Goal: Task Accomplishment & Management: Manage account settings

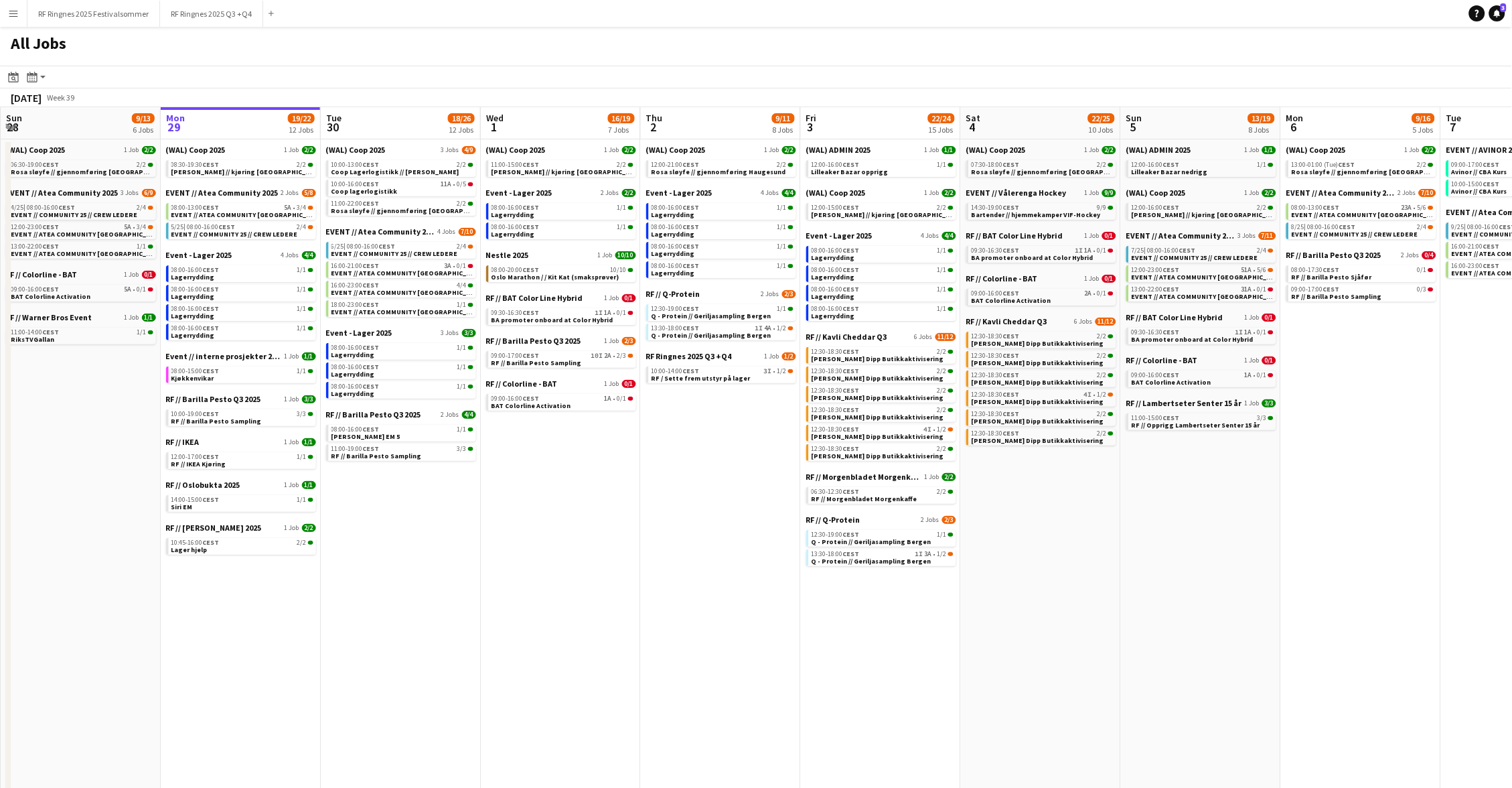
click at [1112, 43] on div "All Jobs" at bounding box center [756, 46] width 1512 height 39
click at [1161, 51] on div "All Jobs" at bounding box center [756, 46] width 1512 height 39
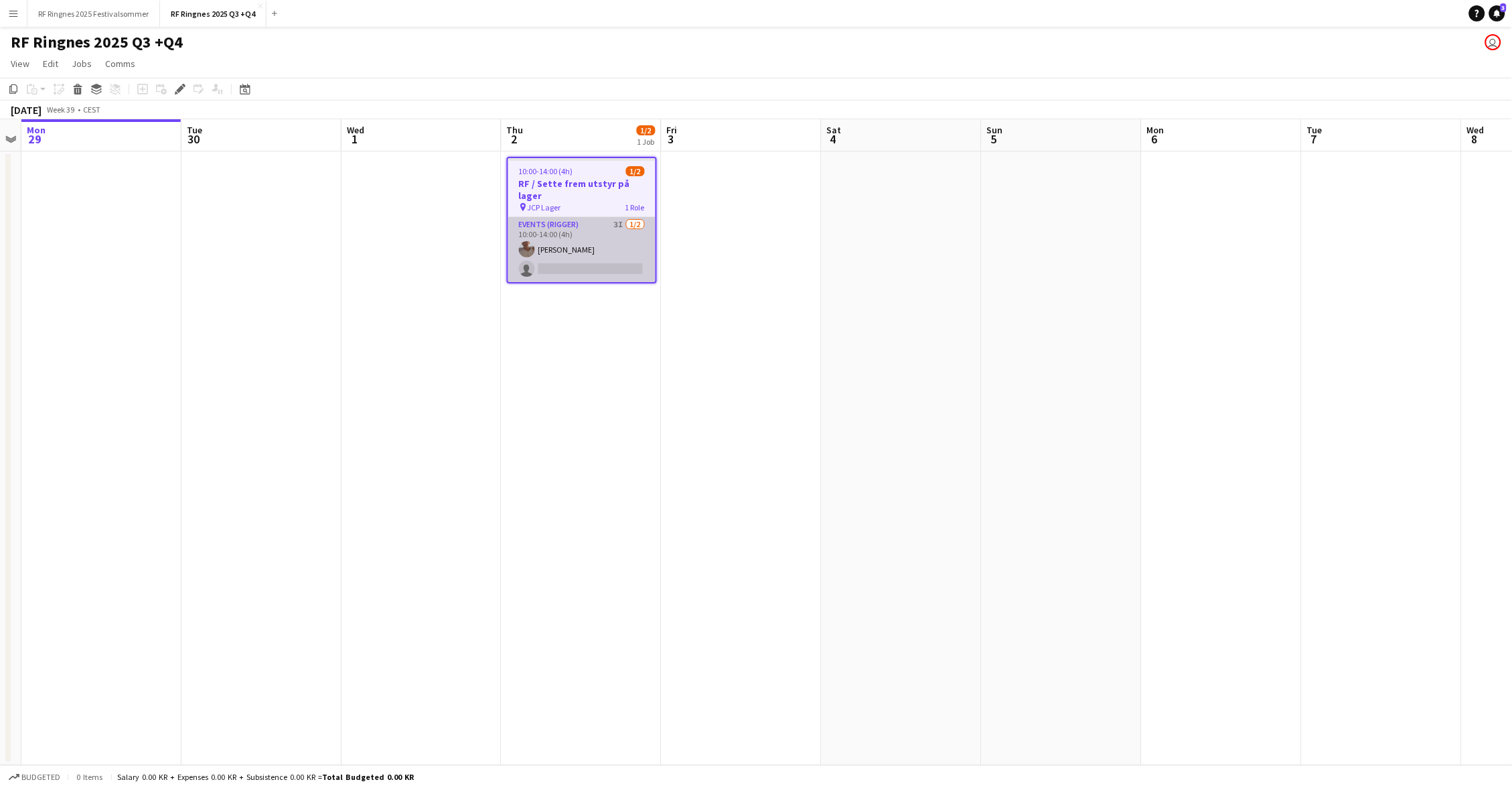
click at [589, 235] on app-card-role "Events (Rigger) 3I [DATE] 10:00-14:00 (4h) [PERSON_NAME] single-neutral-actions" at bounding box center [582, 250] width 147 height 65
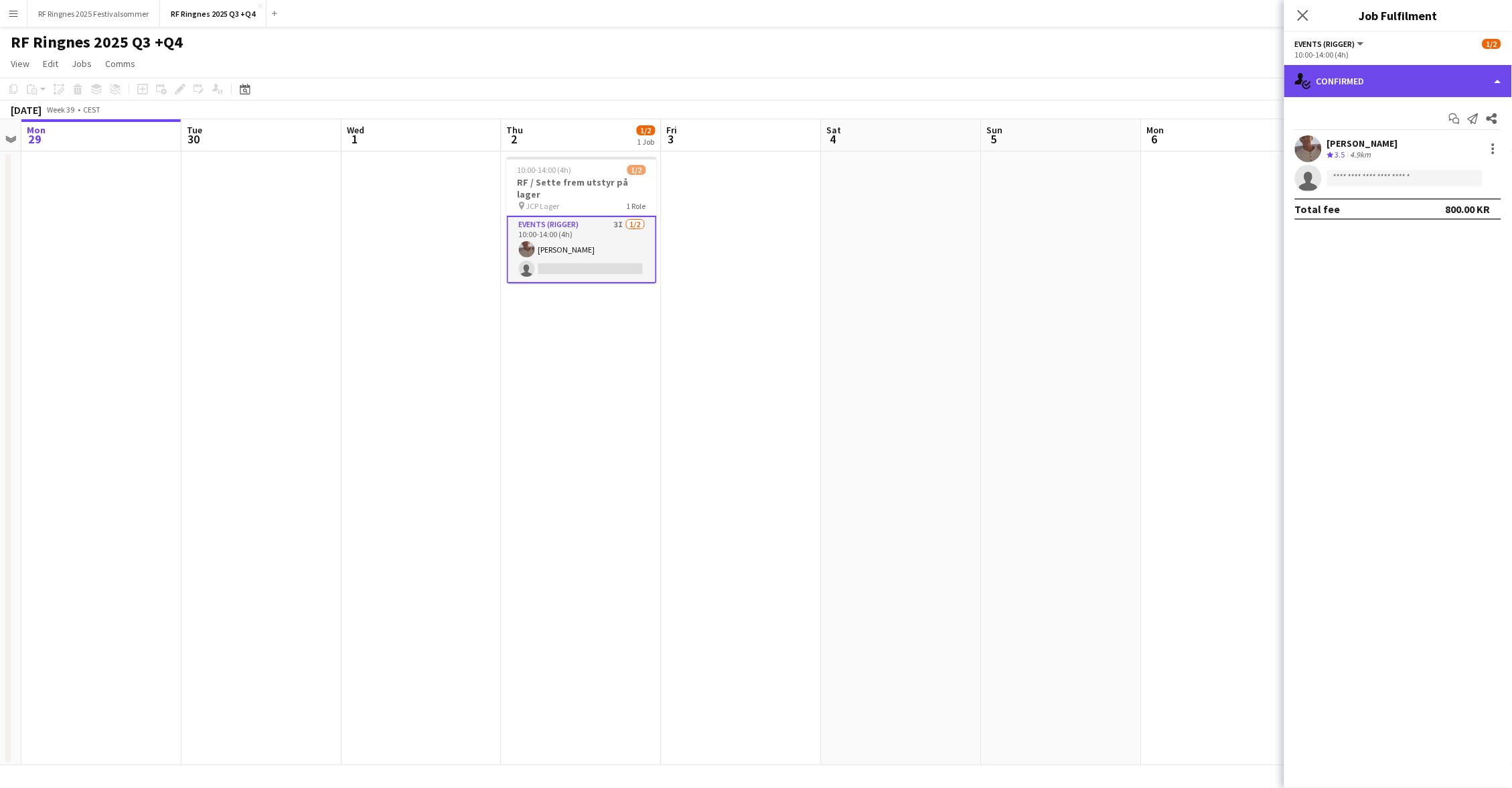
click at [1356, 88] on div "single-neutral-actions-check-2 Confirmed" at bounding box center [1398, 81] width 227 height 32
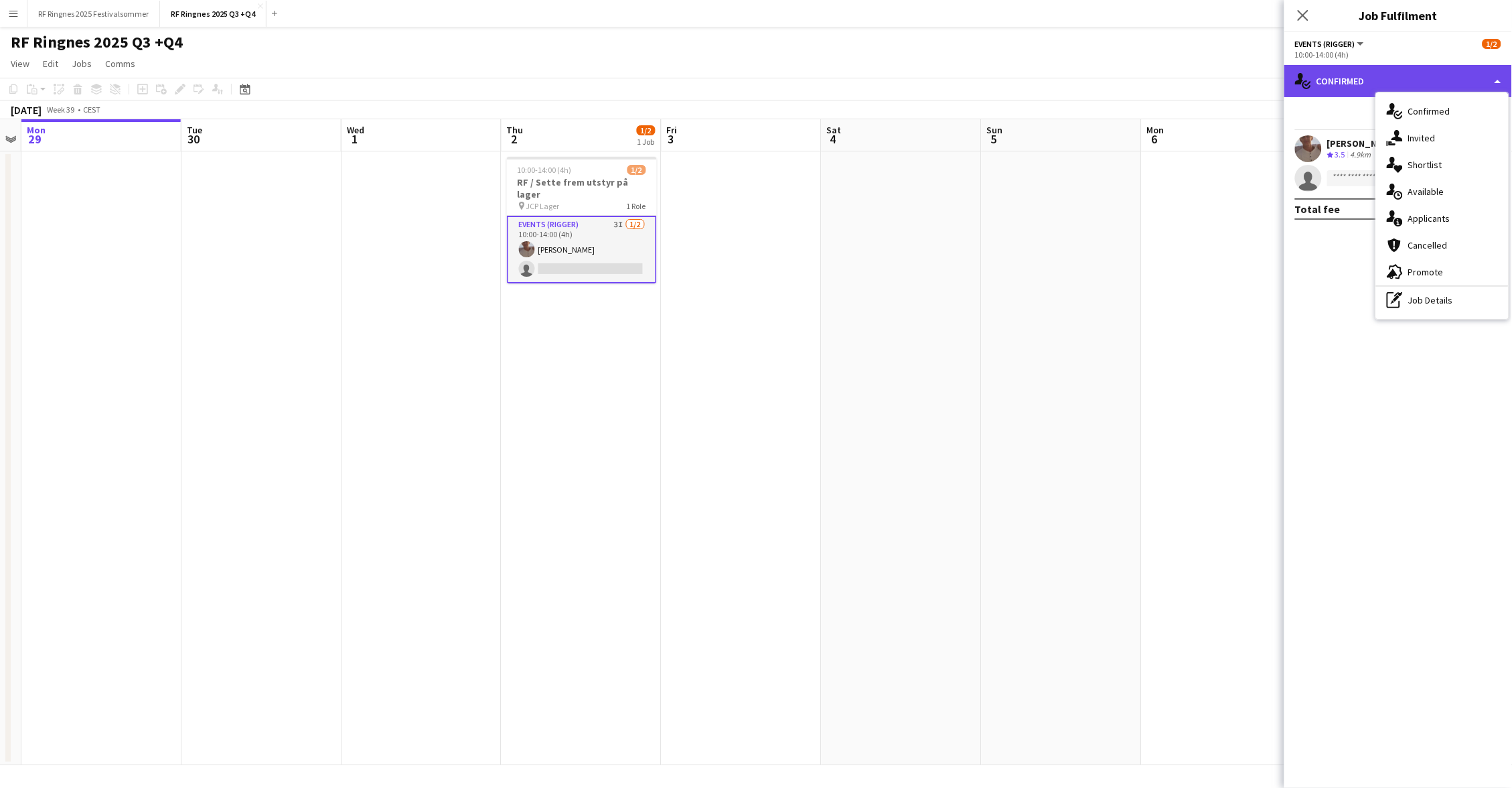
click at [1379, 80] on div "single-neutral-actions-check-2 Confirmed" at bounding box center [1398, 81] width 227 height 32
click at [1427, 129] on div "single-neutral-actions-share-1 Invited" at bounding box center [1442, 138] width 133 height 27
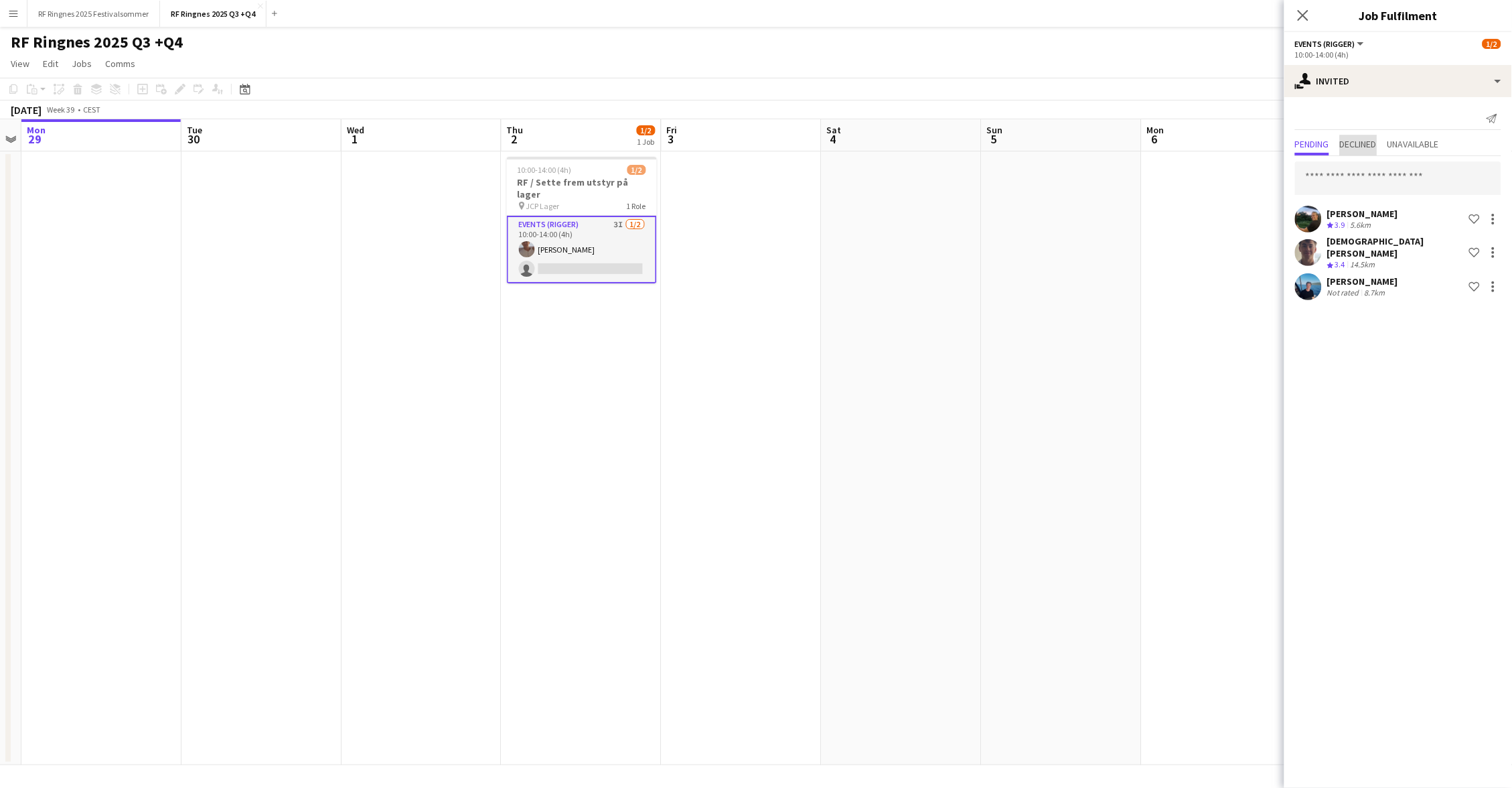
click at [1377, 146] on span "Declined" at bounding box center [1358, 144] width 37 height 10
click at [1430, 146] on span "Unavailable" at bounding box center [1413, 144] width 52 height 10
click at [1388, 97] on div "Send notification Pending Declined Unavailable [PERSON_NAME] Crew rating 3.9 5.…" at bounding box center [1398, 146] width 227 height 98
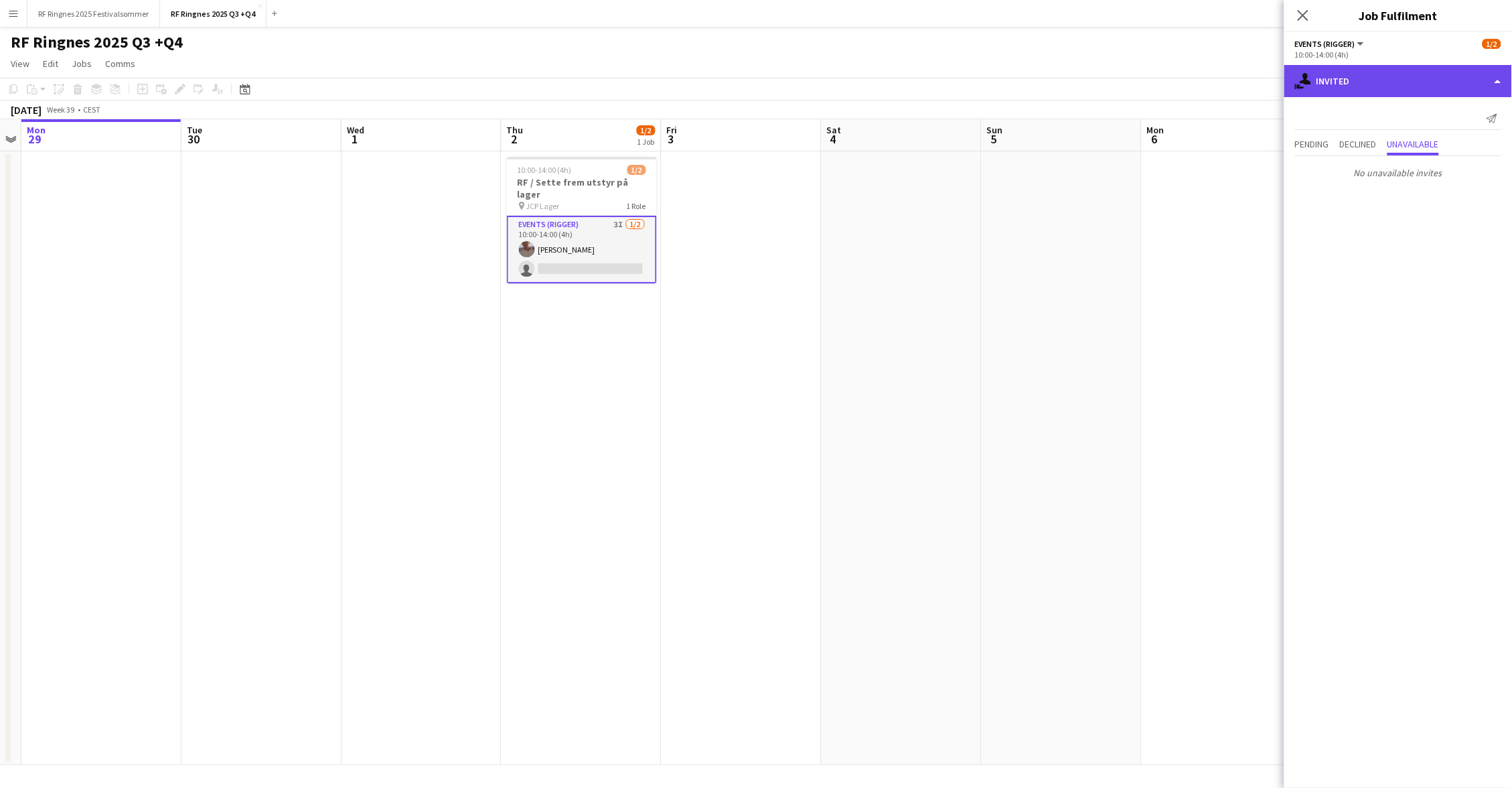
click at [1386, 85] on div "single-neutral-actions-share-1 Invited" at bounding box center [1398, 81] width 227 height 32
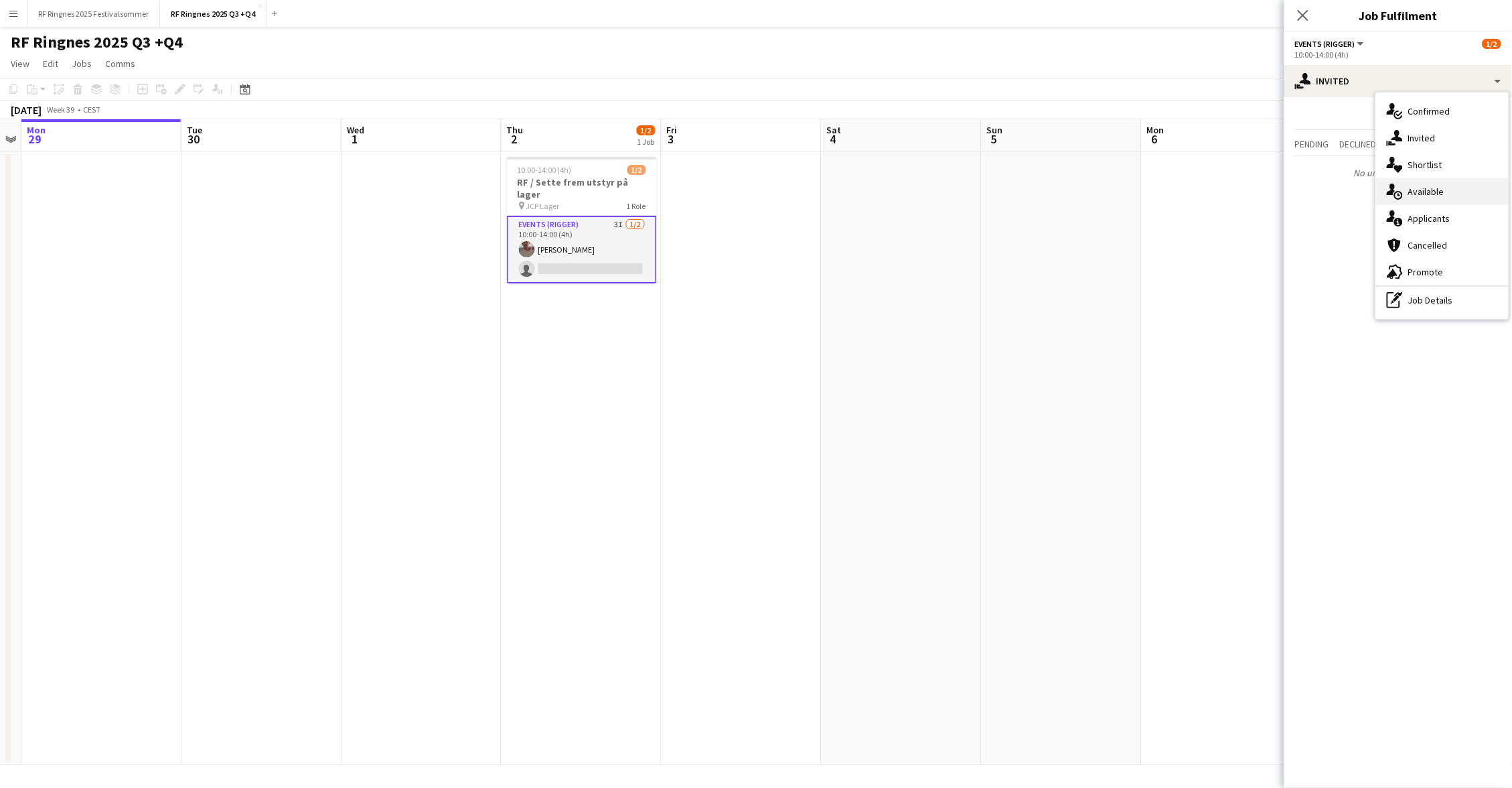
click at [1426, 194] on span "Available" at bounding box center [1426, 191] width 36 height 12
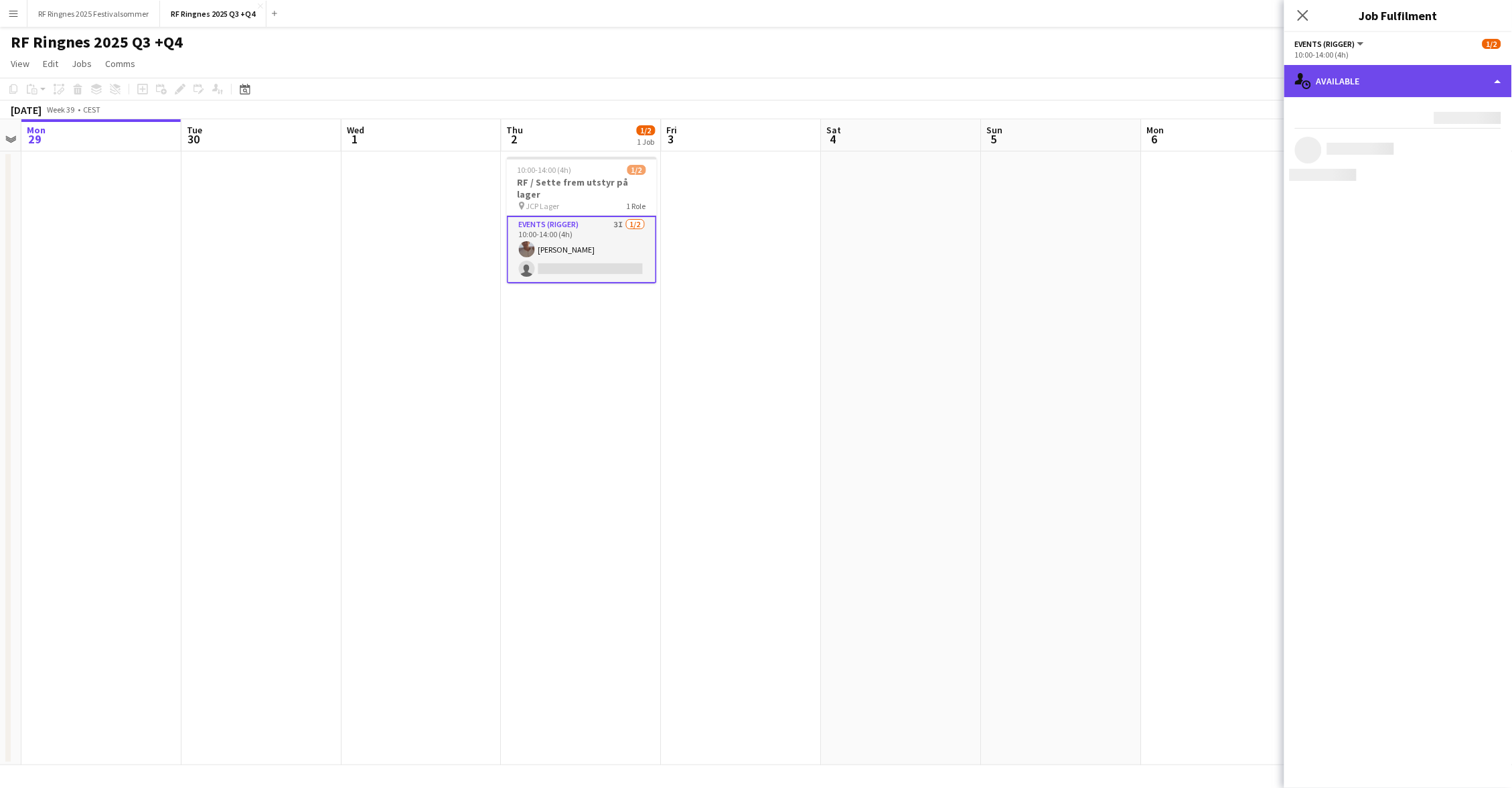
click at [1373, 87] on div "single-neutral-actions-upload Available" at bounding box center [1398, 81] width 227 height 32
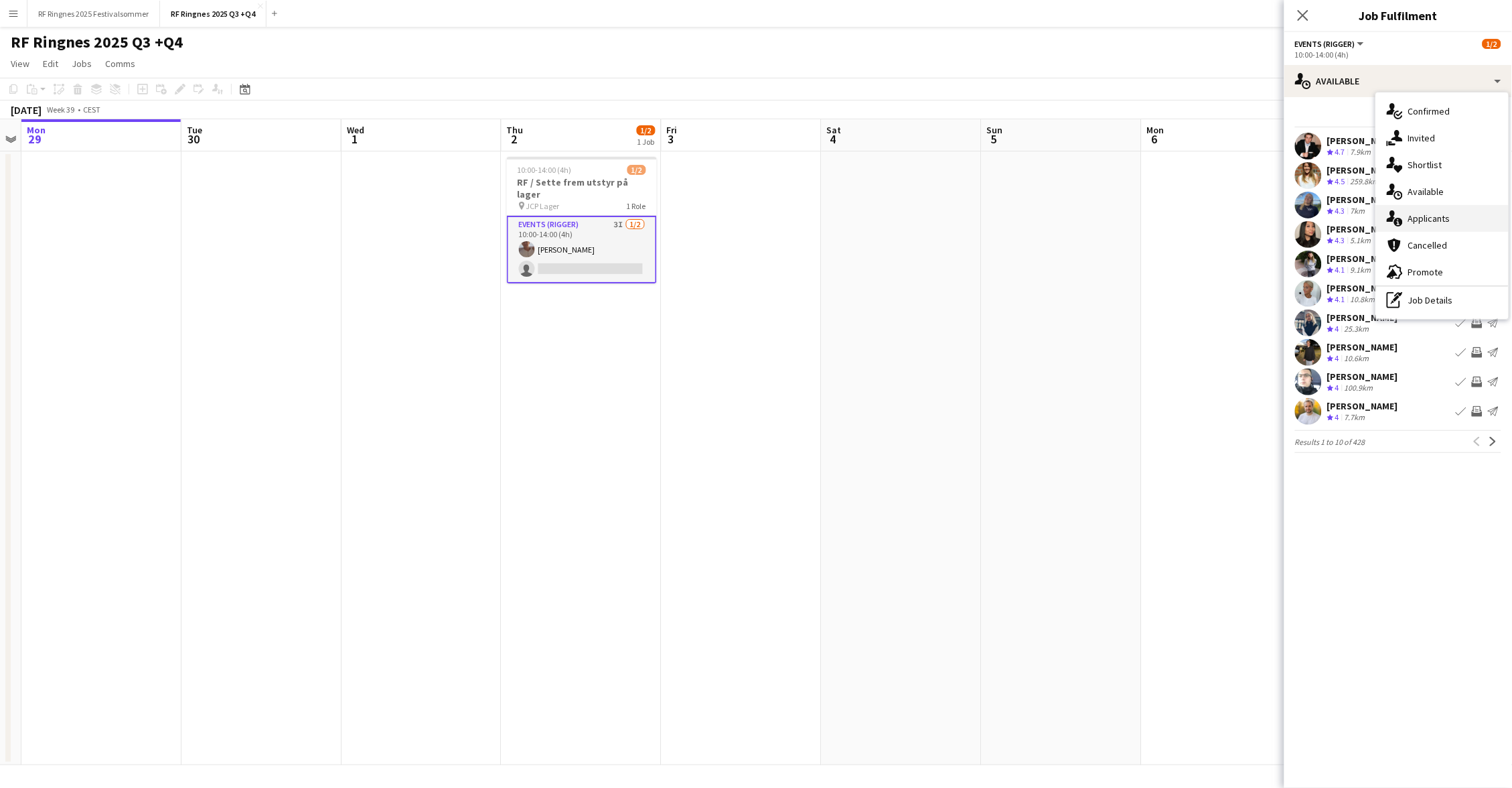
click at [1422, 214] on span "Applicants" at bounding box center [1429, 218] width 42 height 12
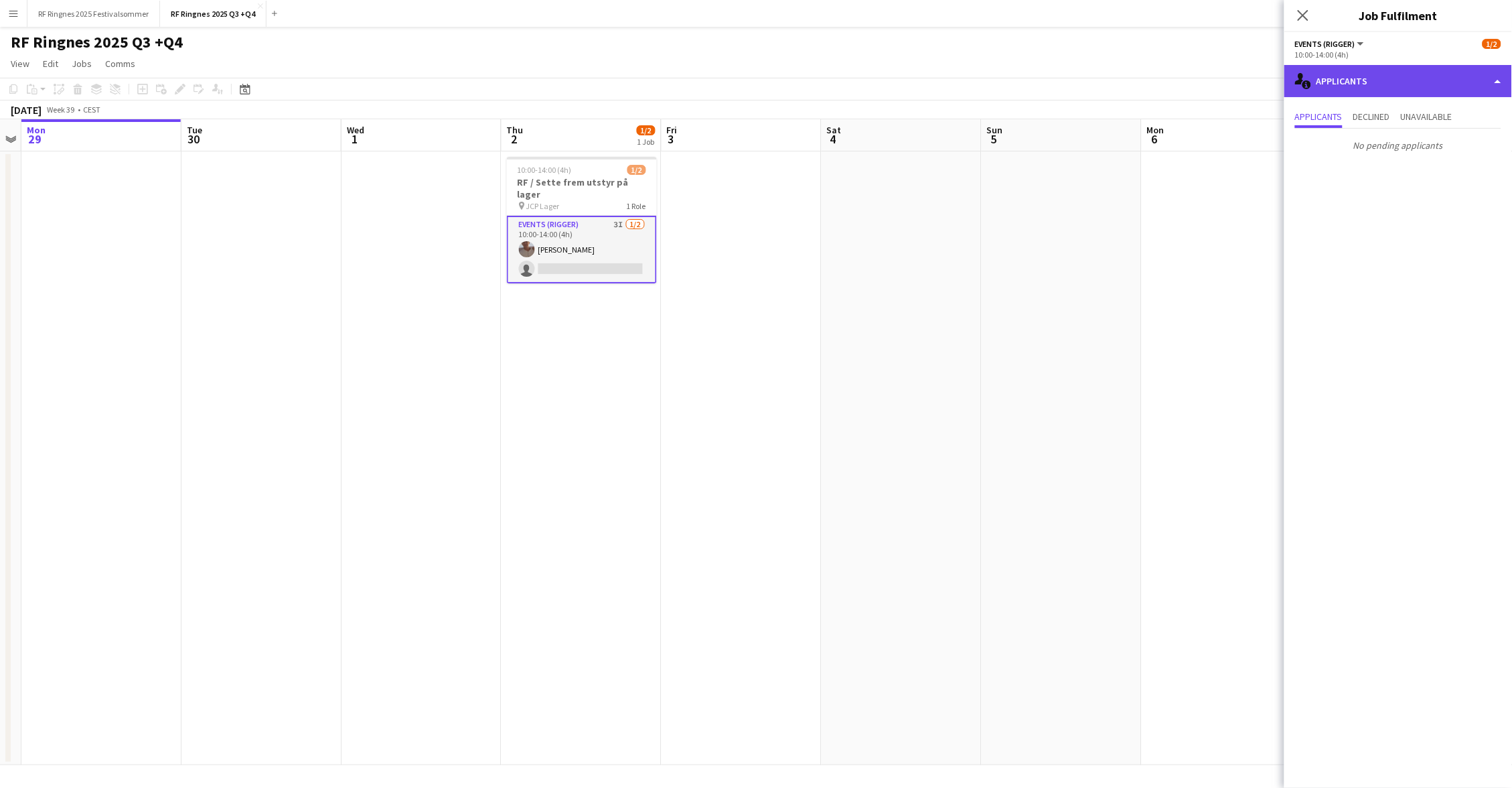
click at [1373, 91] on div "single-neutral-actions-information Applicants" at bounding box center [1398, 81] width 227 height 32
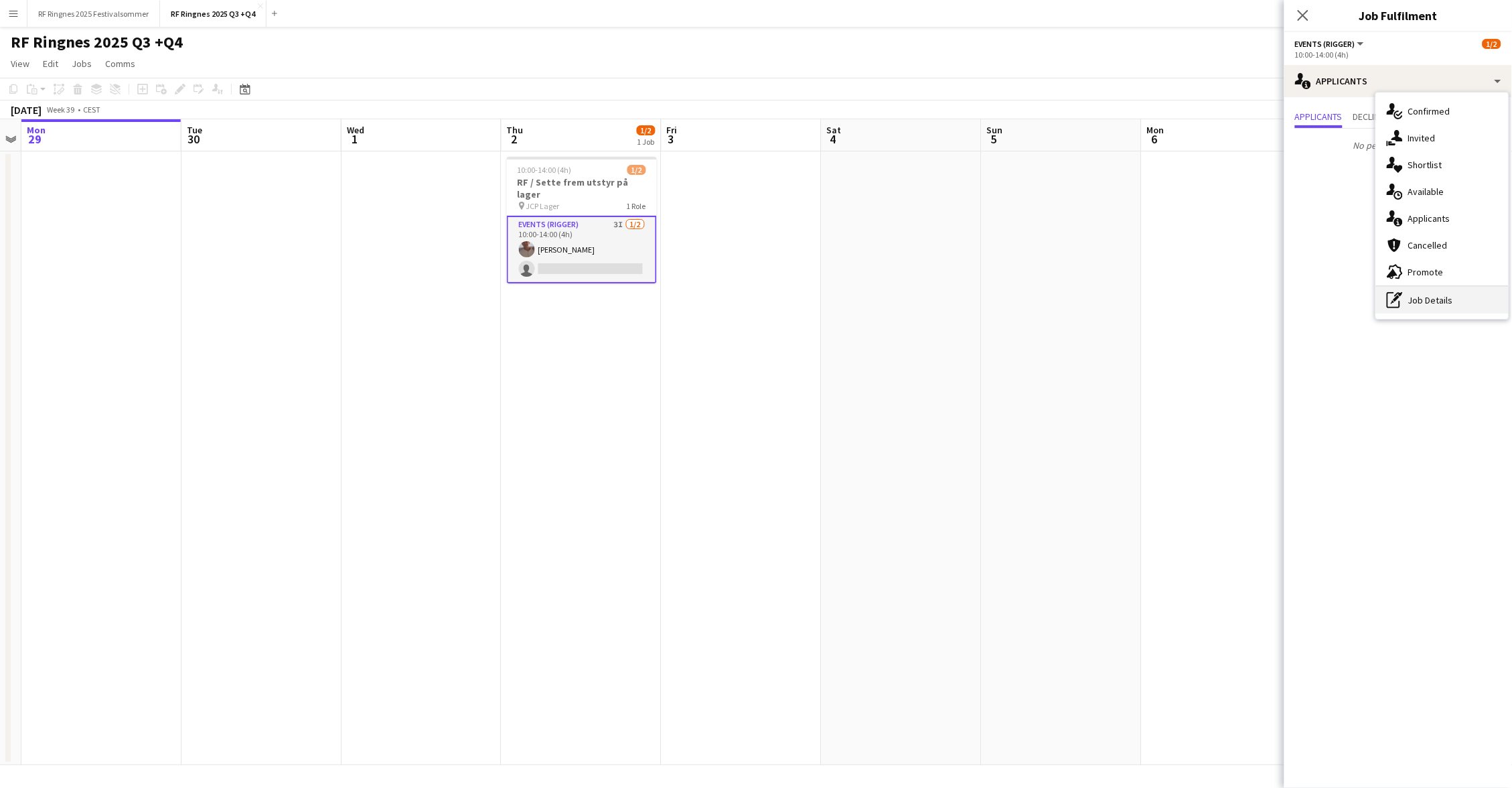
click at [1407, 295] on div "pen-write Job Details" at bounding box center [1442, 300] width 133 height 27
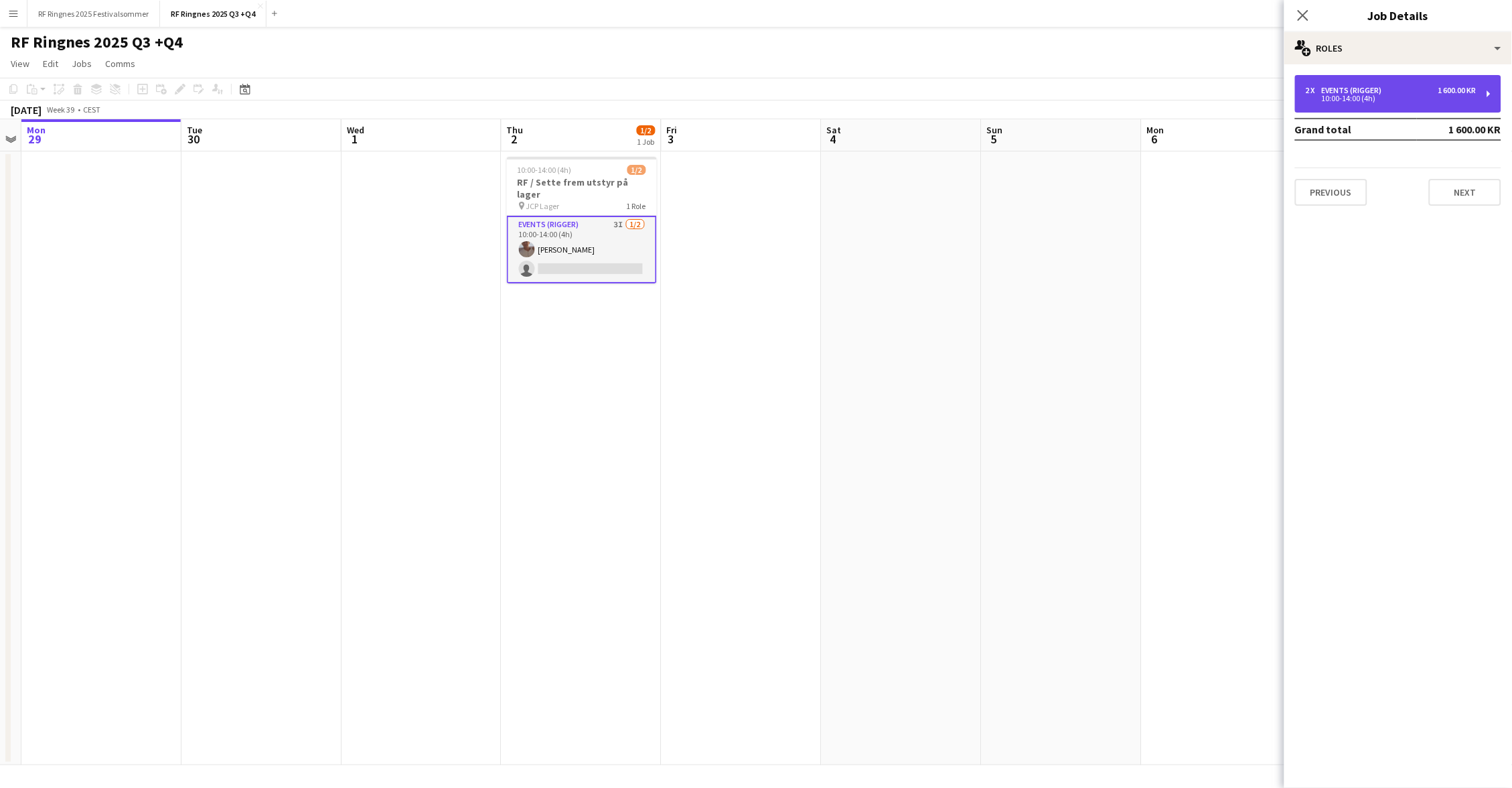
click at [1394, 91] on div "2 x Events (Rigger) 1 600.00 KR" at bounding box center [1391, 90] width 171 height 10
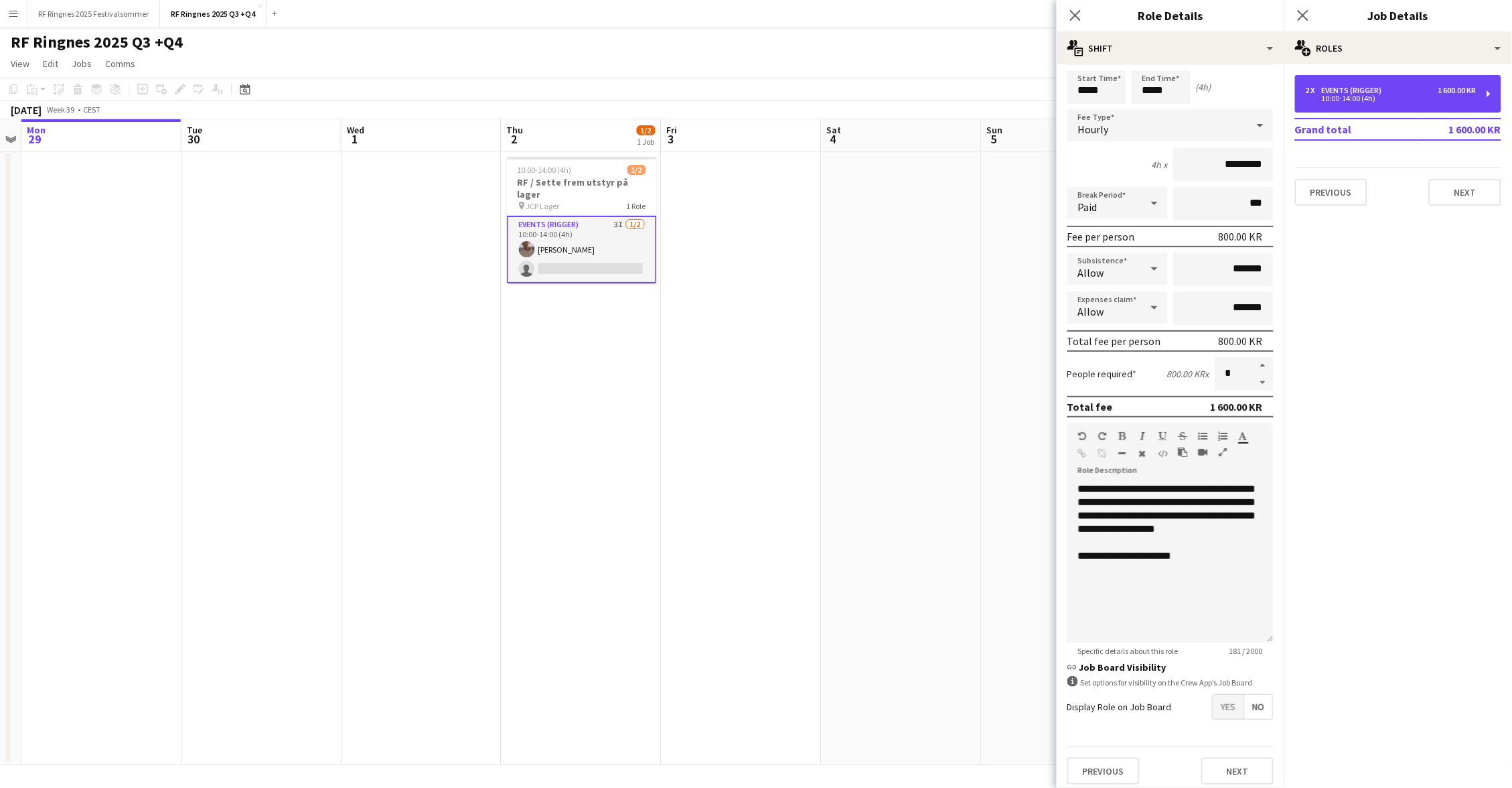
scroll to position [43, 0]
click at [1233, 701] on span "Yes" at bounding box center [1229, 707] width 31 height 24
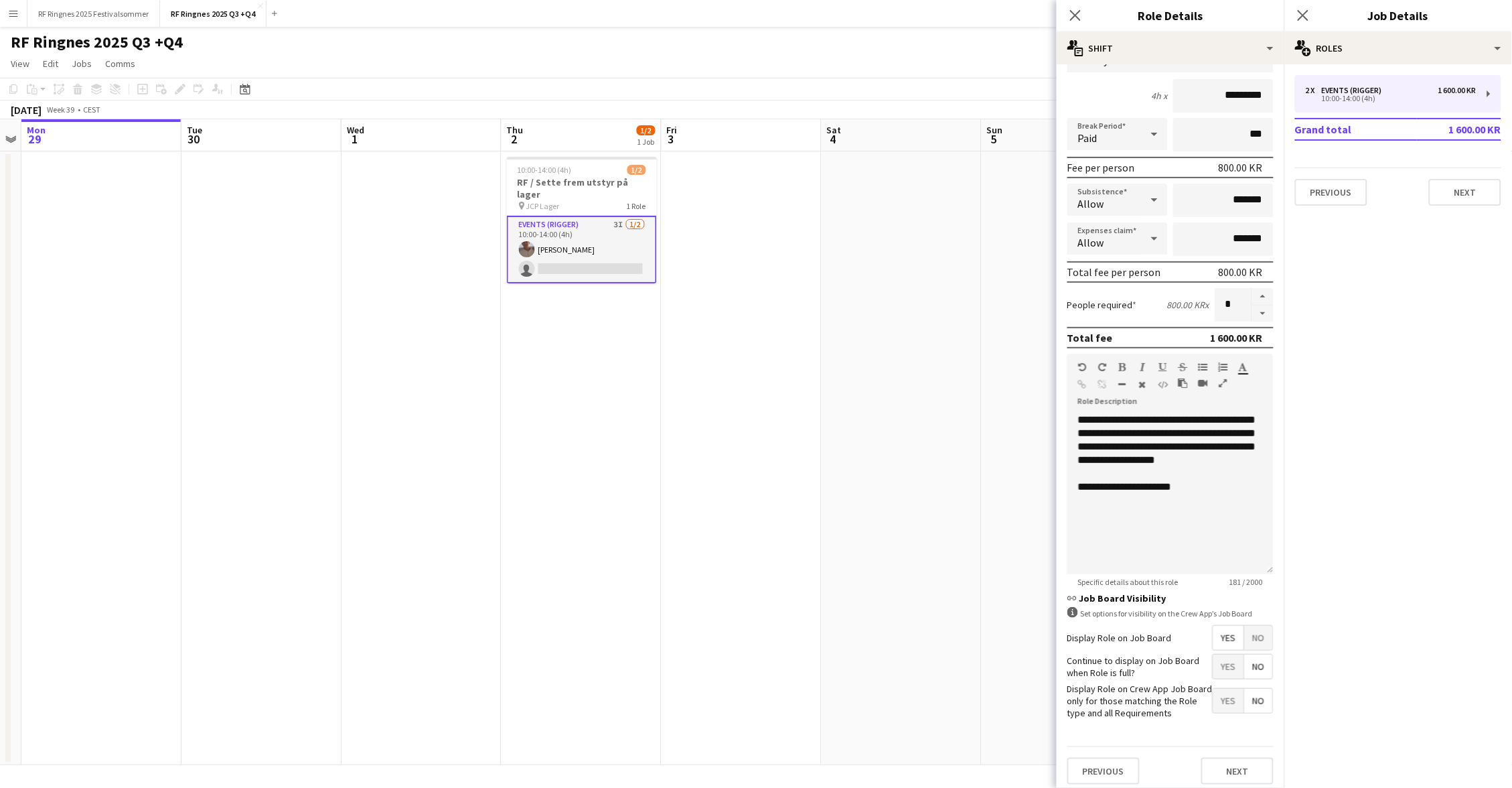
scroll to position [110, 0]
click at [1230, 664] on span "Yes" at bounding box center [1229, 669] width 31 height 24
click at [1244, 760] on button "Next" at bounding box center [1237, 773] width 72 height 27
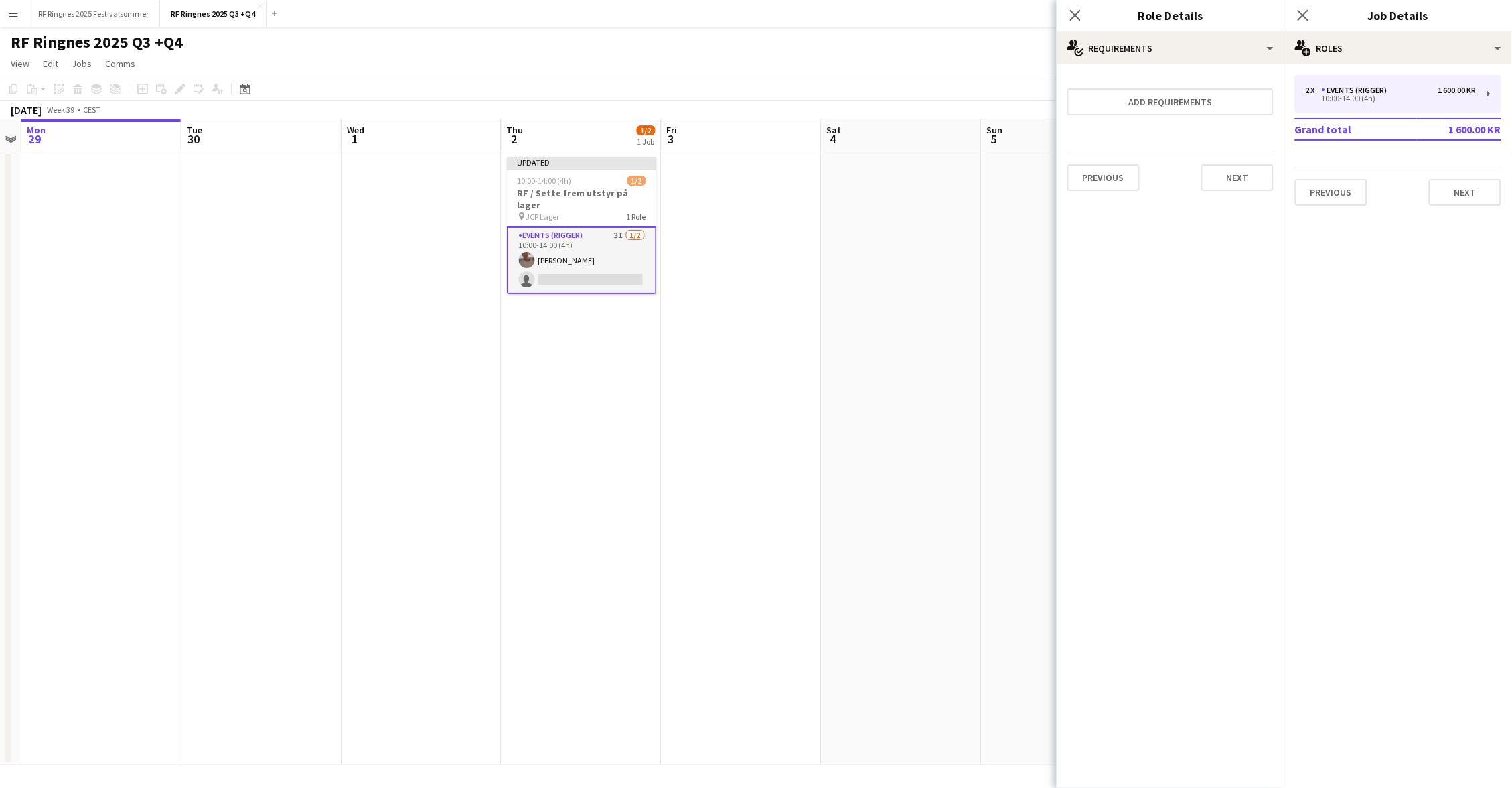
scroll to position [0, 0]
click at [950, 55] on app-page-menu "View Day view expanded Day view collapsed Month view Date picker Jump to [DATE]…" at bounding box center [756, 65] width 1512 height 26
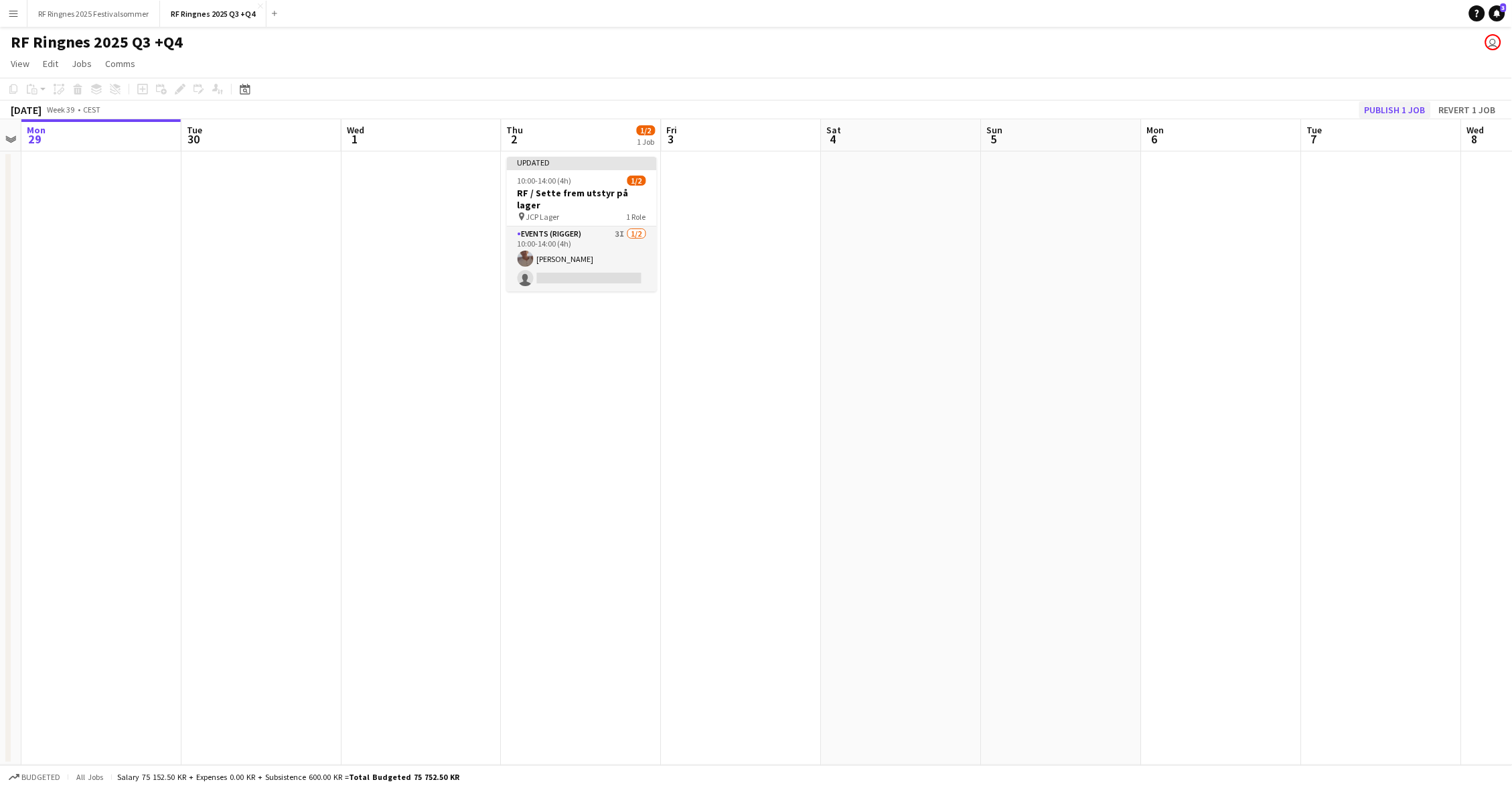
click at [1386, 114] on button "Publish 1 job" at bounding box center [1394, 110] width 71 height 18
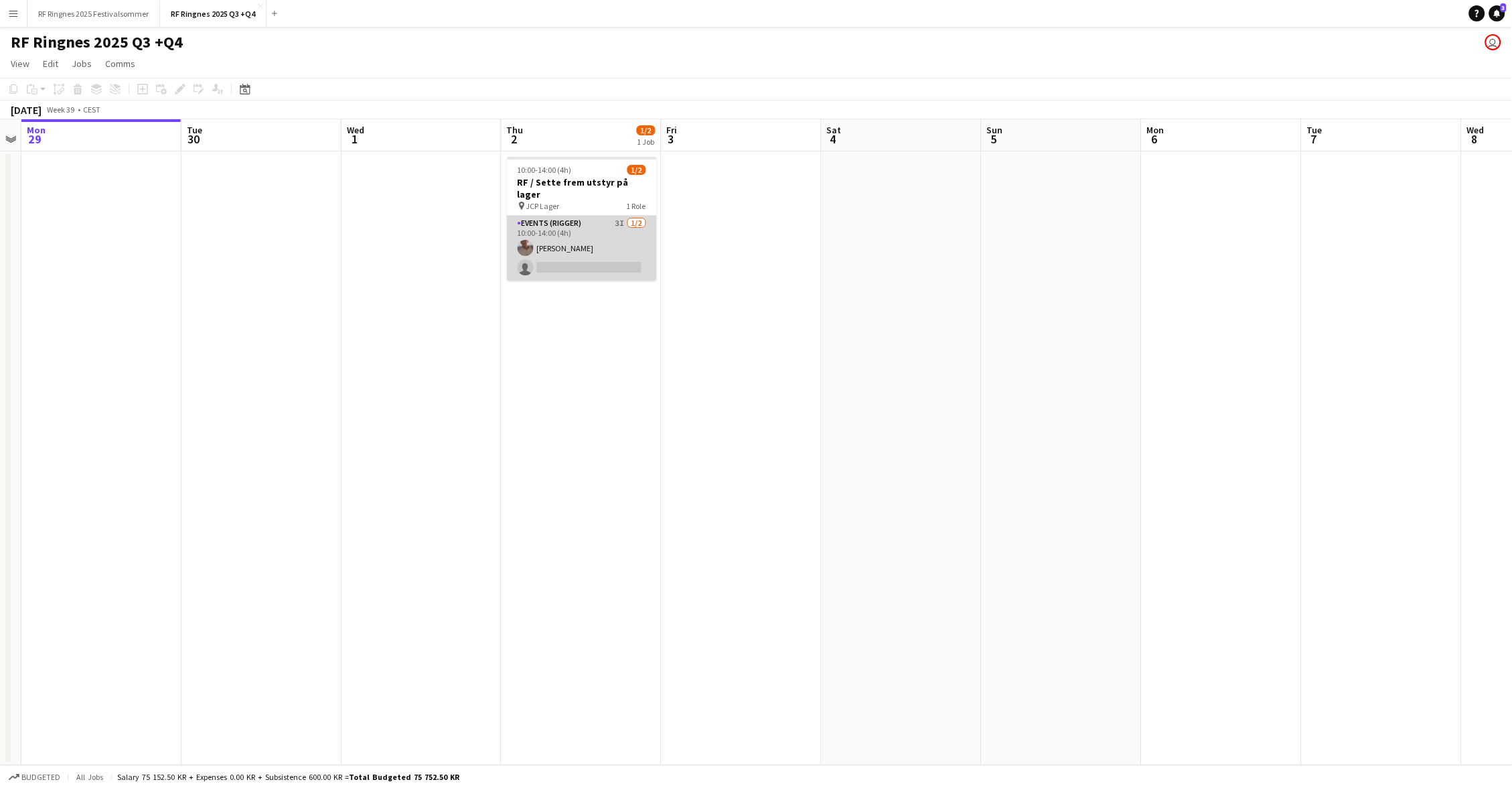
click at [592, 222] on app-card-role "Events (Rigger) 3I [DATE] 10:00-14:00 (4h) [PERSON_NAME] single-neutral-actions" at bounding box center [582, 248] width 150 height 65
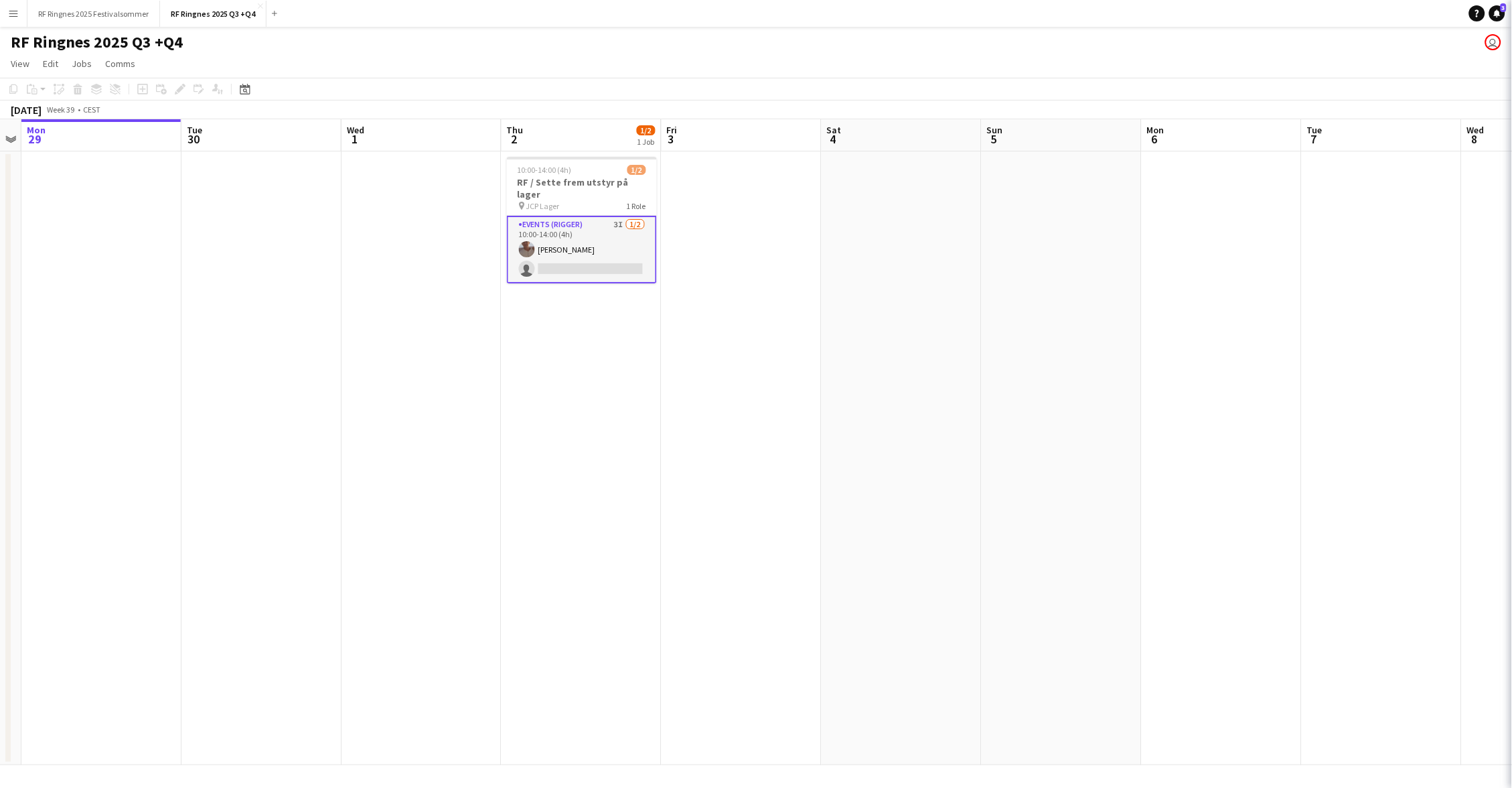
scroll to position [0, 457]
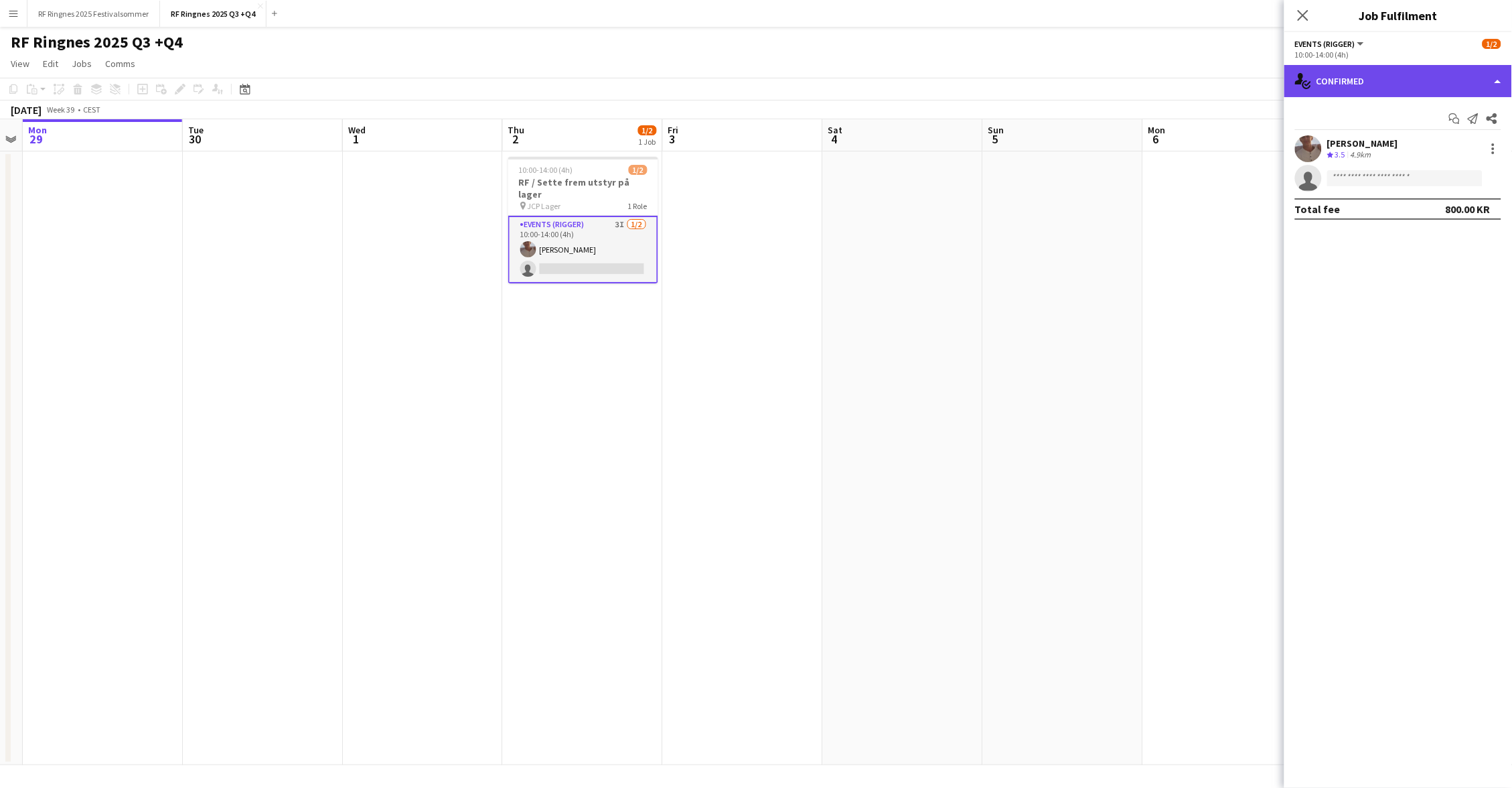
click at [1377, 83] on div "single-neutral-actions-check-2 Confirmed" at bounding box center [1398, 81] width 227 height 32
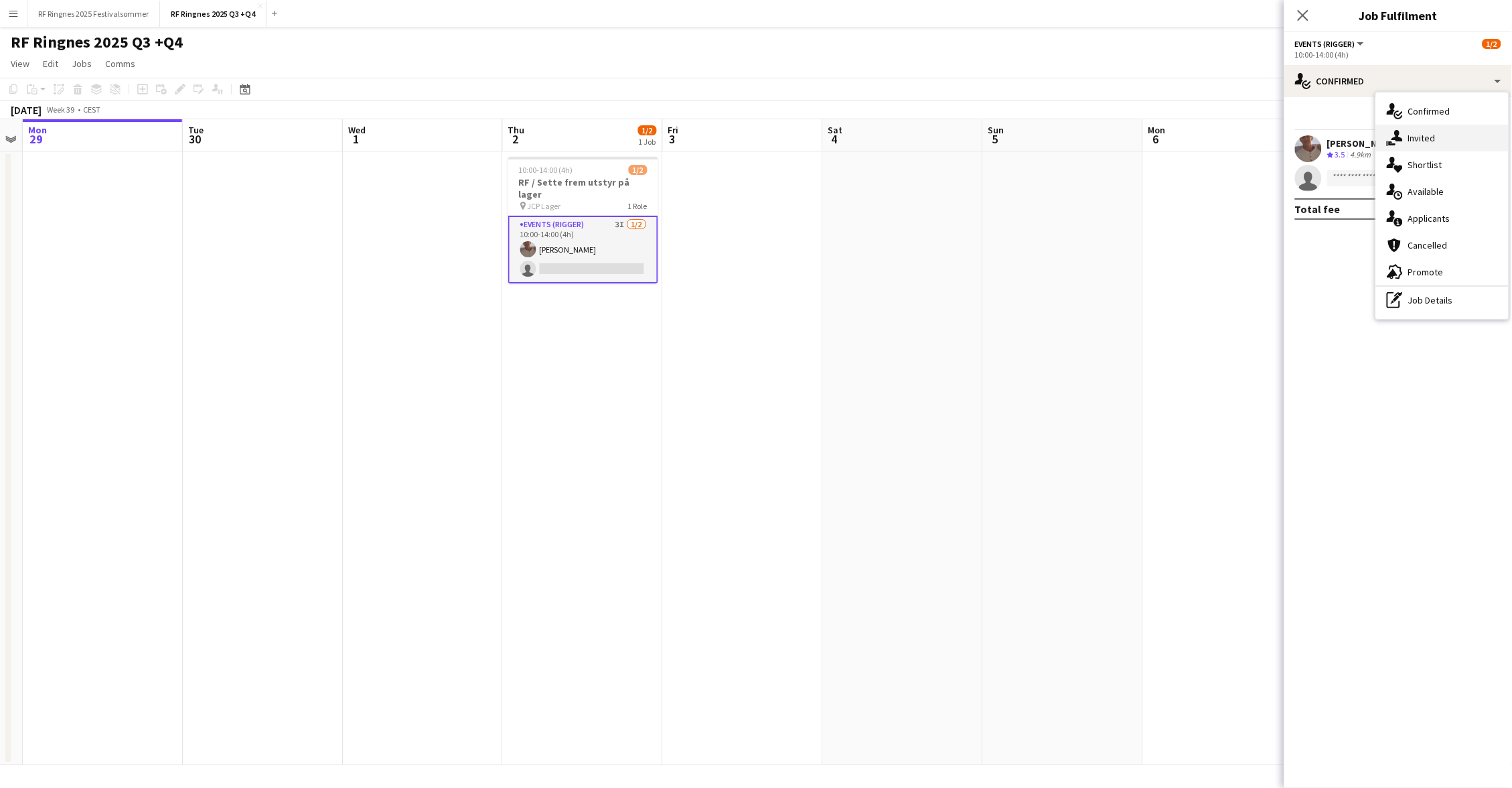
click at [1396, 130] on icon at bounding box center [1396, 135] width 11 height 11
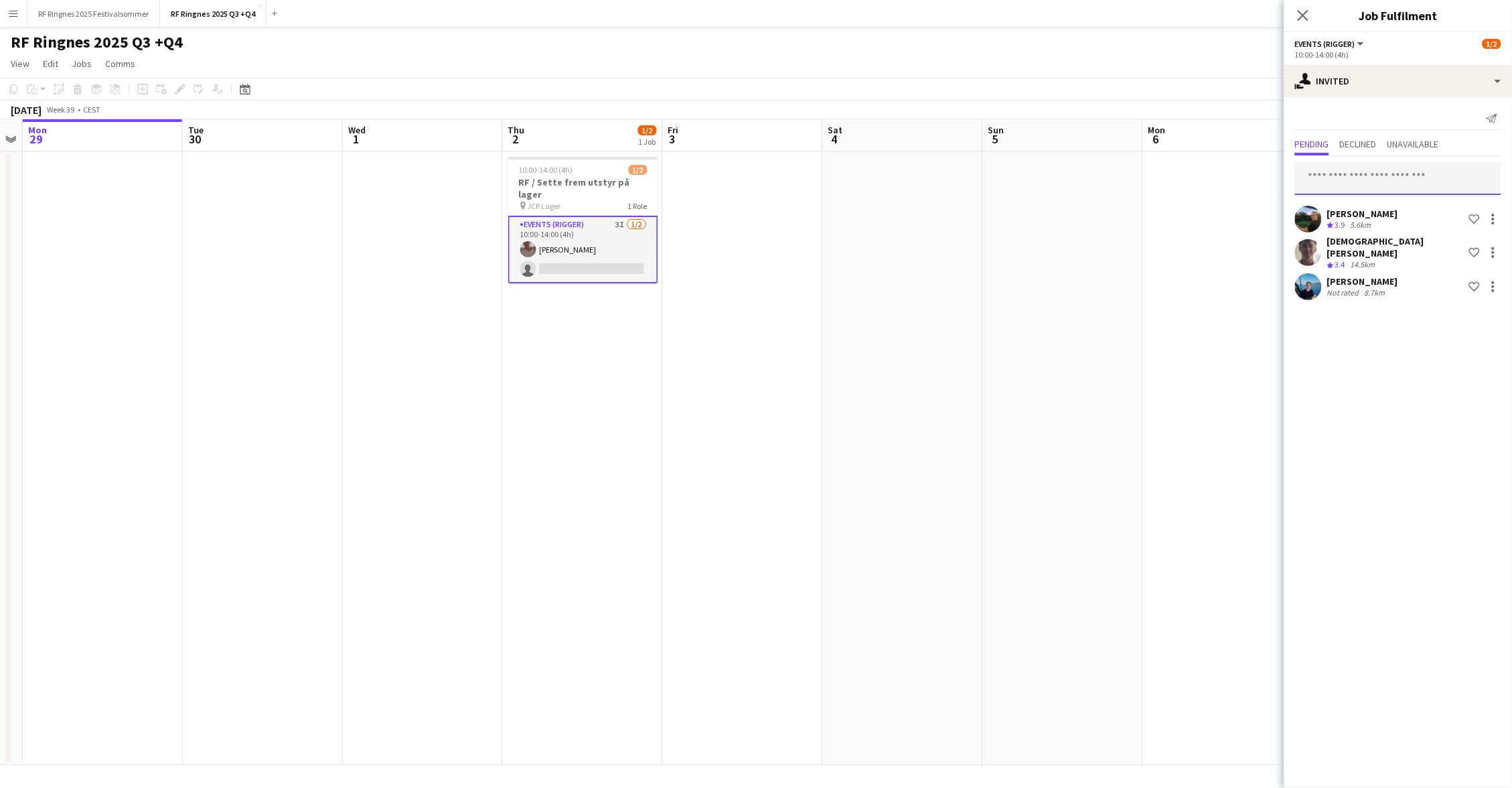
click at [1363, 177] on input "text" at bounding box center [1398, 177] width 206 height 33
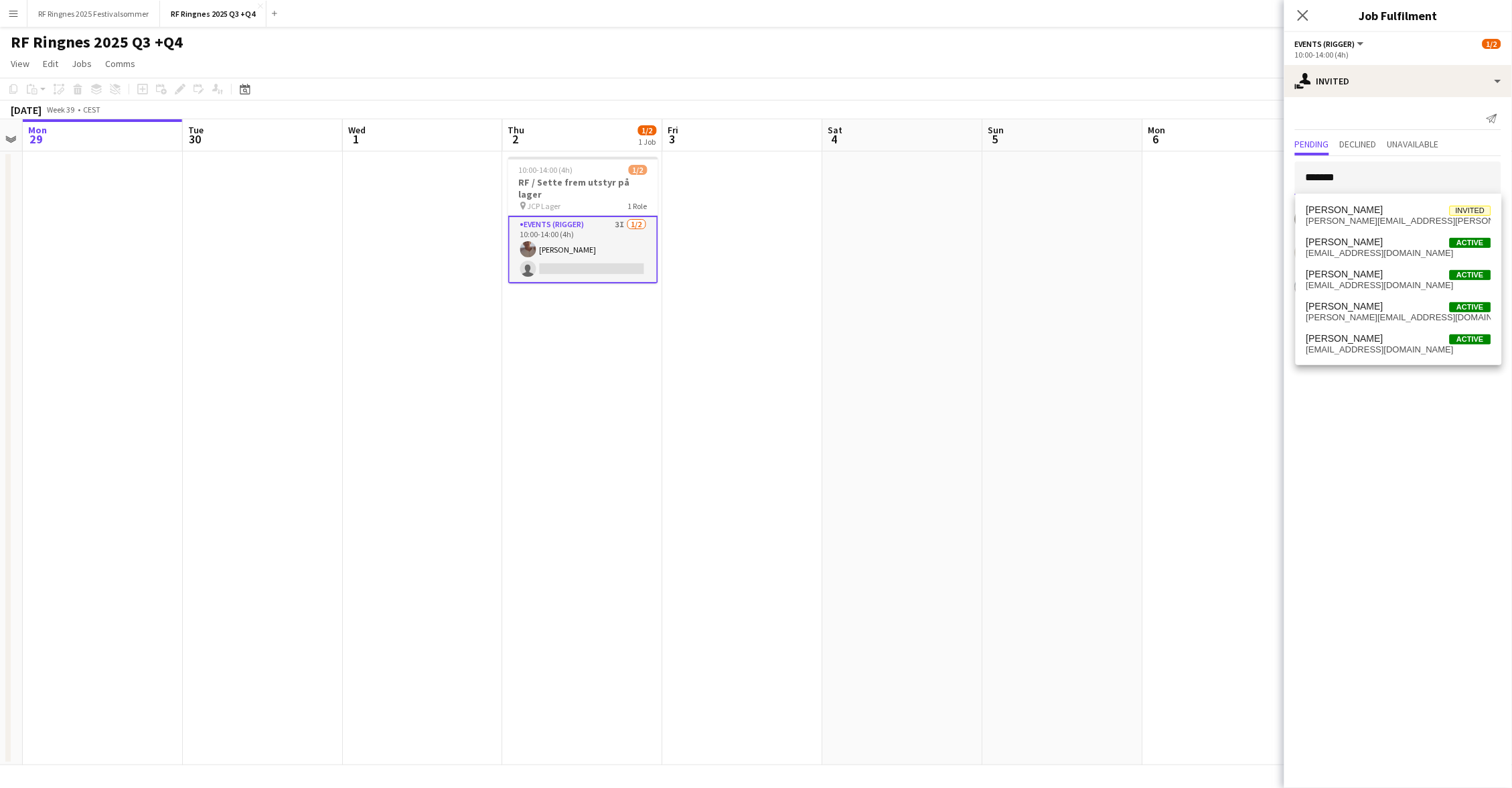
type input "*******"
drag, startPoint x: 1363, startPoint y: 177, endPoint x: 1381, endPoint y: 242, distance: 67.4
click at [1381, 242] on span "[PERSON_NAME]" at bounding box center [1345, 242] width 77 height 11
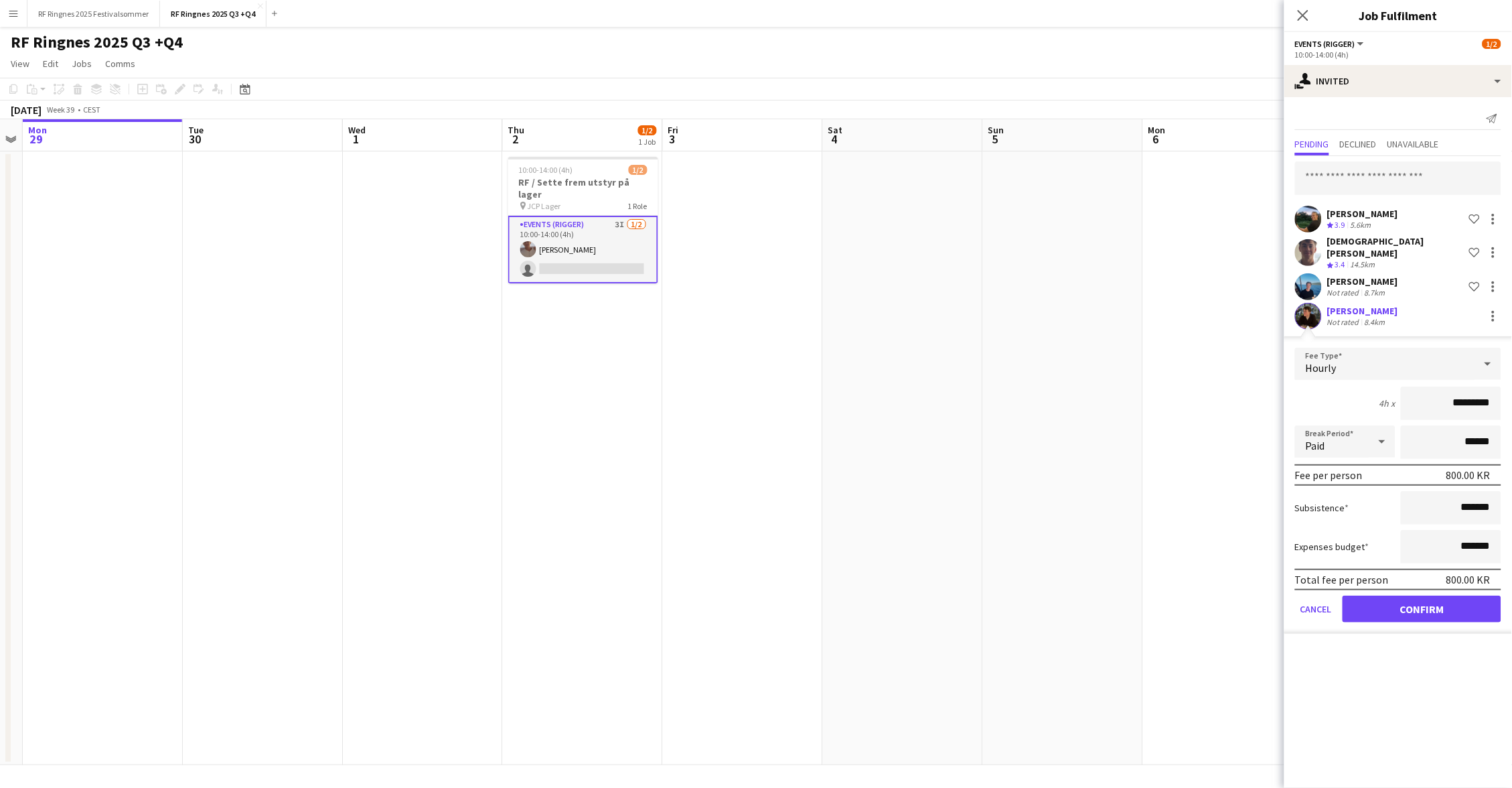
click at [1322, 303] on div at bounding box center [1308, 316] width 27 height 27
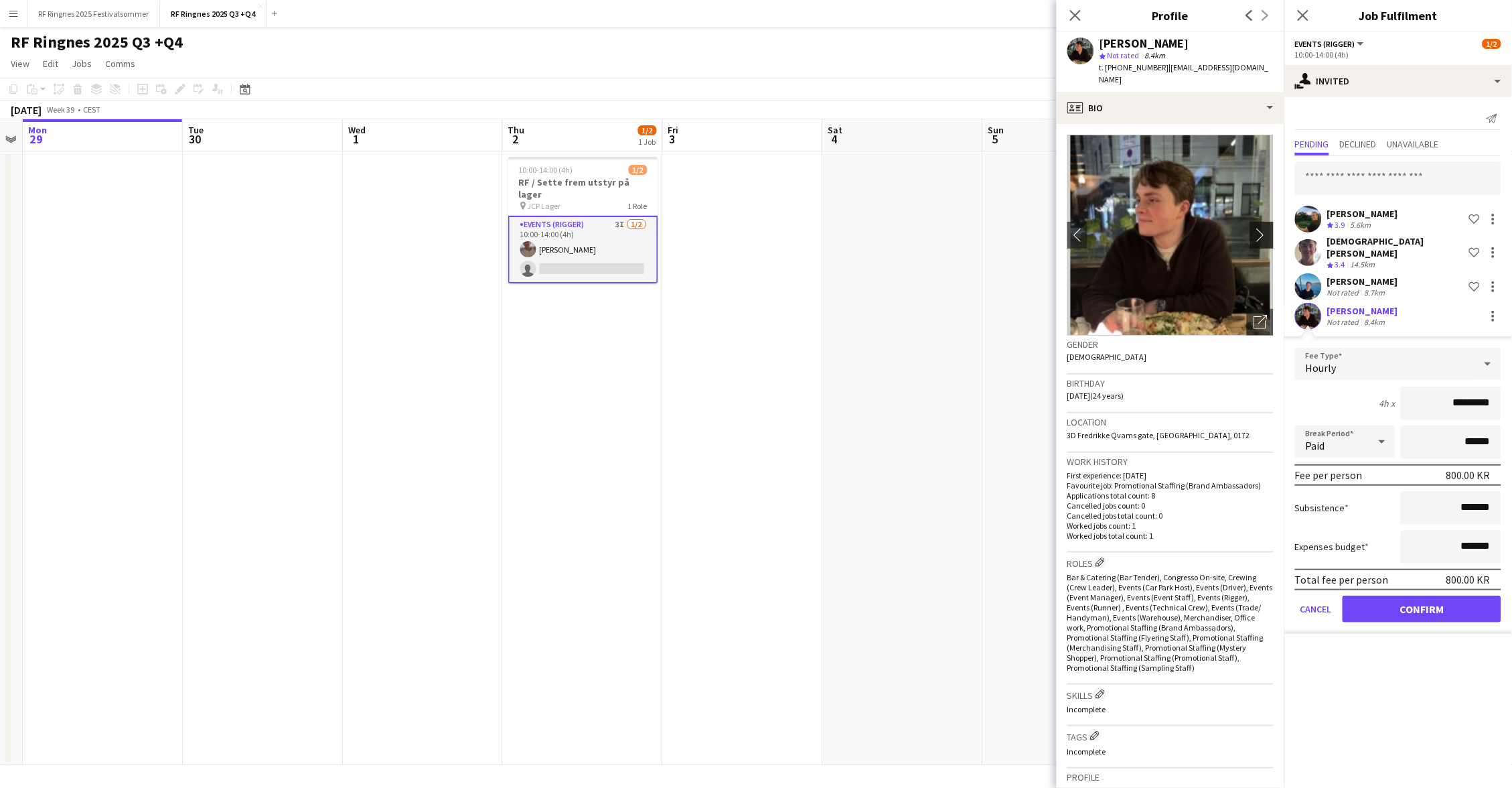
click at [1269, 228] on app-icon "chevron-right" at bounding box center [1264, 234] width 21 height 14
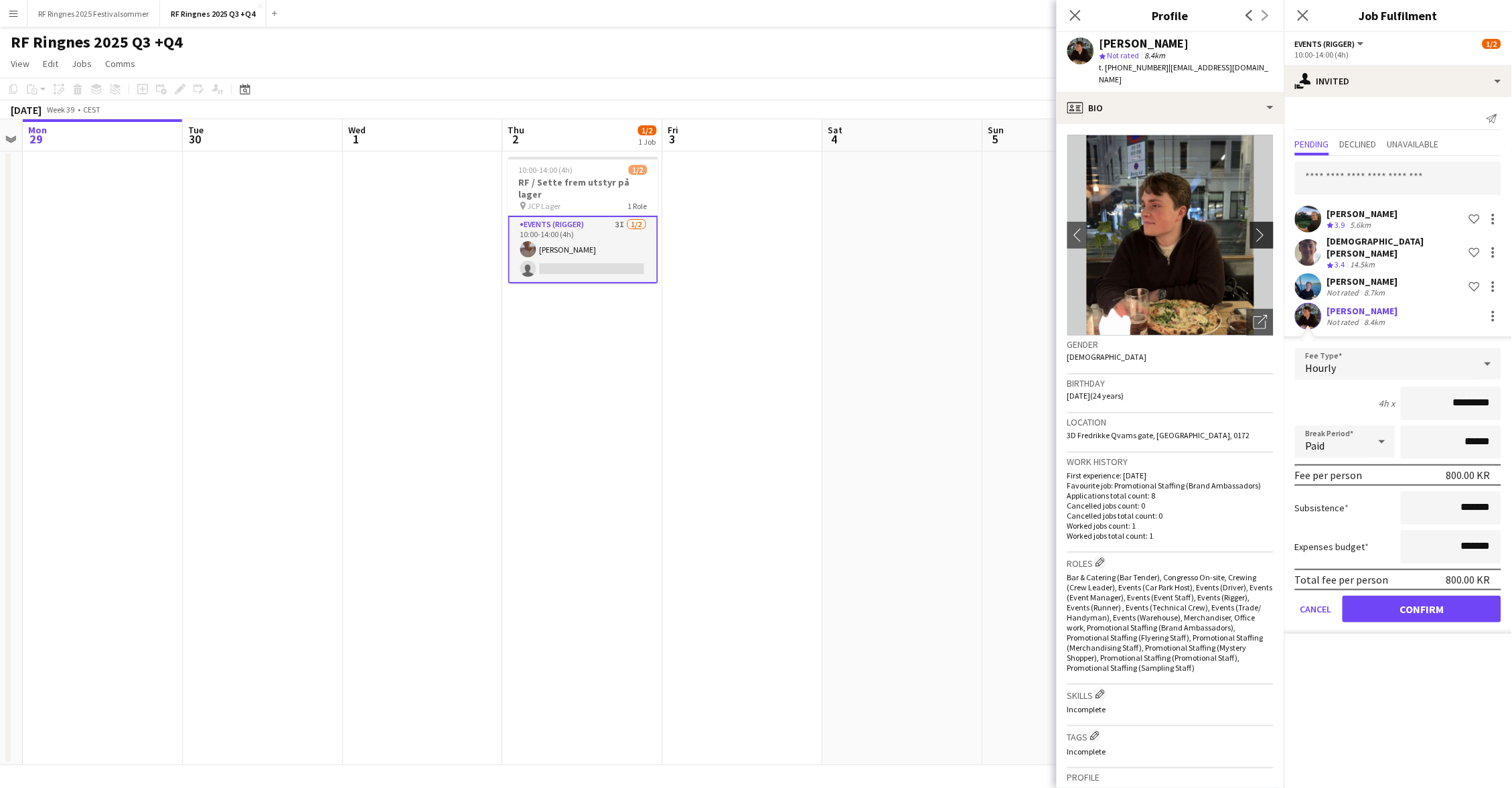
click at [1265, 228] on app-icon "chevron-right" at bounding box center [1264, 234] width 21 height 14
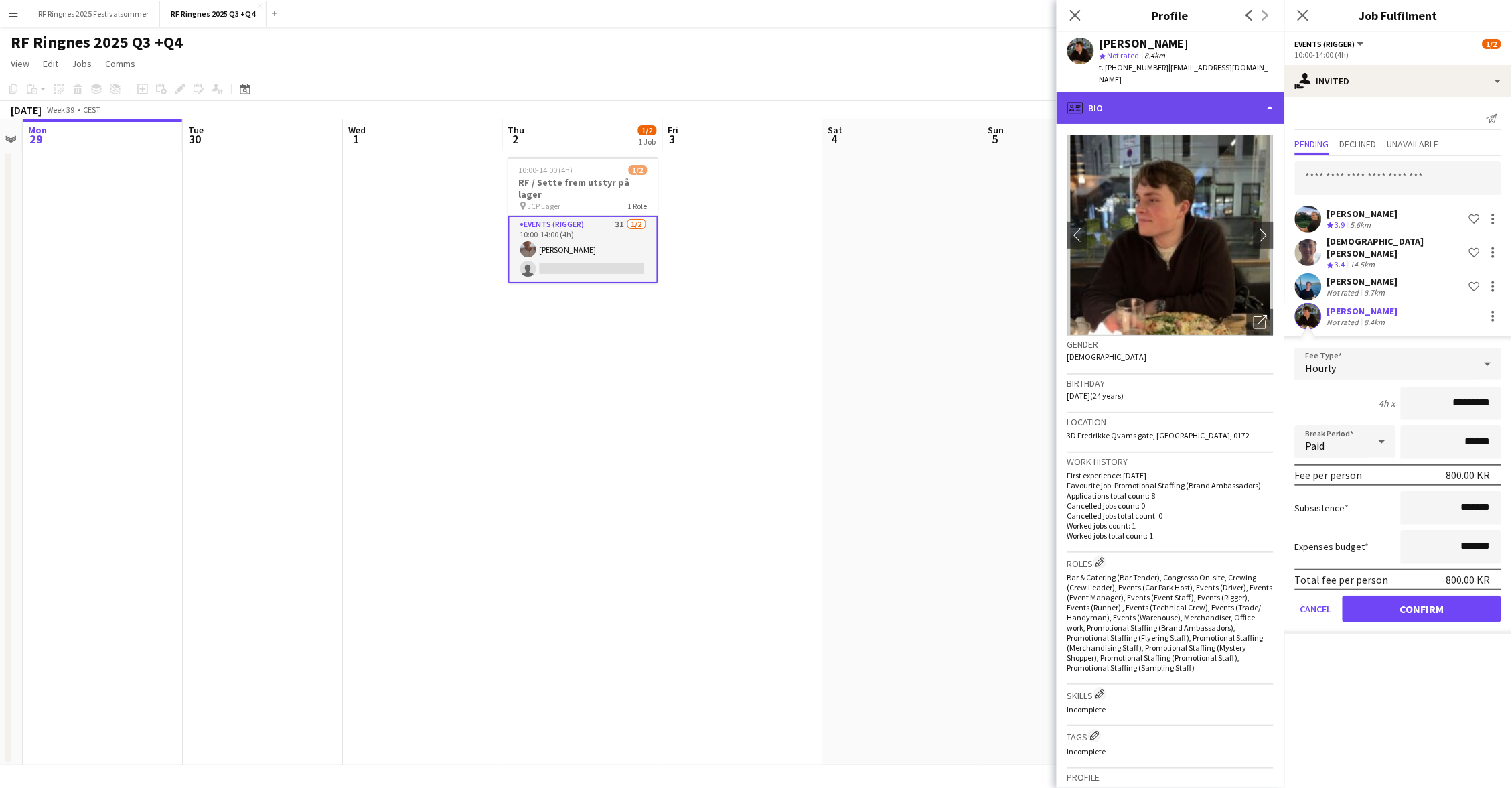
click at [1211, 109] on div "profile Bio" at bounding box center [1170, 108] width 227 height 32
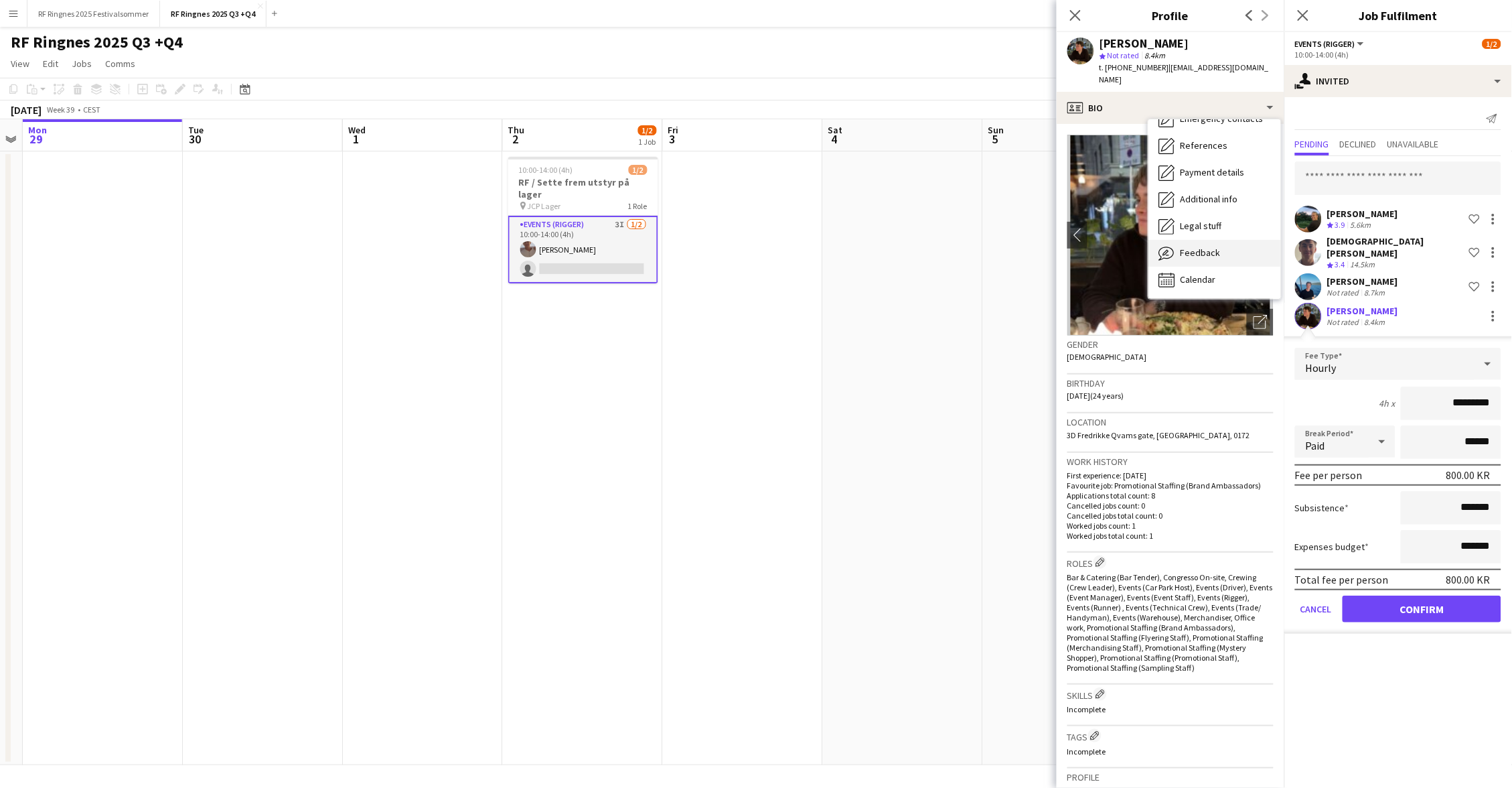
scroll to position [126, 0]
click at [1218, 247] on span "Feedback" at bounding box center [1201, 253] width 40 height 12
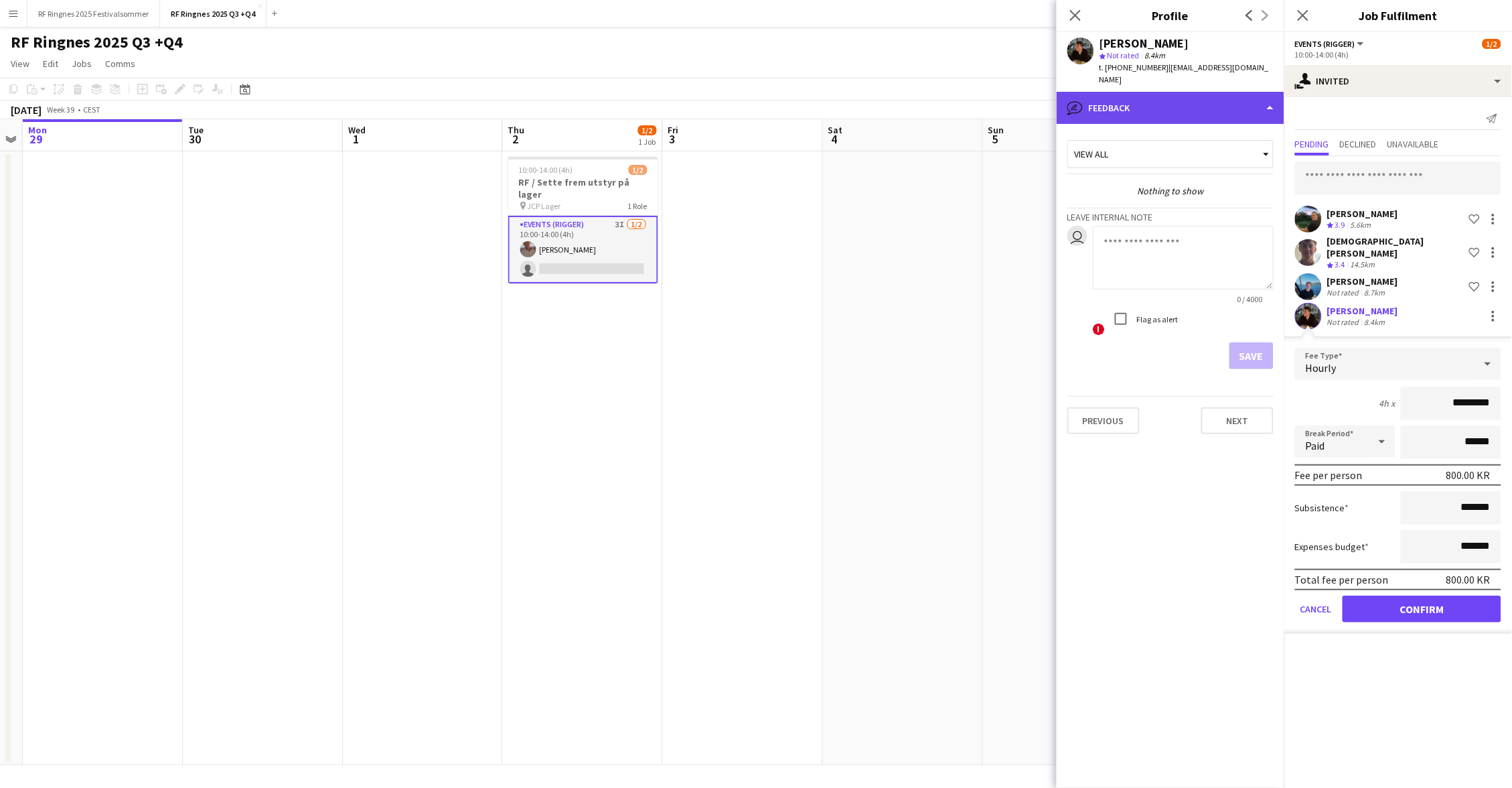
click at [1218, 100] on div "bubble-pencil Feedback" at bounding box center [1170, 108] width 227 height 32
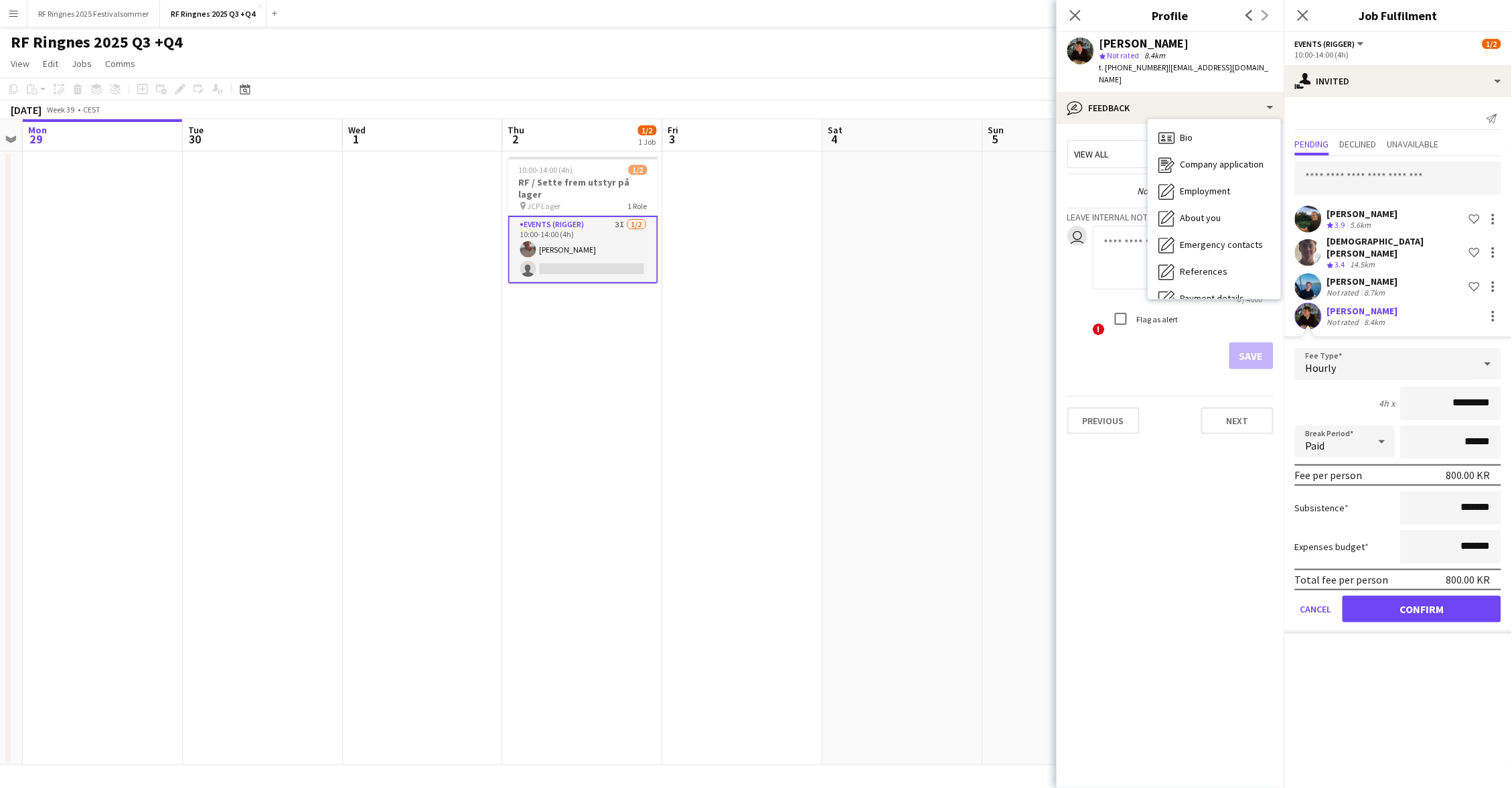
click at [1218, 393] on div "Calendar Calendar" at bounding box center [1215, 406] width 133 height 27
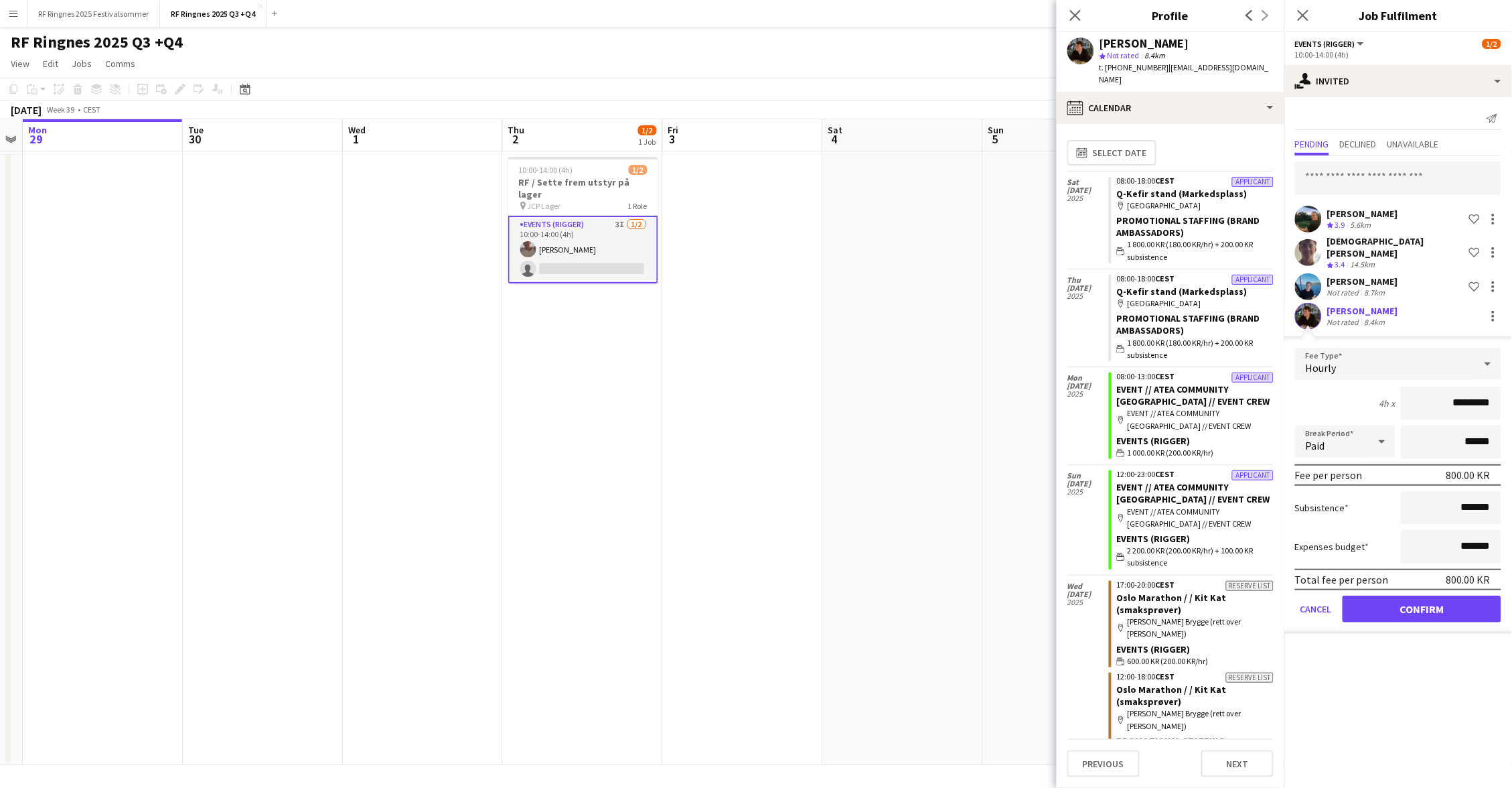
click at [983, 216] on app-date-cell at bounding box center [1062, 458] width 160 height 613
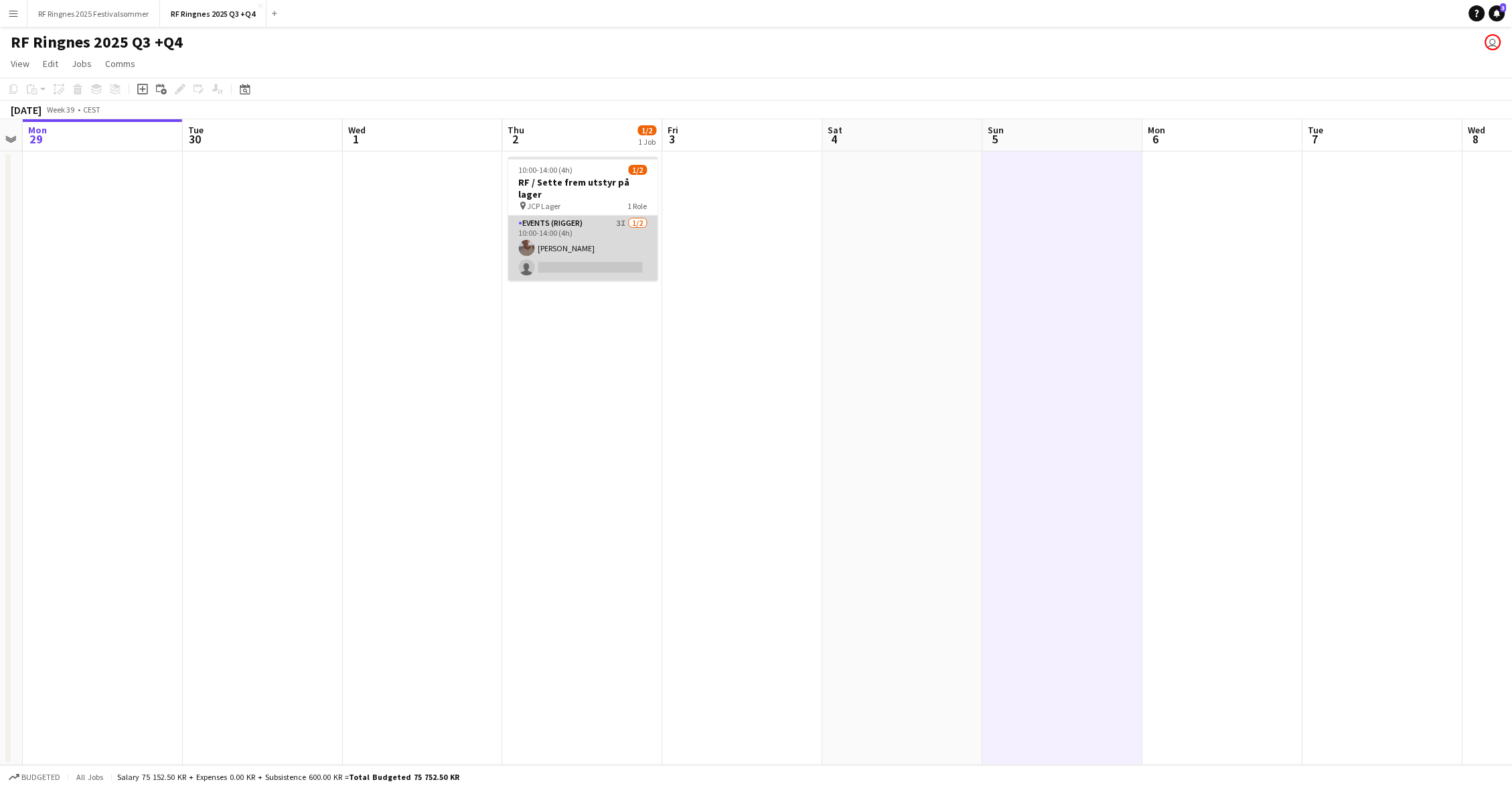
scroll to position [0, 456]
click at [617, 227] on app-card-role "Events (Rigger) 3I [DATE] 10:00-14:00 (4h) [PERSON_NAME] single-neutral-actions" at bounding box center [584, 248] width 150 height 65
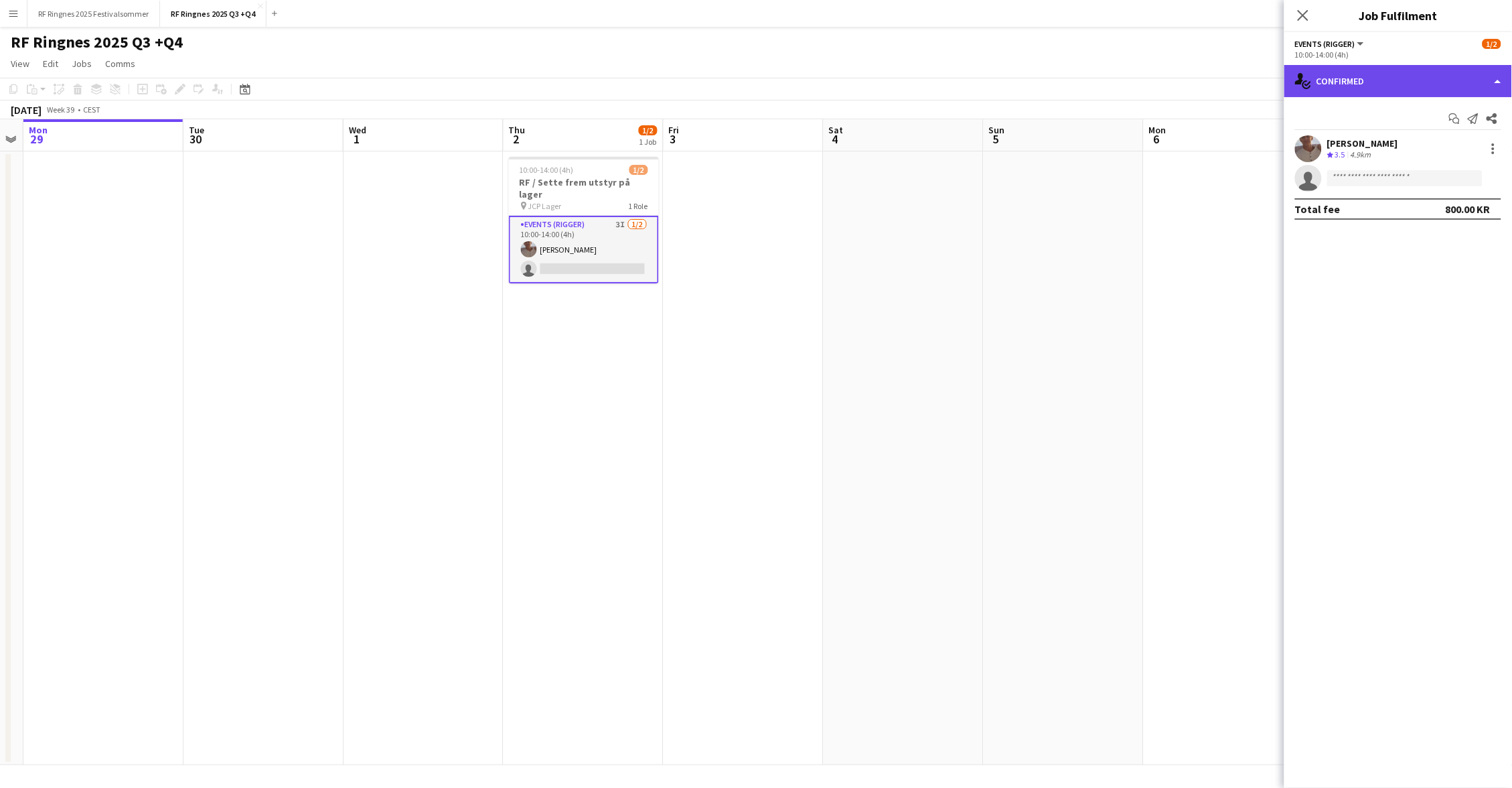
click at [1398, 82] on div "single-neutral-actions-check-2 Confirmed" at bounding box center [1398, 81] width 227 height 32
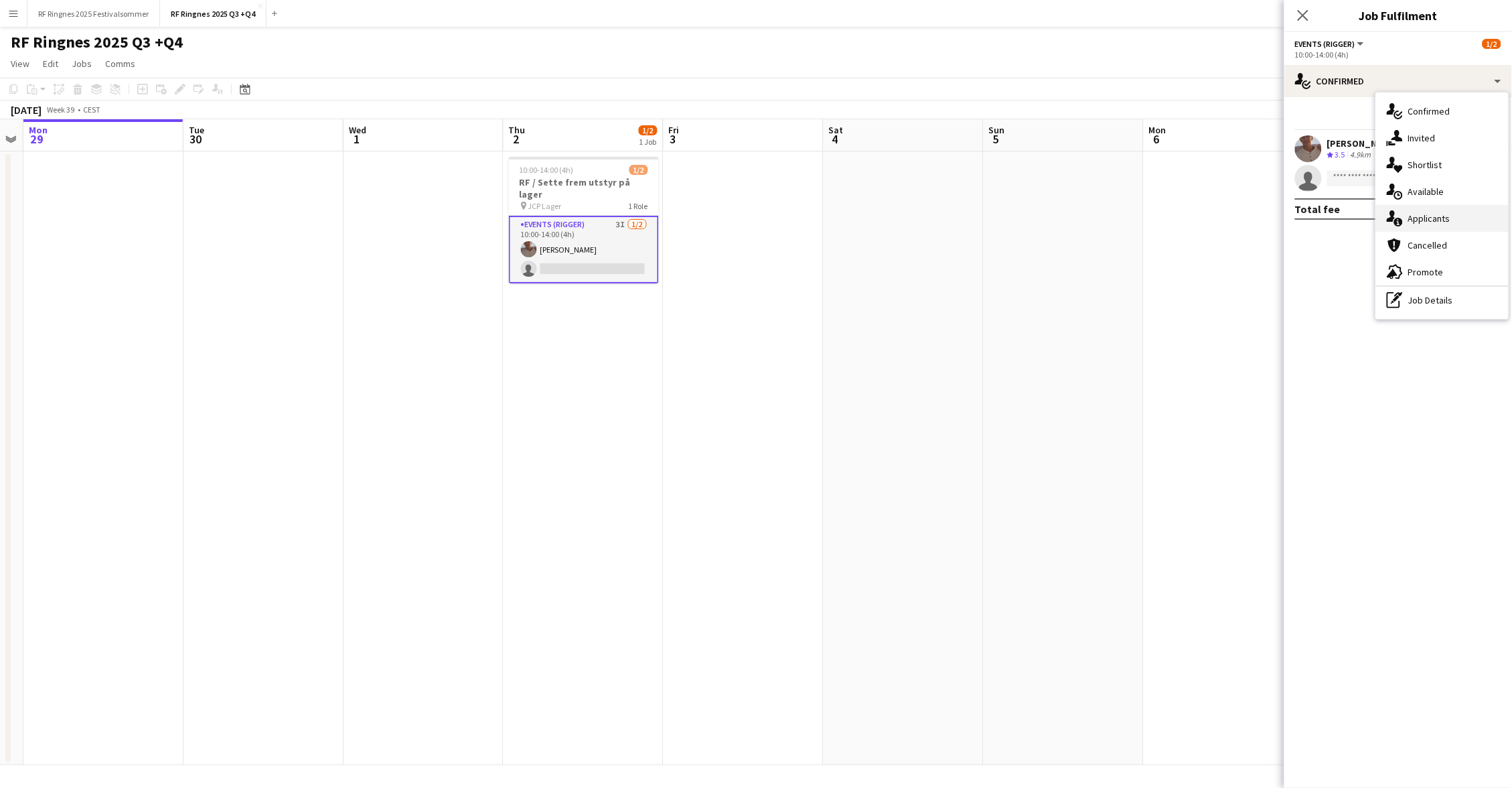
click at [1431, 227] on div "single-neutral-actions-information Applicants" at bounding box center [1442, 218] width 133 height 27
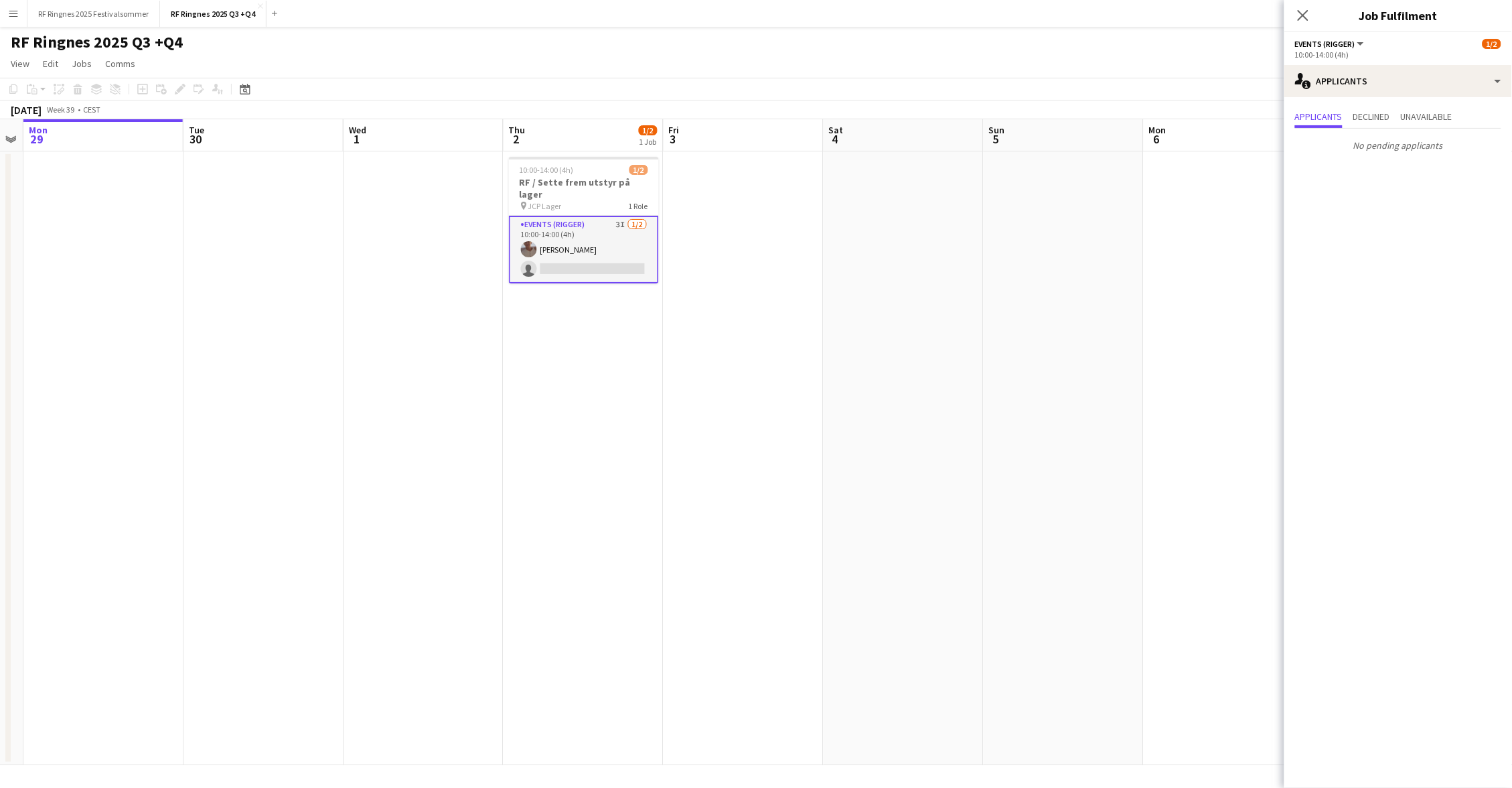
click at [1007, 66] on app-page-menu "View Day view expanded Day view collapsed Month view Date picker Jump to [DATE]…" at bounding box center [756, 65] width 1512 height 26
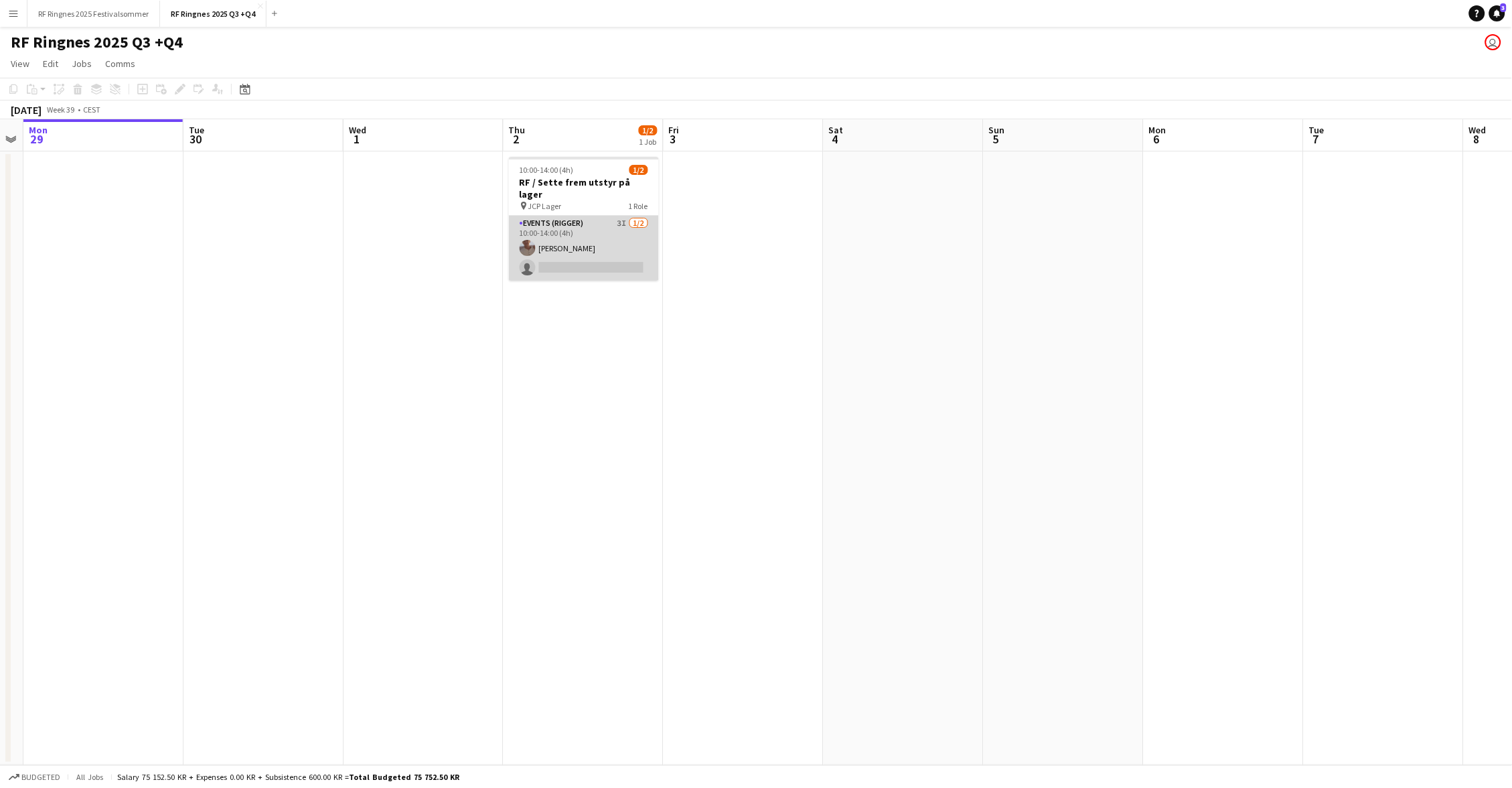
click at [604, 220] on app-card-role "Events (Rigger) 3I [DATE] 10:00-14:00 (4h) [PERSON_NAME] single-neutral-actions" at bounding box center [584, 248] width 150 height 65
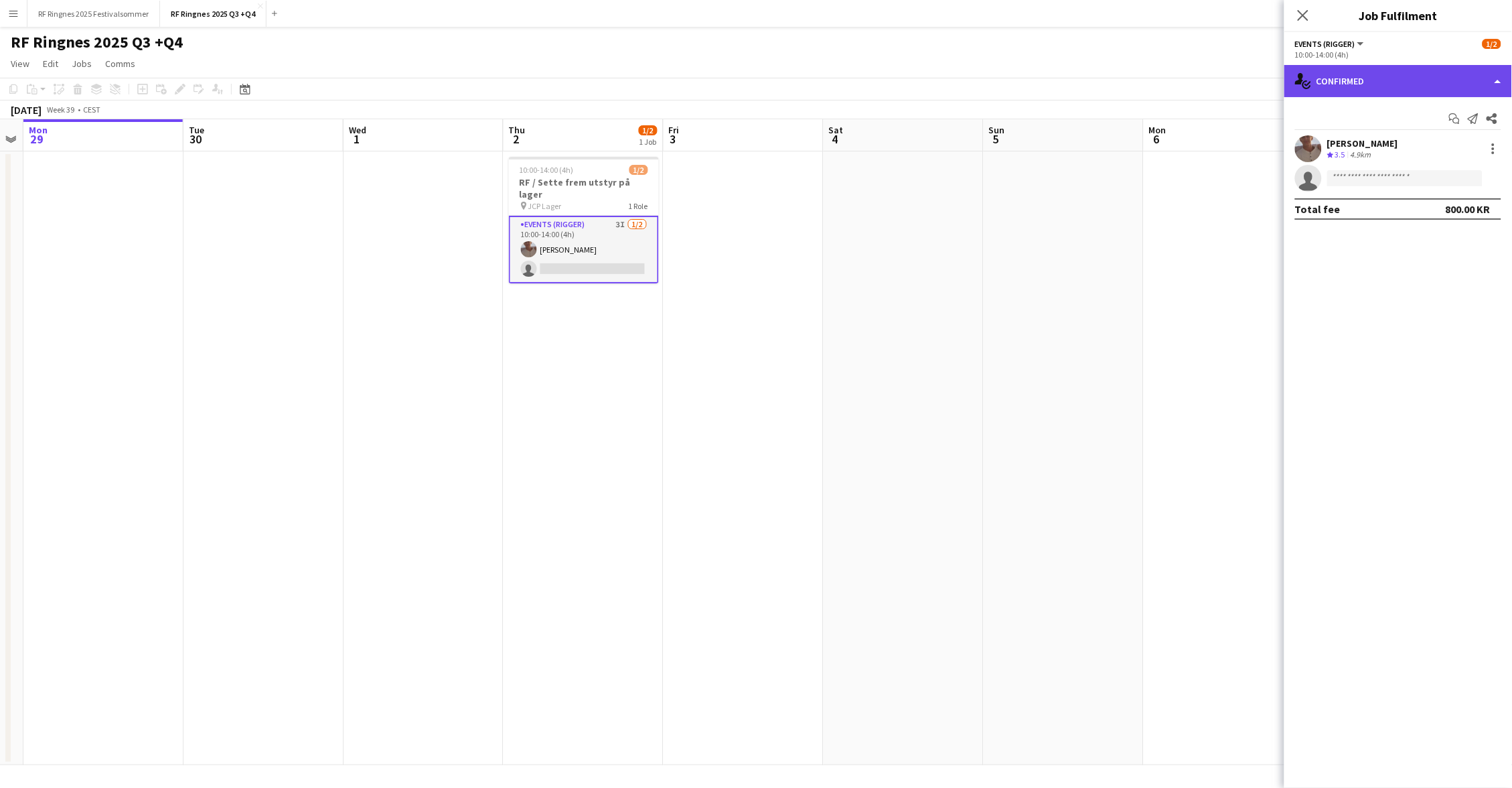
click at [1346, 91] on div "single-neutral-actions-check-2 Confirmed" at bounding box center [1398, 81] width 227 height 32
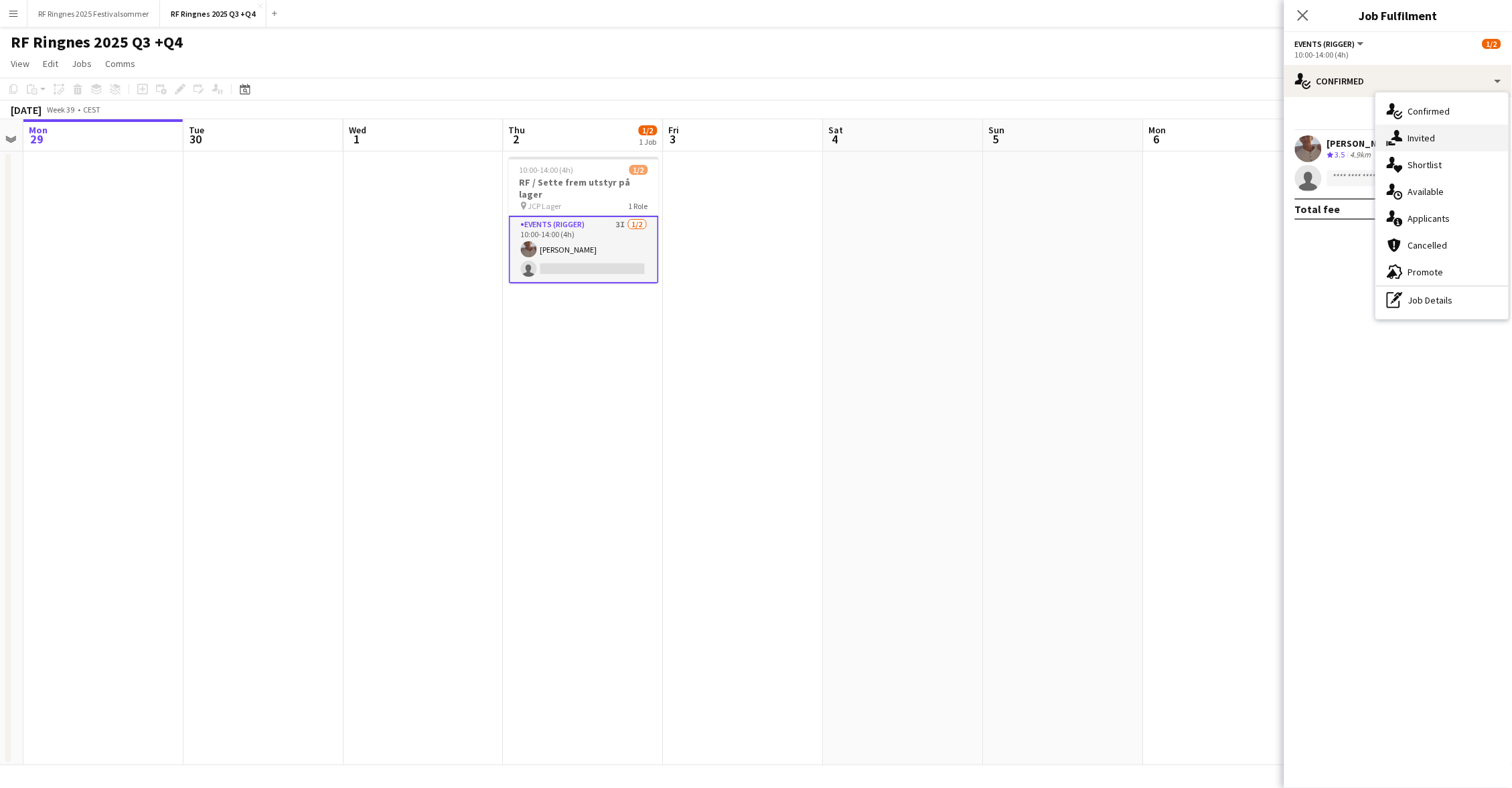
click at [1411, 144] on div "single-neutral-actions-share-1 Invited" at bounding box center [1442, 138] width 133 height 27
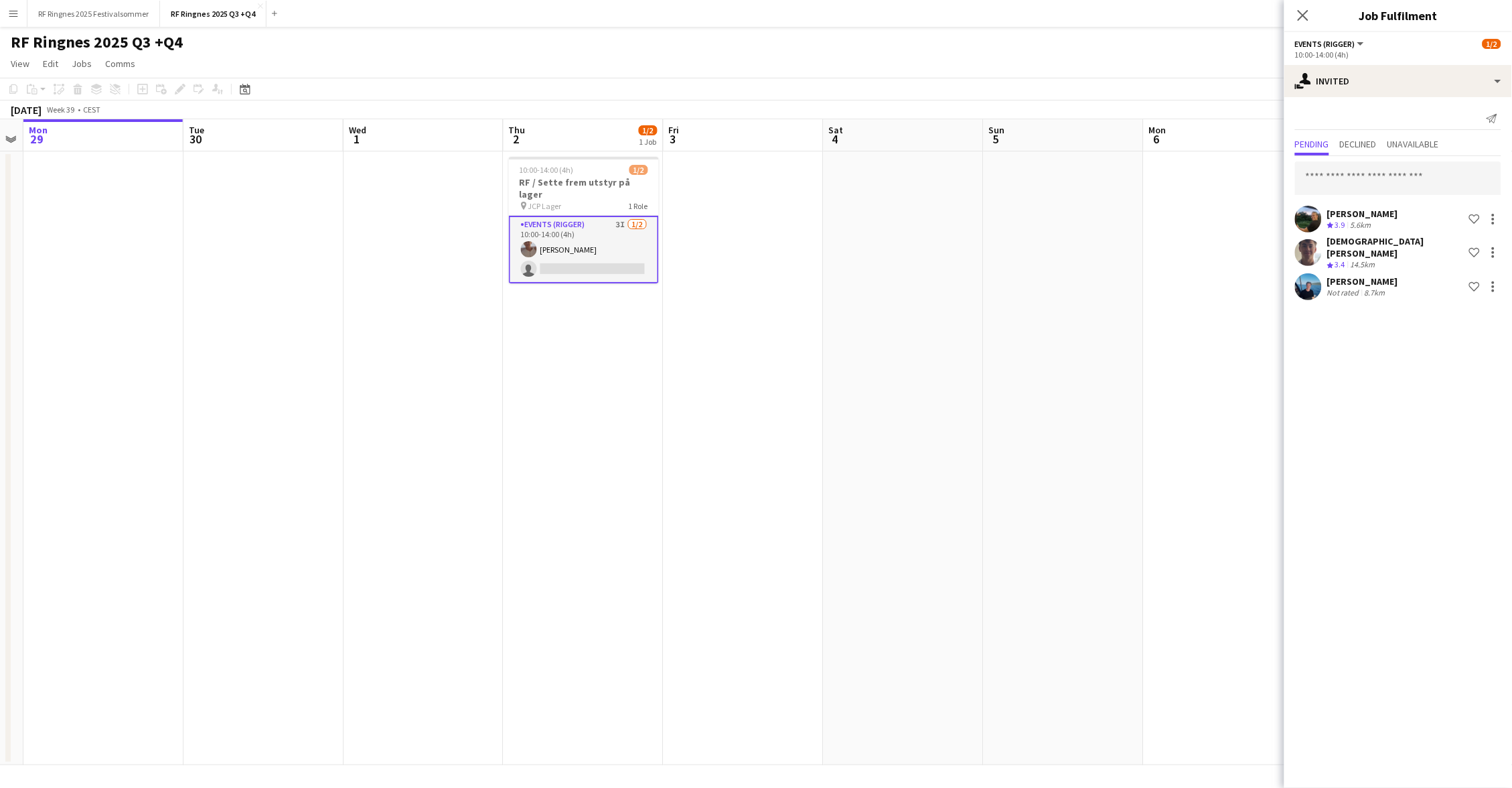
click at [1086, 48] on div "RF Ringnes 2025 Q3 +Q4 user" at bounding box center [756, 39] width 1512 height 26
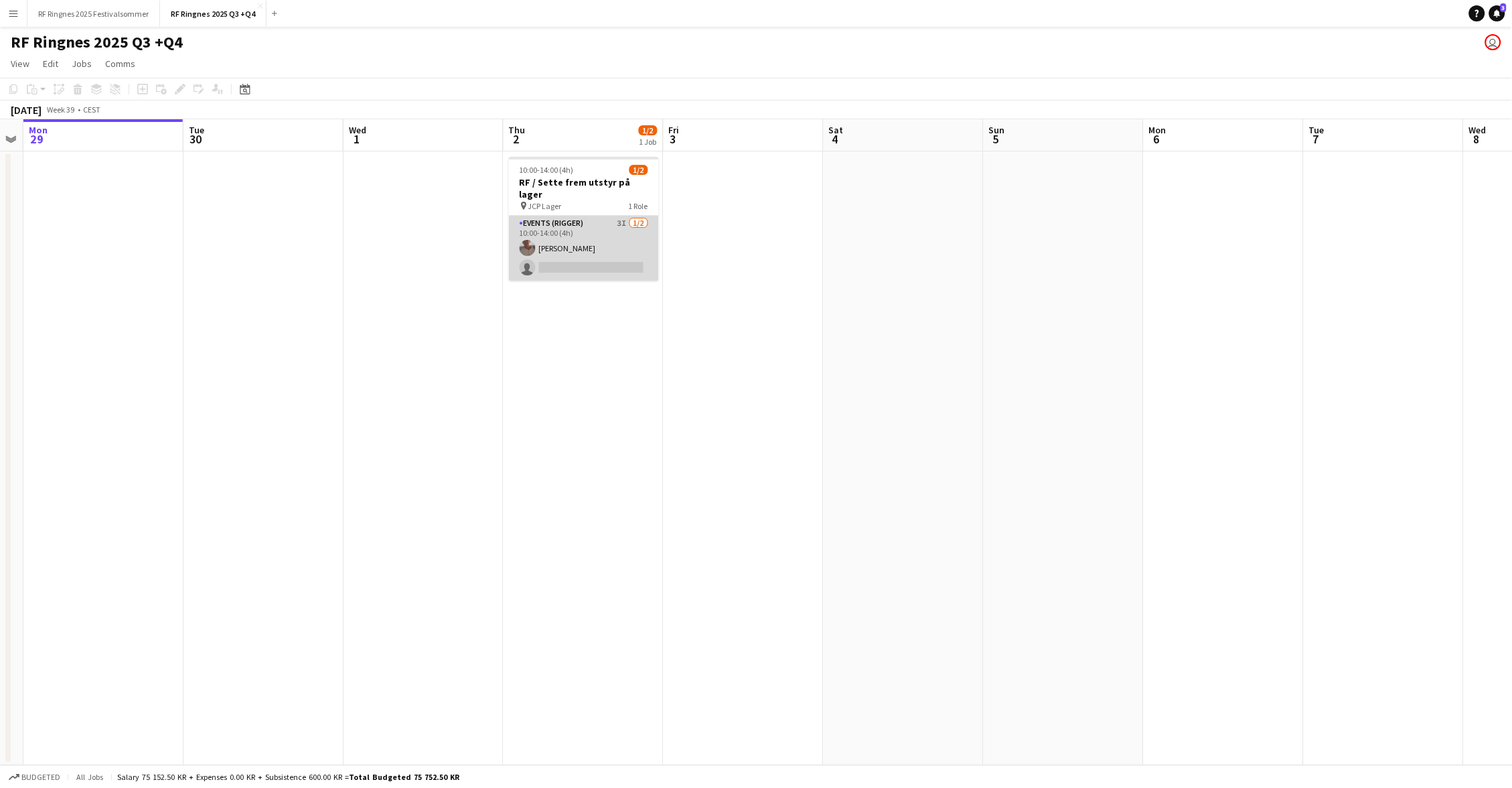
click at [588, 216] on app-card-role "Events (Rigger) 3I [DATE] 10:00-14:00 (4h) [PERSON_NAME] single-neutral-actions" at bounding box center [584, 248] width 150 height 65
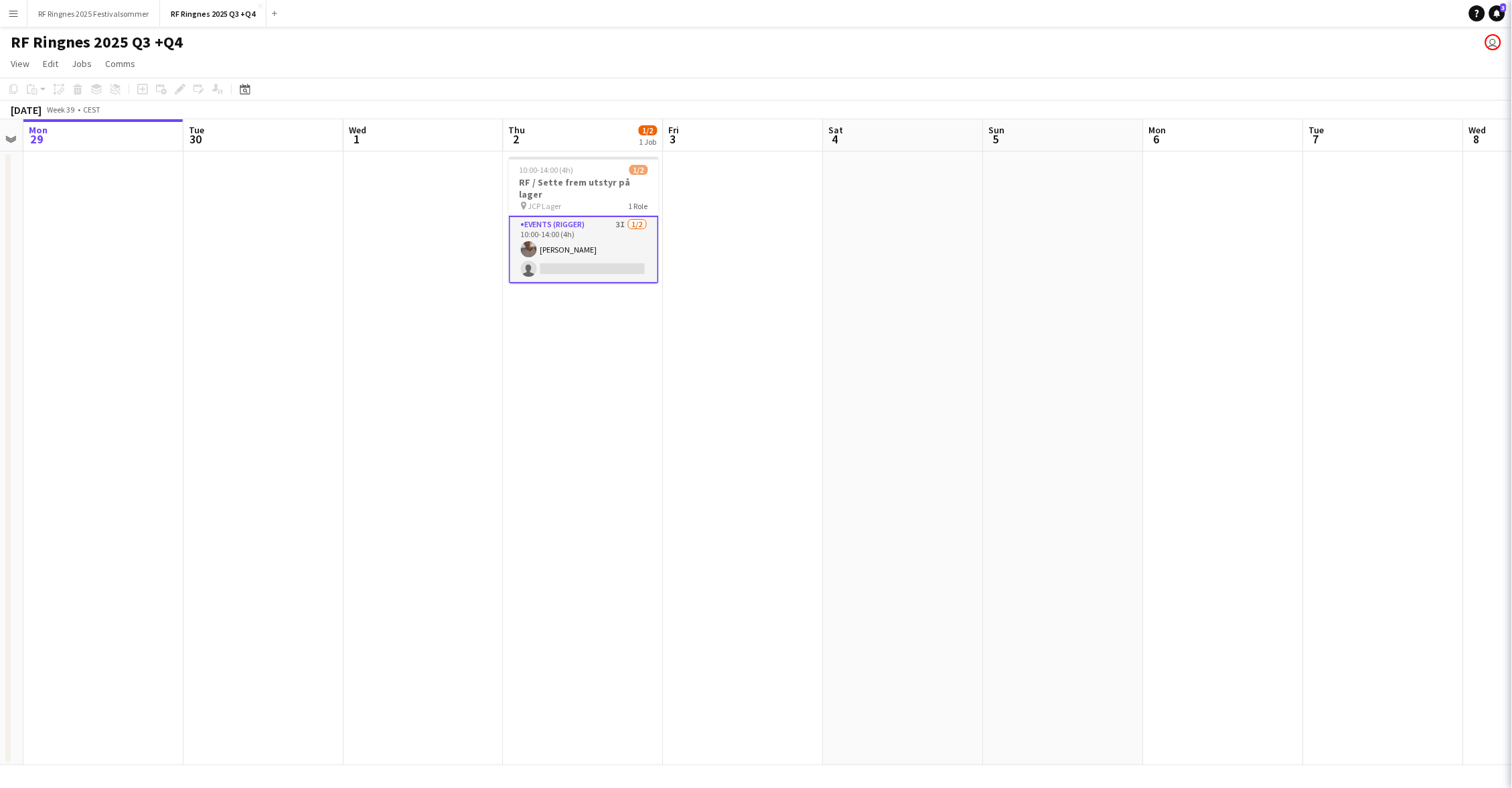
scroll to position [0, 456]
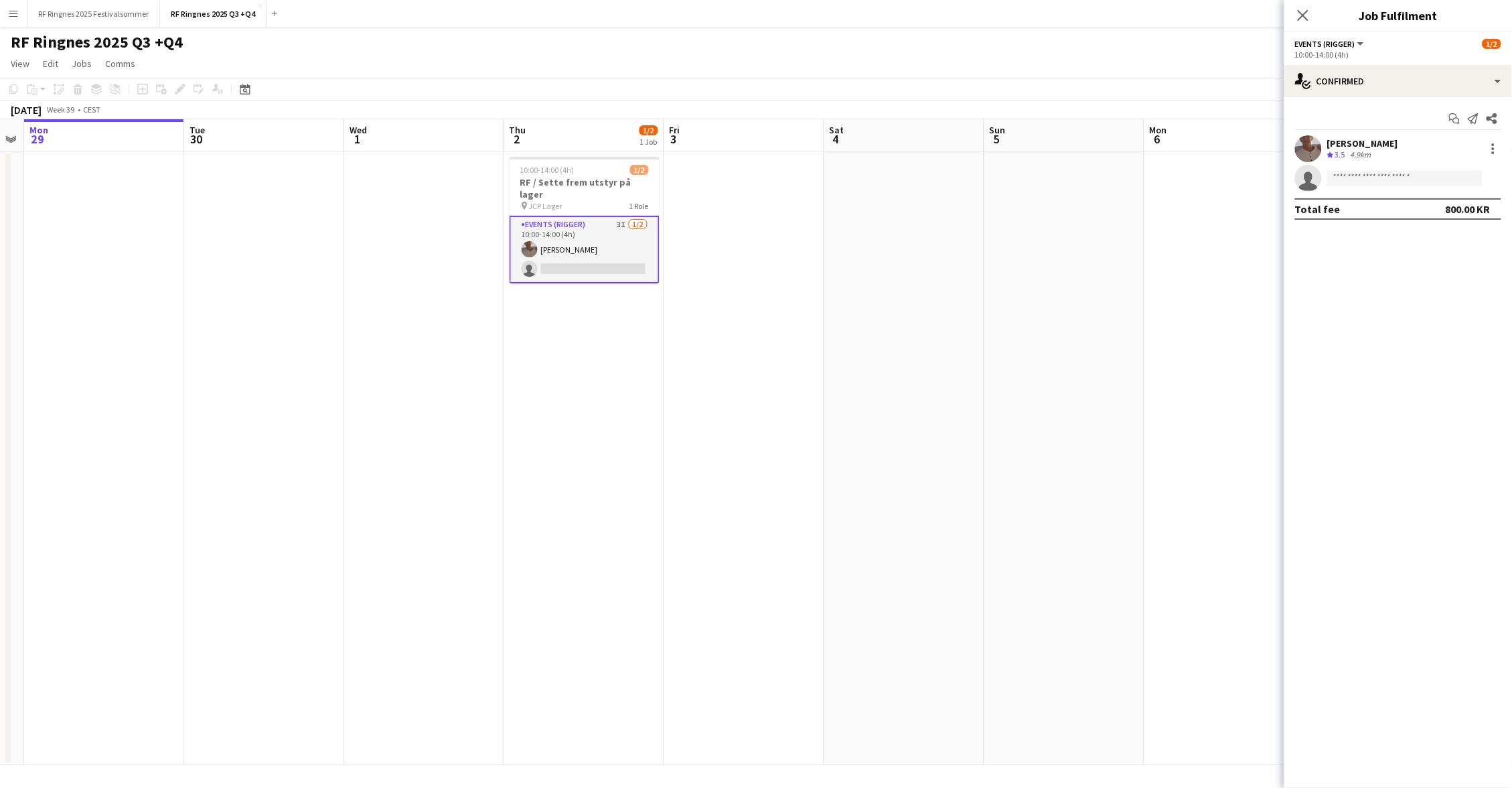
click at [1328, 60] on app-options-switcher "Events (Rigger) All roles Events (Rigger) [DATE] 10:00-14:00 (4h)" at bounding box center [1398, 49] width 227 height 33
click at [1340, 80] on div "single-neutral-actions-check-2 Confirmed" at bounding box center [1398, 81] width 227 height 32
click at [1346, 177] on input at bounding box center [1405, 178] width 155 height 16
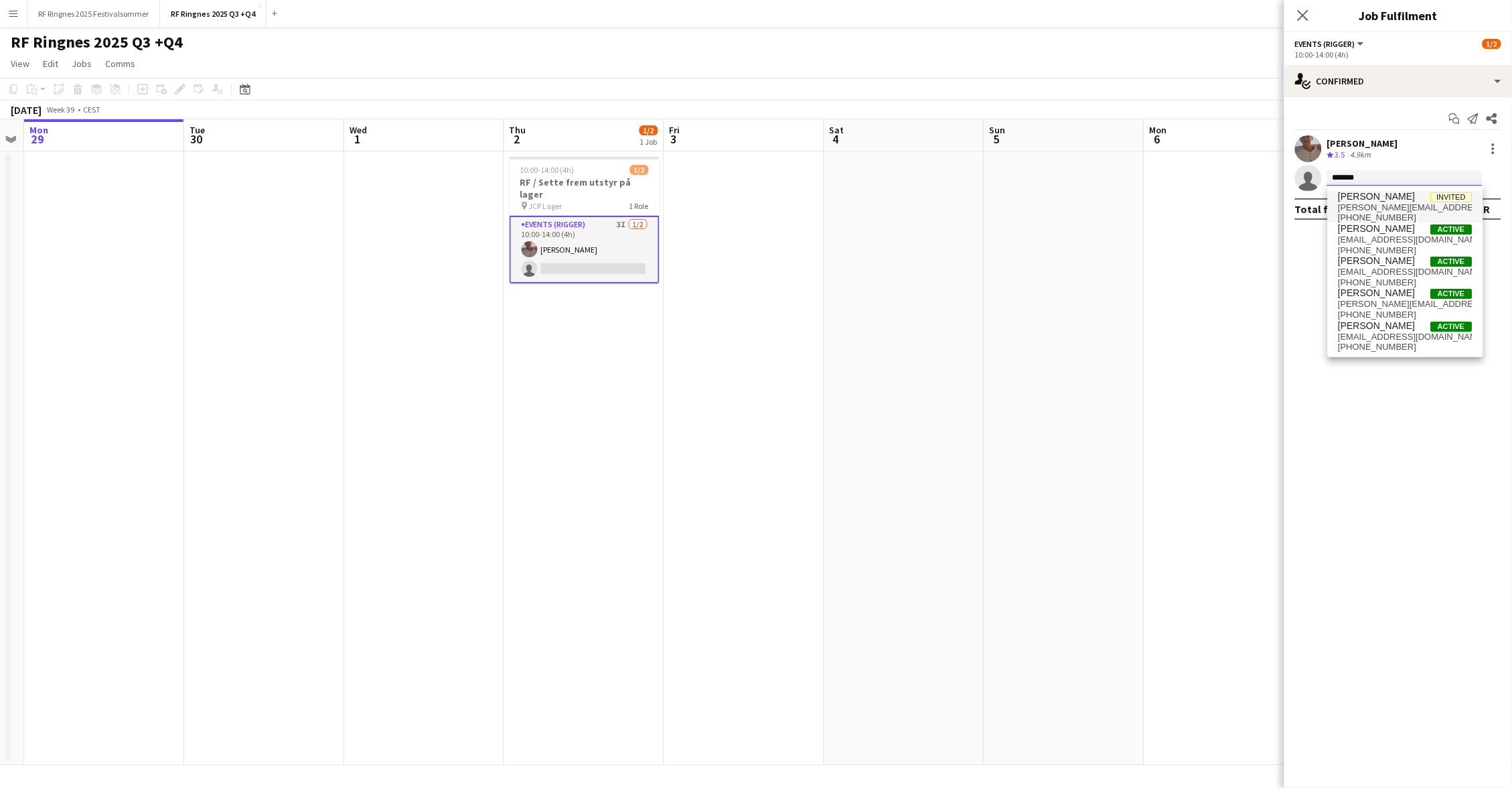
type input "*******"
drag, startPoint x: 1362, startPoint y: 203, endPoint x: 1399, endPoint y: 239, distance: 51.6
click at [1399, 239] on span "[EMAIL_ADDRESS][DOMAIN_NAME]" at bounding box center [1405, 239] width 134 height 11
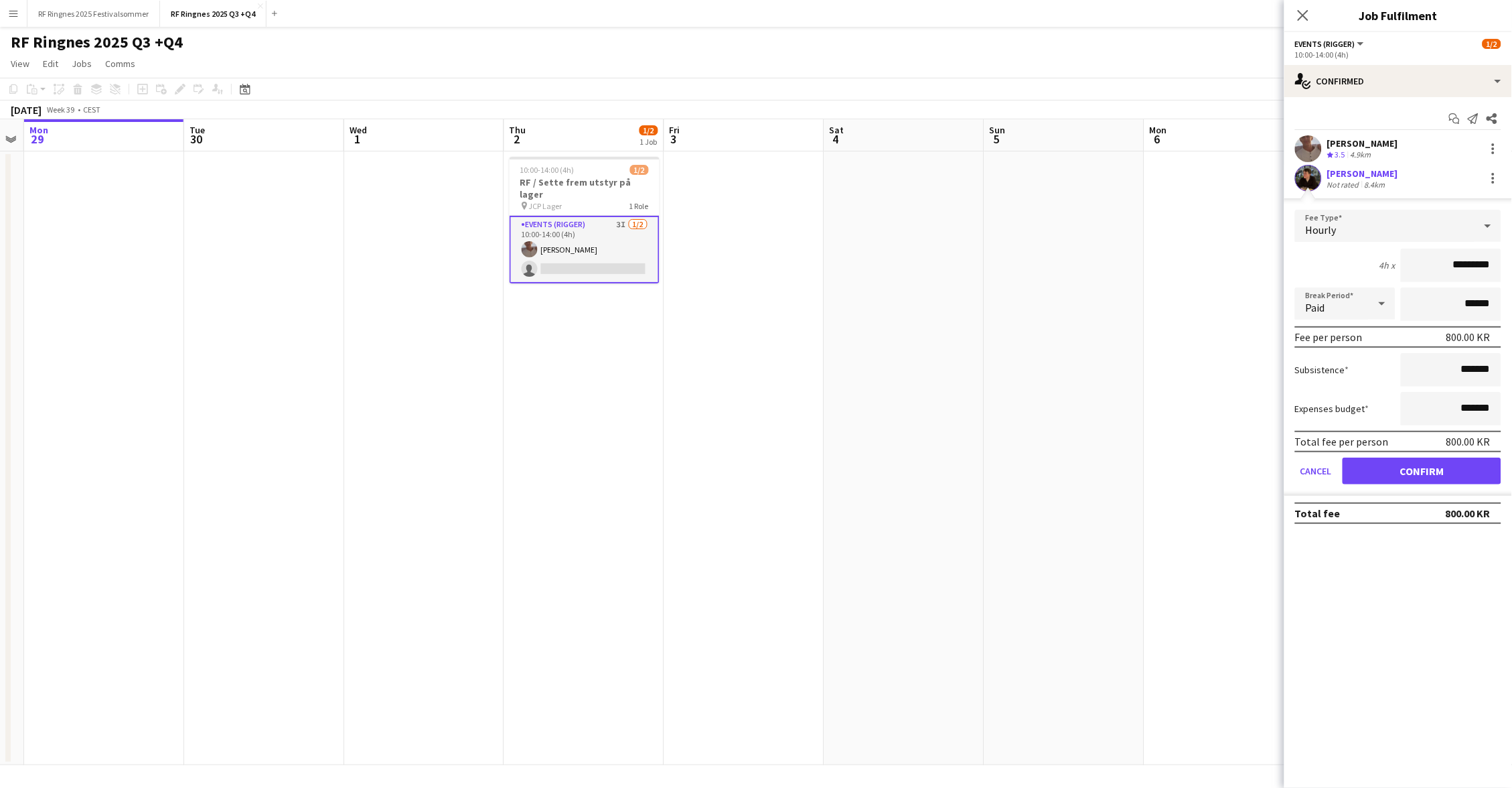
click at [1463, 465] on button "Confirm" at bounding box center [1422, 471] width 159 height 27
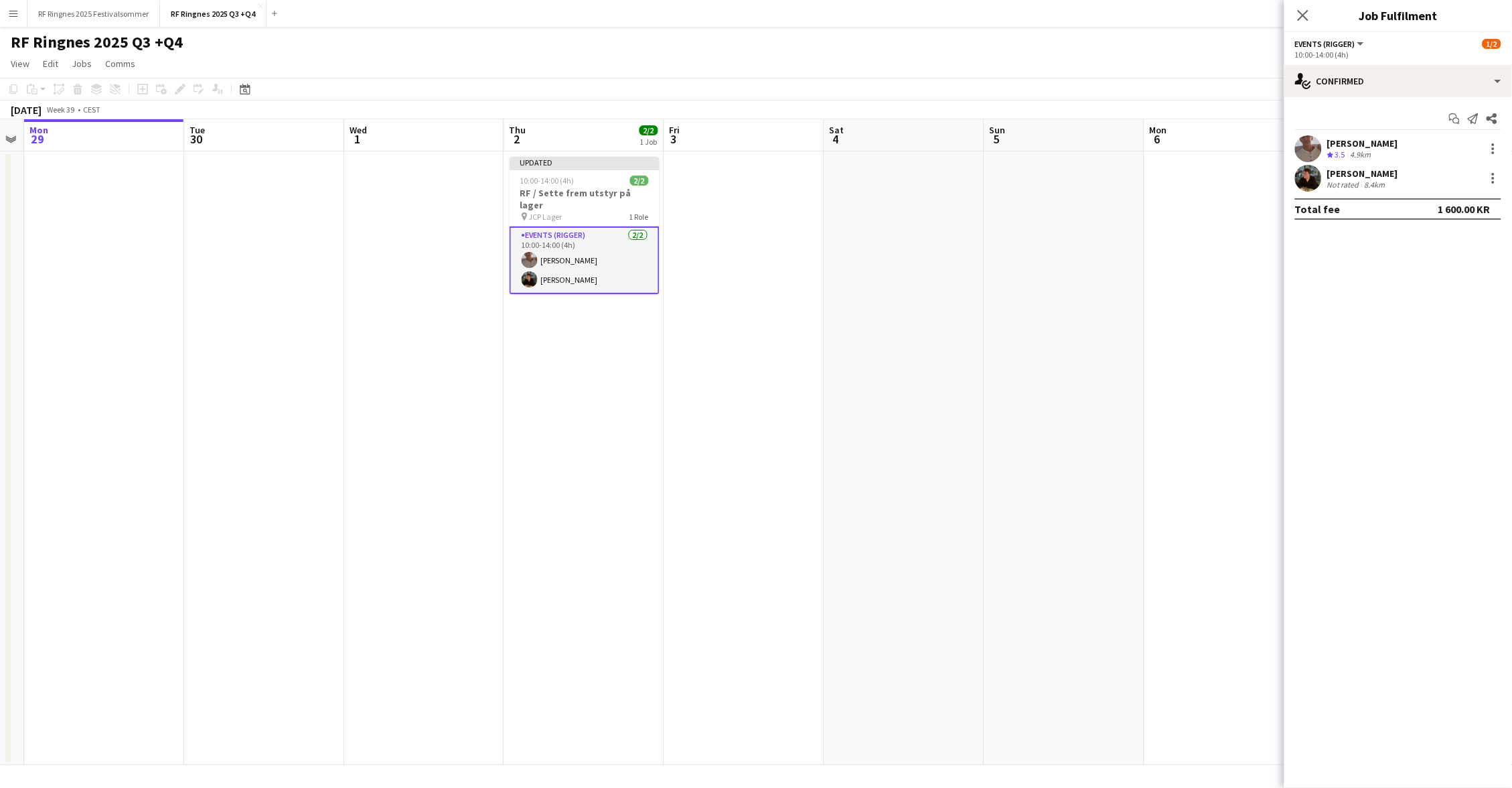
click at [1114, 91] on app-toolbar "Copy Paste Paste Command V Paste with crew Command Shift V Paste linked Job [GE…" at bounding box center [756, 89] width 1512 height 23
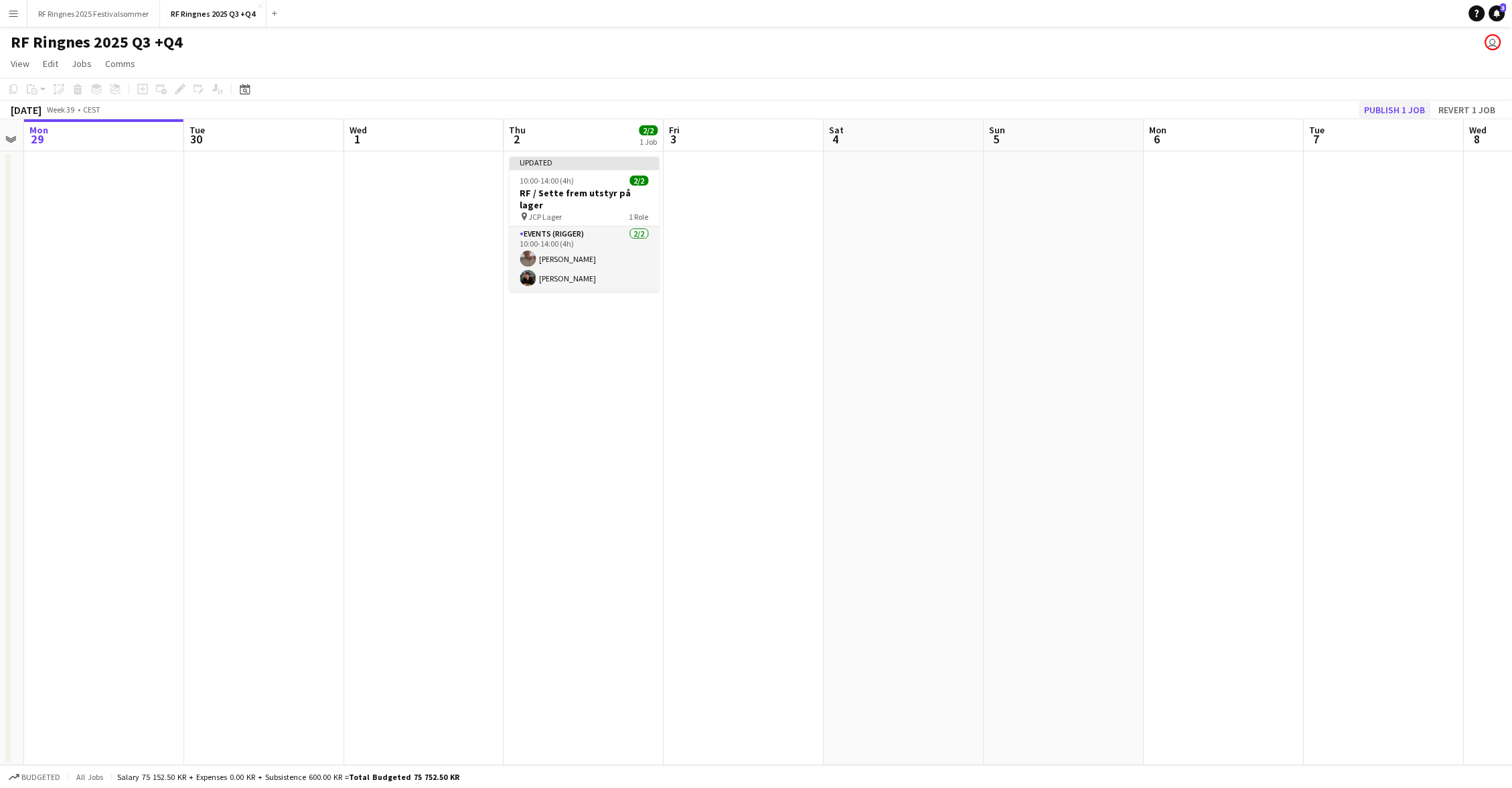
click at [1405, 105] on button "Publish 1 job" at bounding box center [1394, 110] width 71 height 18
click at [838, 58] on app-page-menu "View Day view expanded Day view collapsed Month view Date picker Jump to [DATE]…" at bounding box center [756, 65] width 1512 height 26
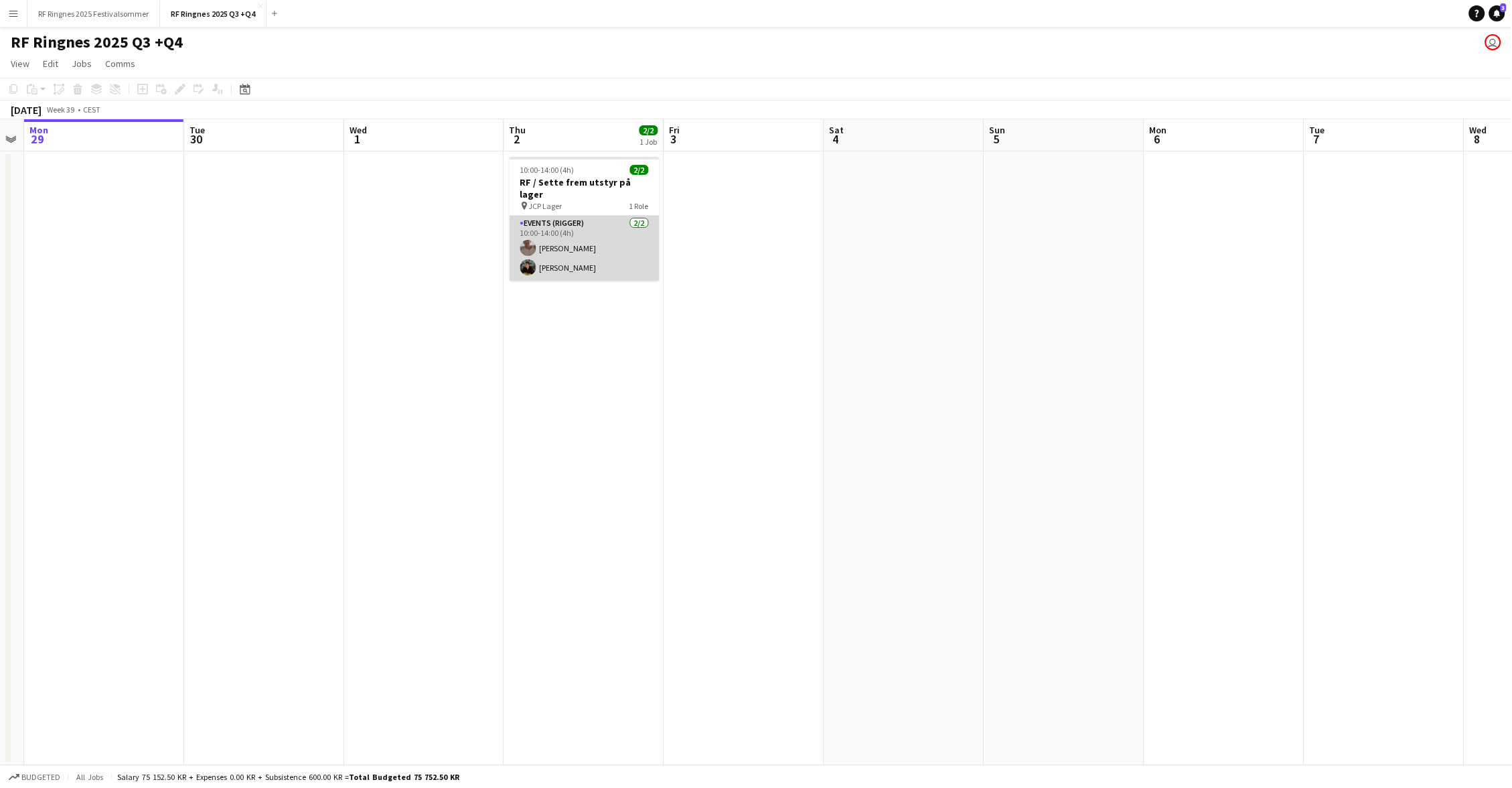
click at [589, 218] on app-card-role "Events (Rigger) [DATE] 10:00-14:00 (4h) [PERSON_NAME] [PERSON_NAME]" at bounding box center [584, 248] width 150 height 65
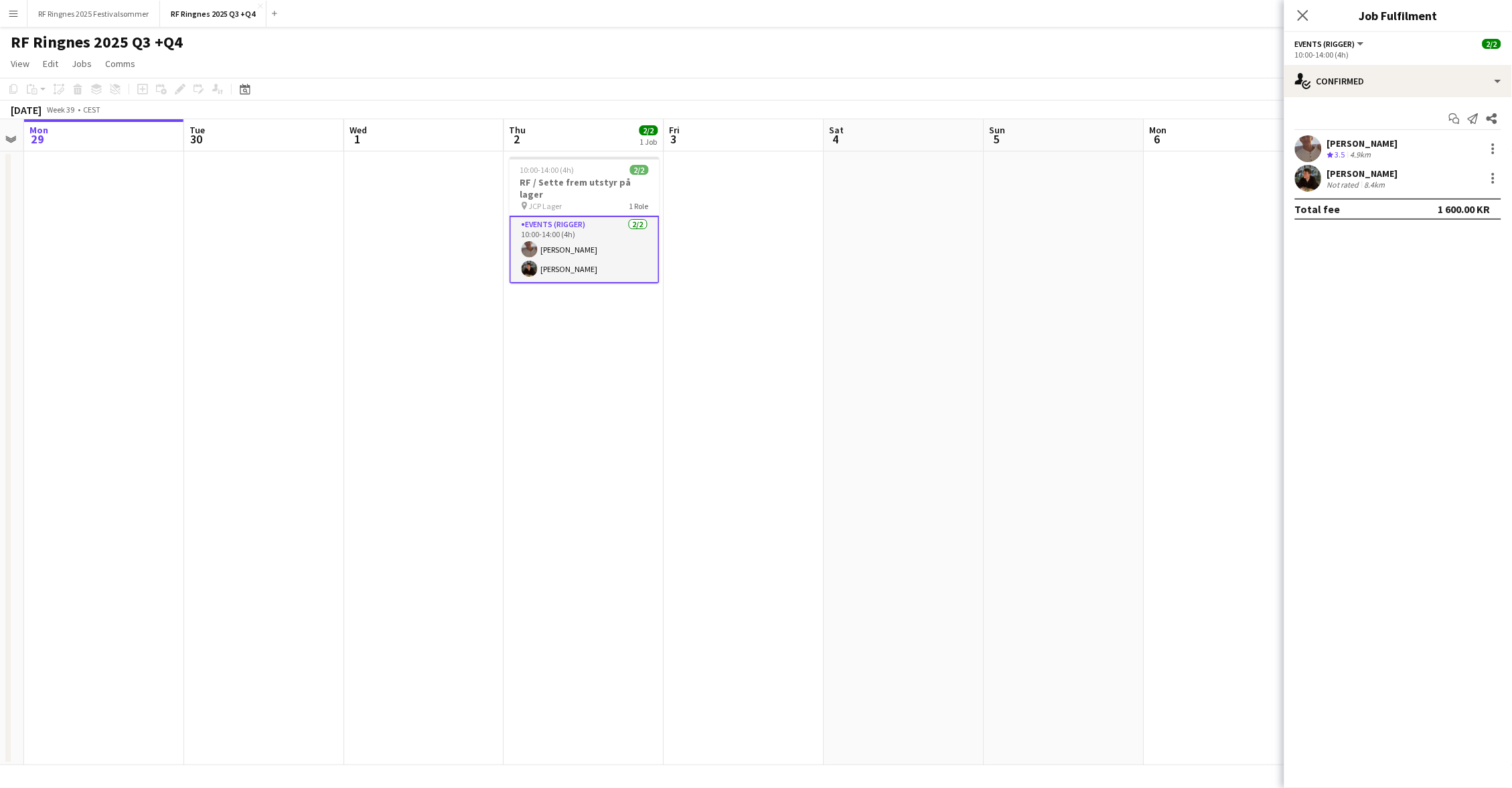
click at [1310, 166] on app-user-avatar at bounding box center [1308, 178] width 27 height 27
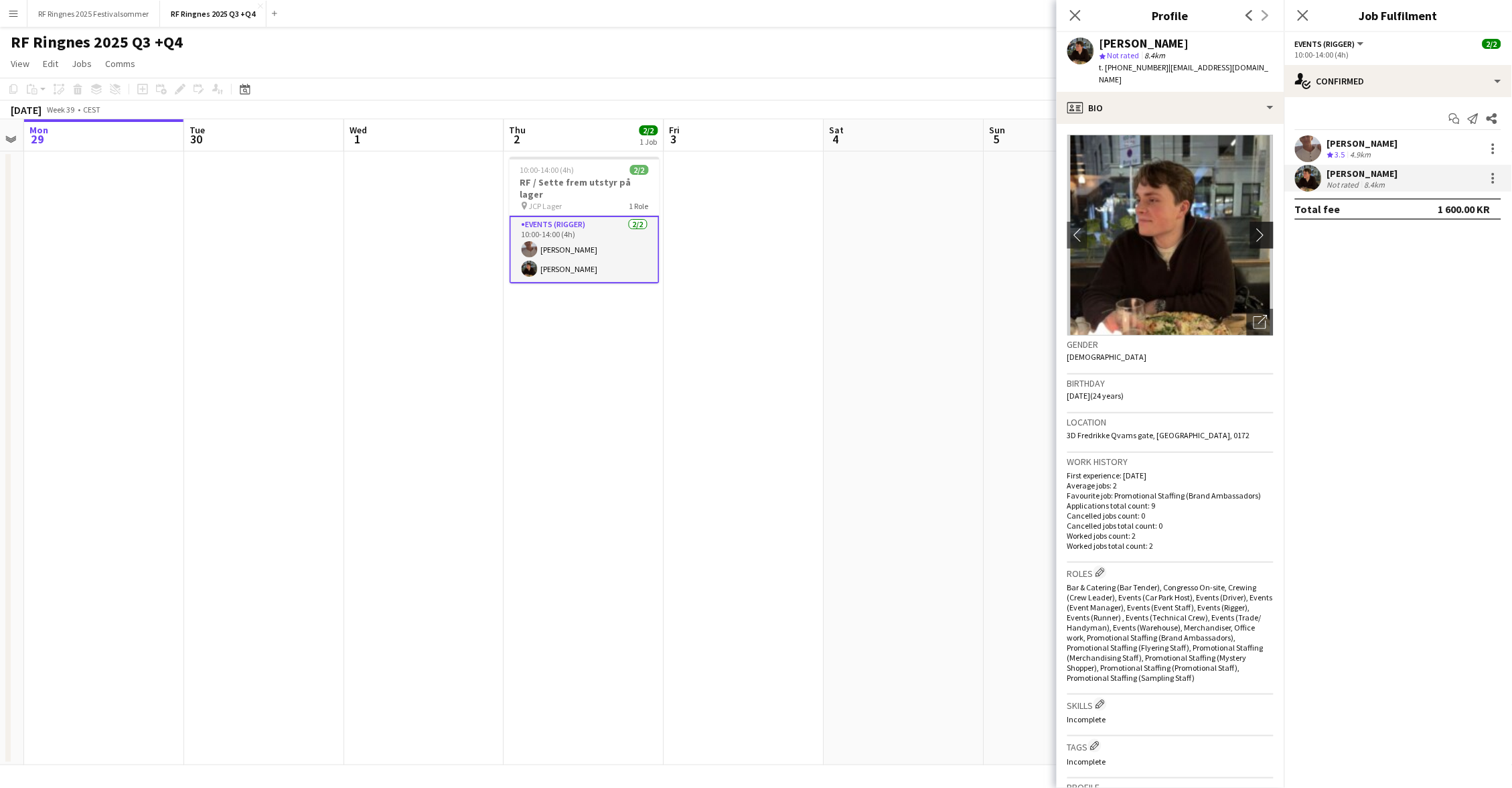
click at [1265, 228] on app-icon "chevron-right" at bounding box center [1264, 234] width 21 height 14
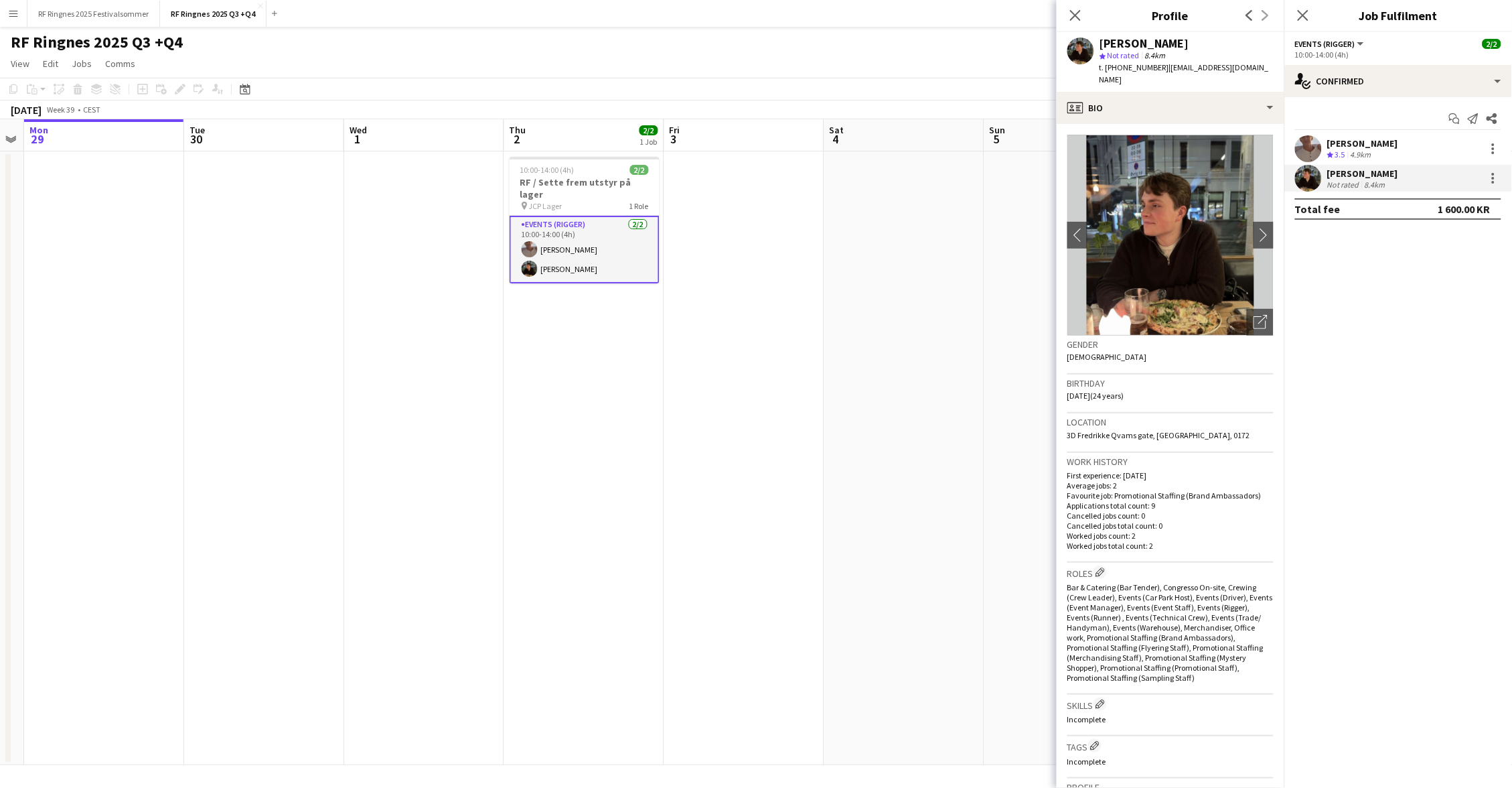
click at [1318, 146] on app-user-avatar at bounding box center [1308, 149] width 27 height 27
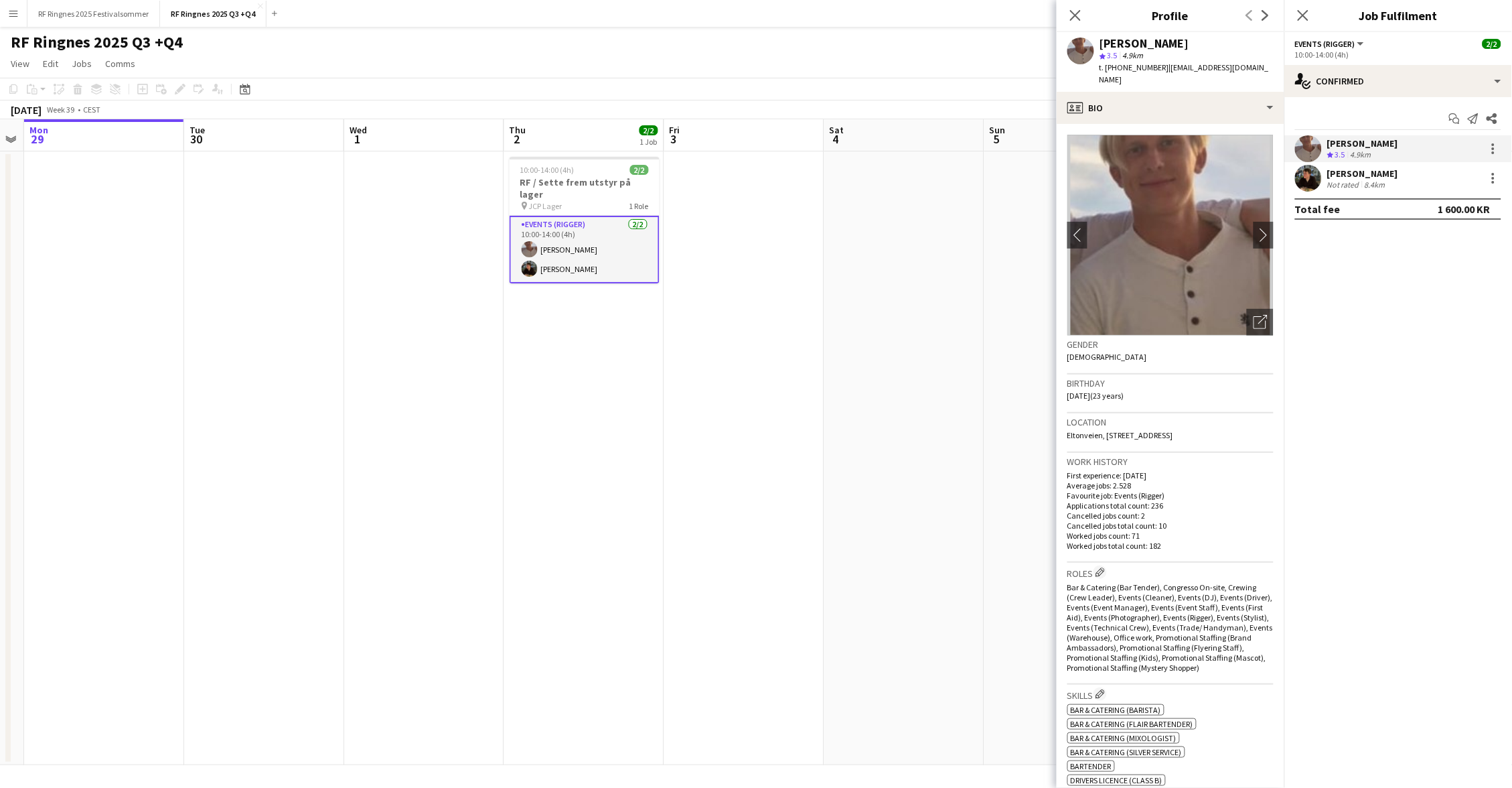
click at [1092, 18] on div "Close pop-in" at bounding box center [1075, 15] width 38 height 31
click at [1074, 18] on icon "Close pop-in" at bounding box center [1075, 15] width 13 height 13
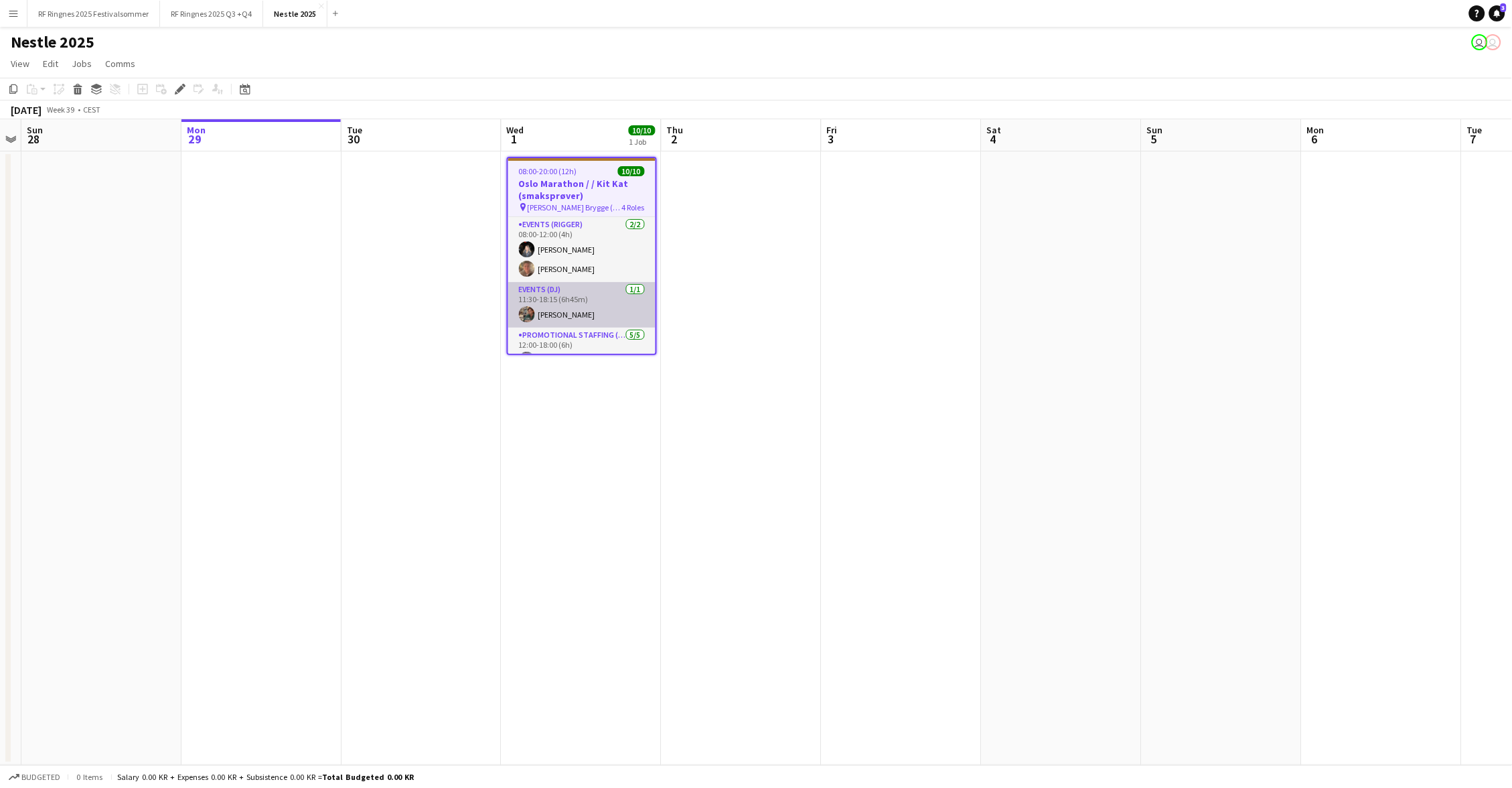
scroll to position [33, 0]
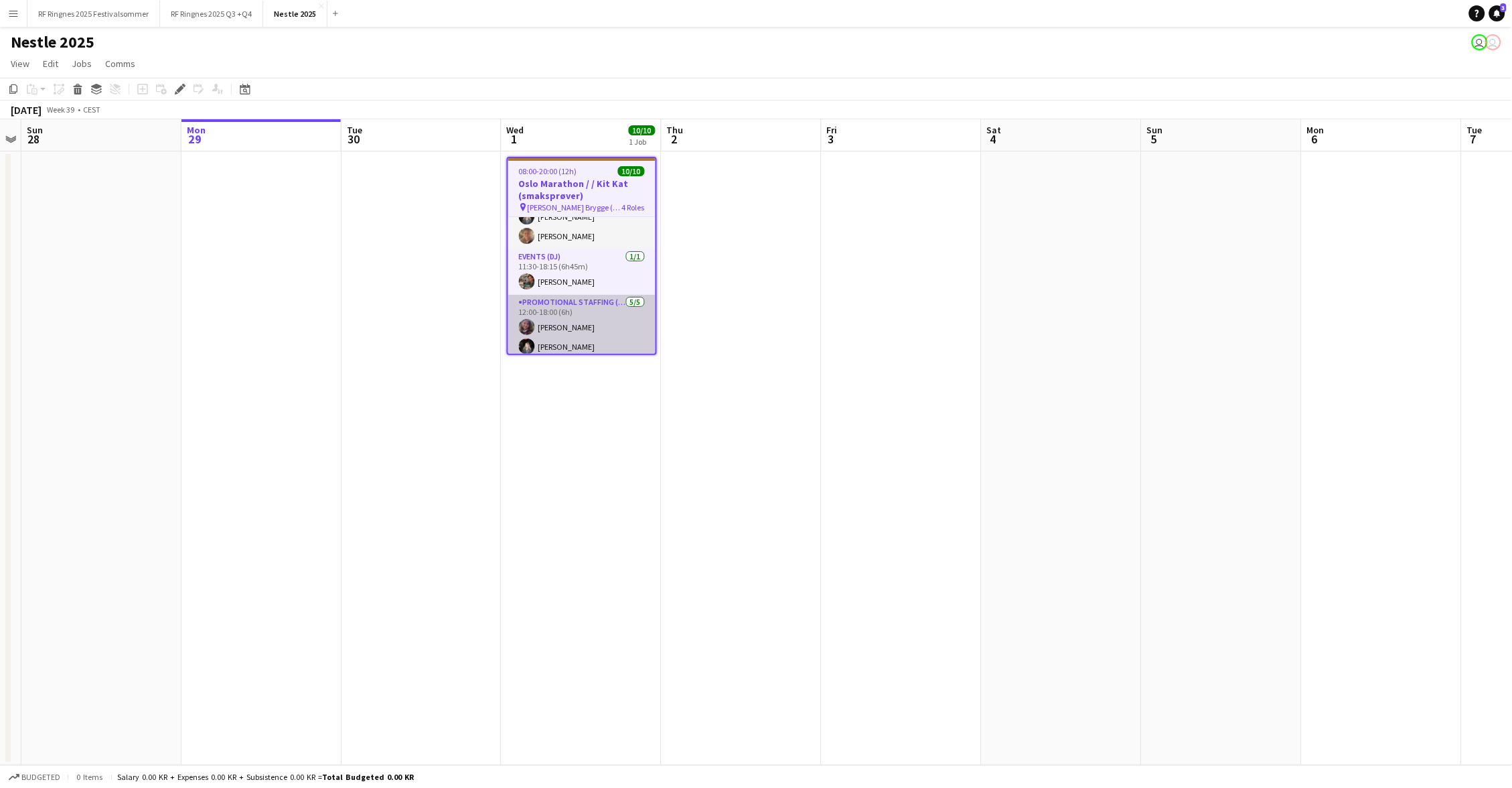
click at [586, 328] on app-card-role "Promotional Staffing (Sampling Staff) 5/5 12:00-18:00 (6h) Ulrikke Gustafsson H…" at bounding box center [582, 358] width 147 height 127
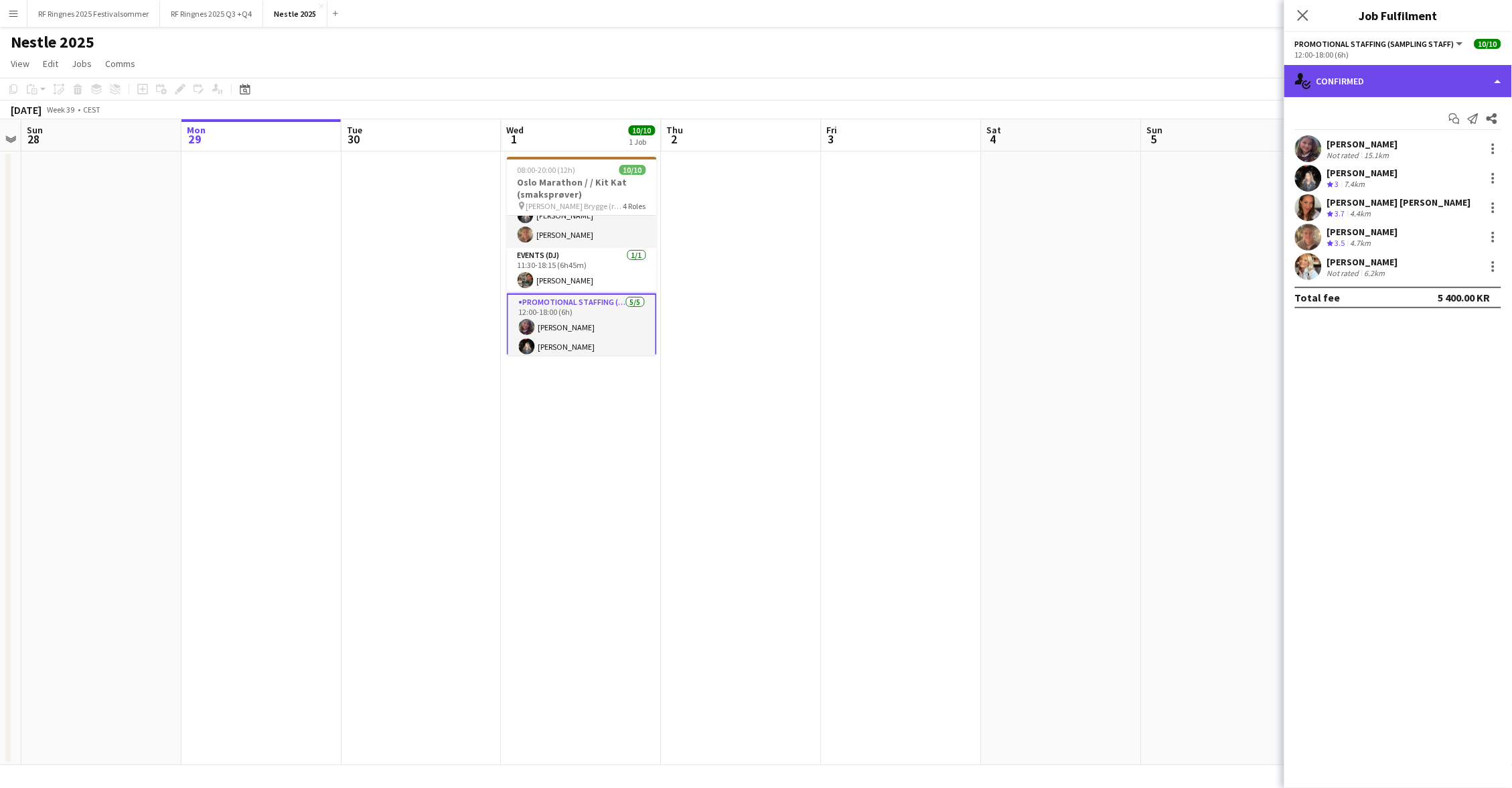
click at [1343, 82] on div "single-neutral-actions-check-2 Confirmed" at bounding box center [1398, 81] width 227 height 32
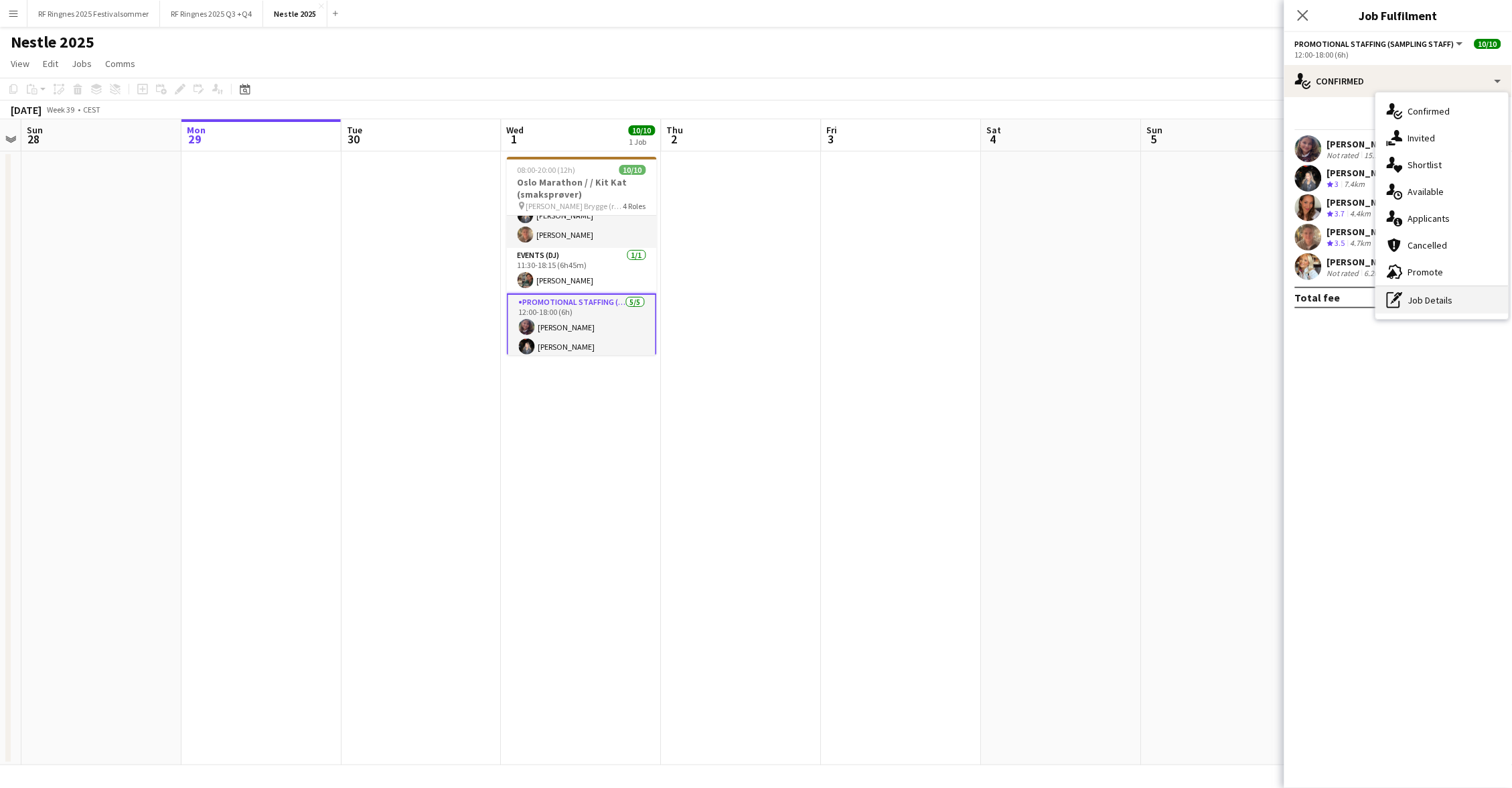
click at [1418, 298] on div "pen-write Job Details" at bounding box center [1442, 300] width 133 height 27
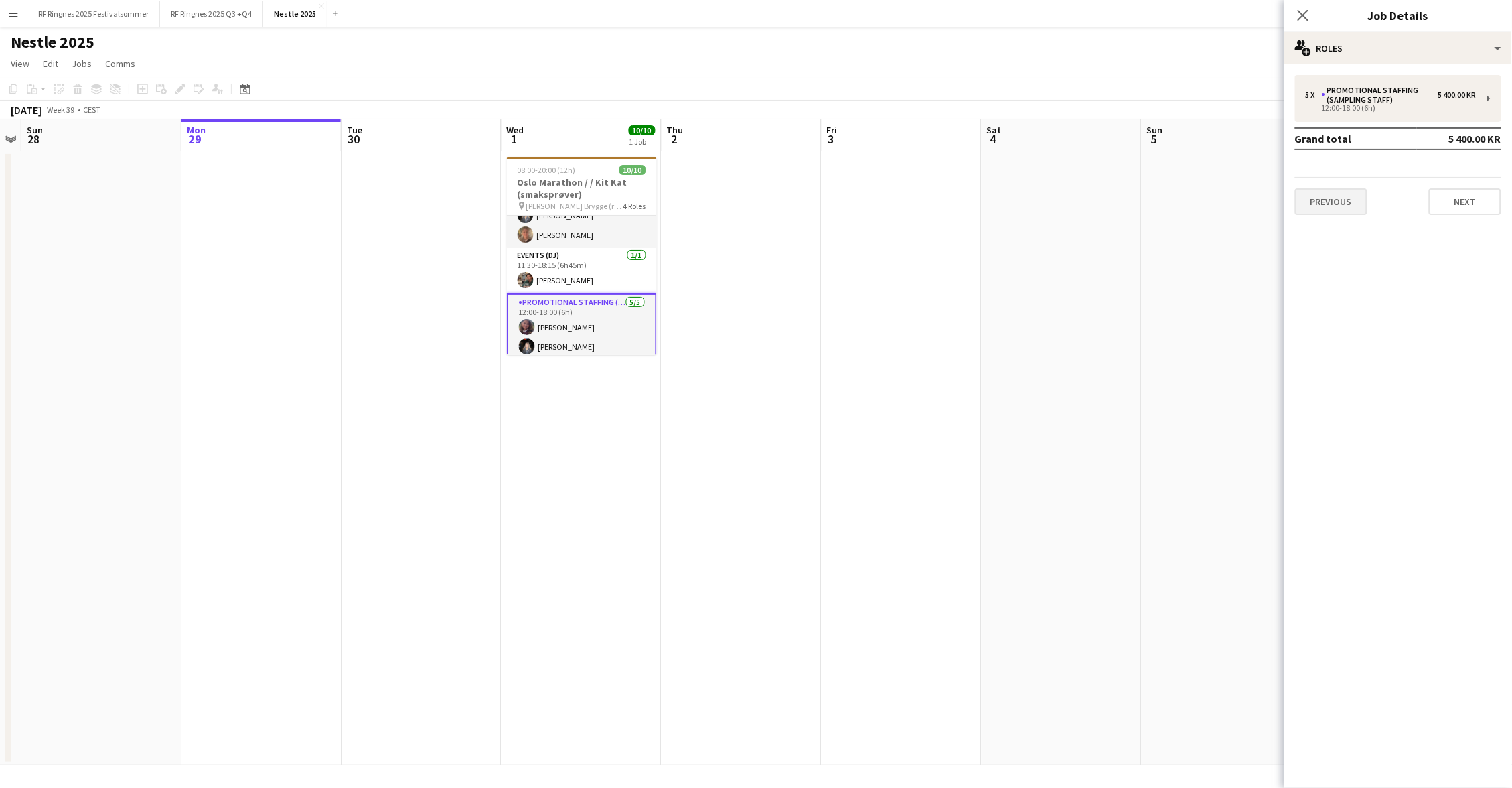
click at [1354, 208] on button "Previous" at bounding box center [1331, 202] width 72 height 27
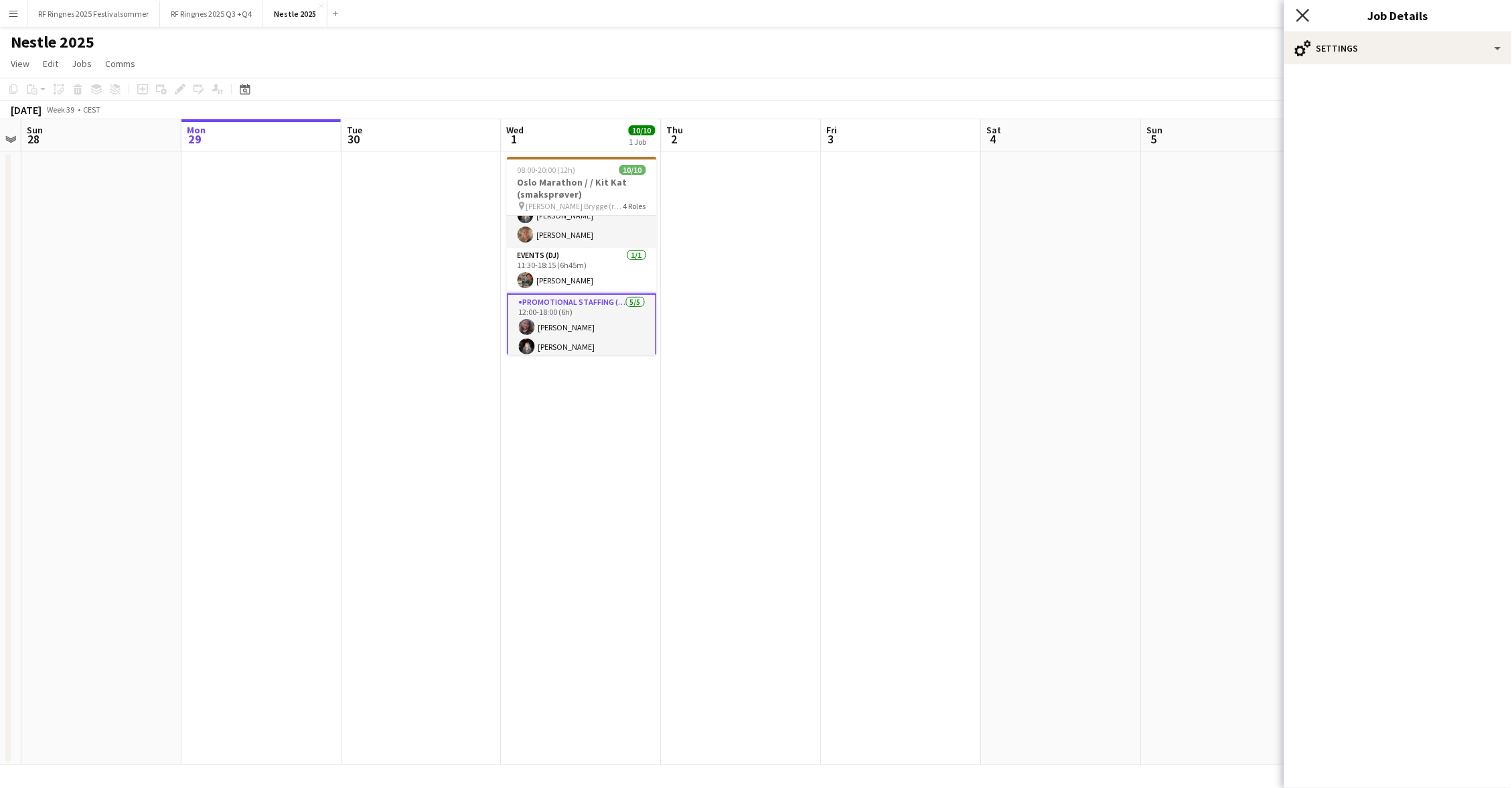
click at [1308, 20] on icon at bounding box center [1302, 15] width 13 height 13
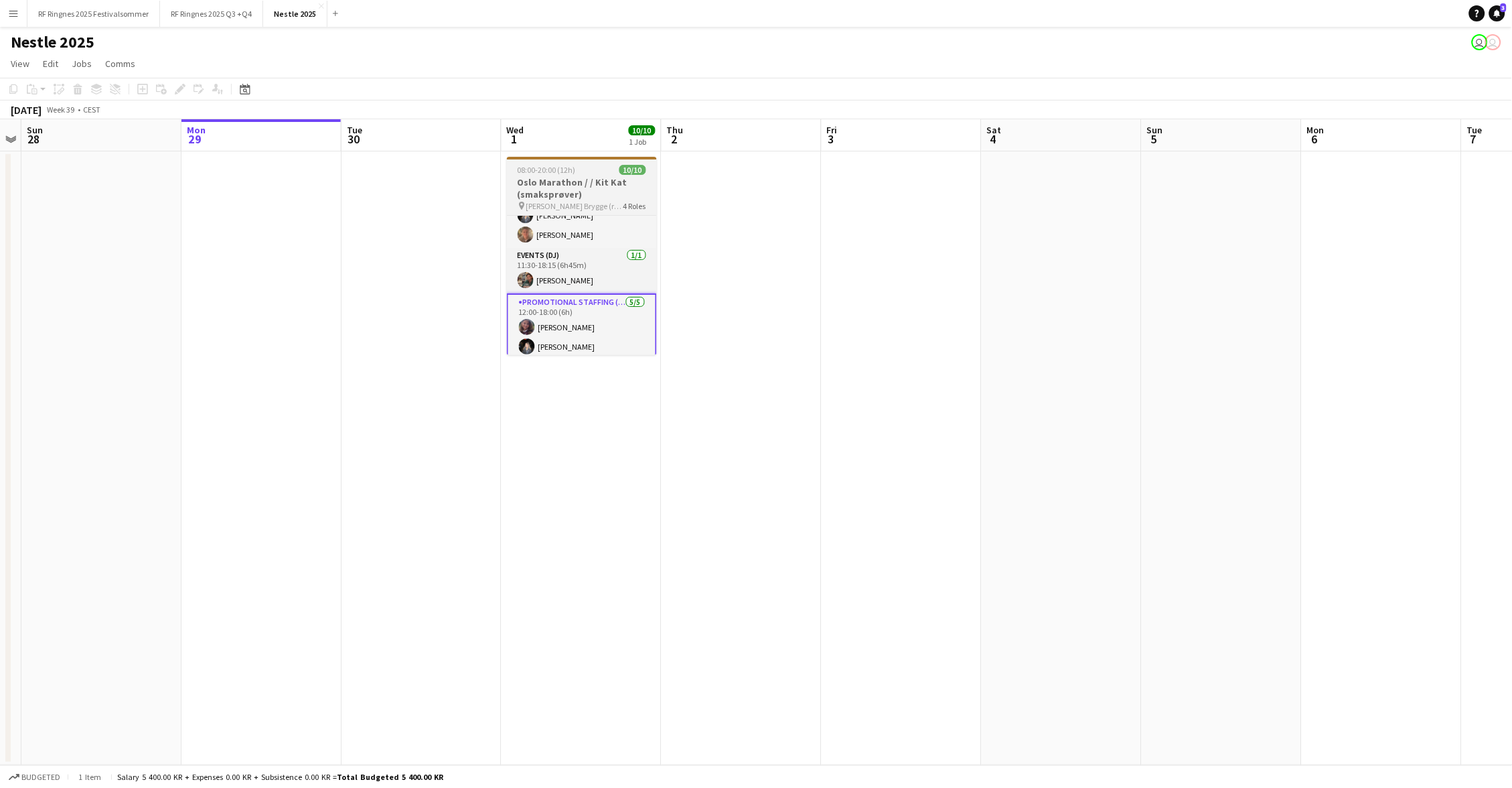
click at [590, 186] on h3 "Oslo Marathon / / Kit Kat (smaksprøver)" at bounding box center [582, 188] width 150 height 24
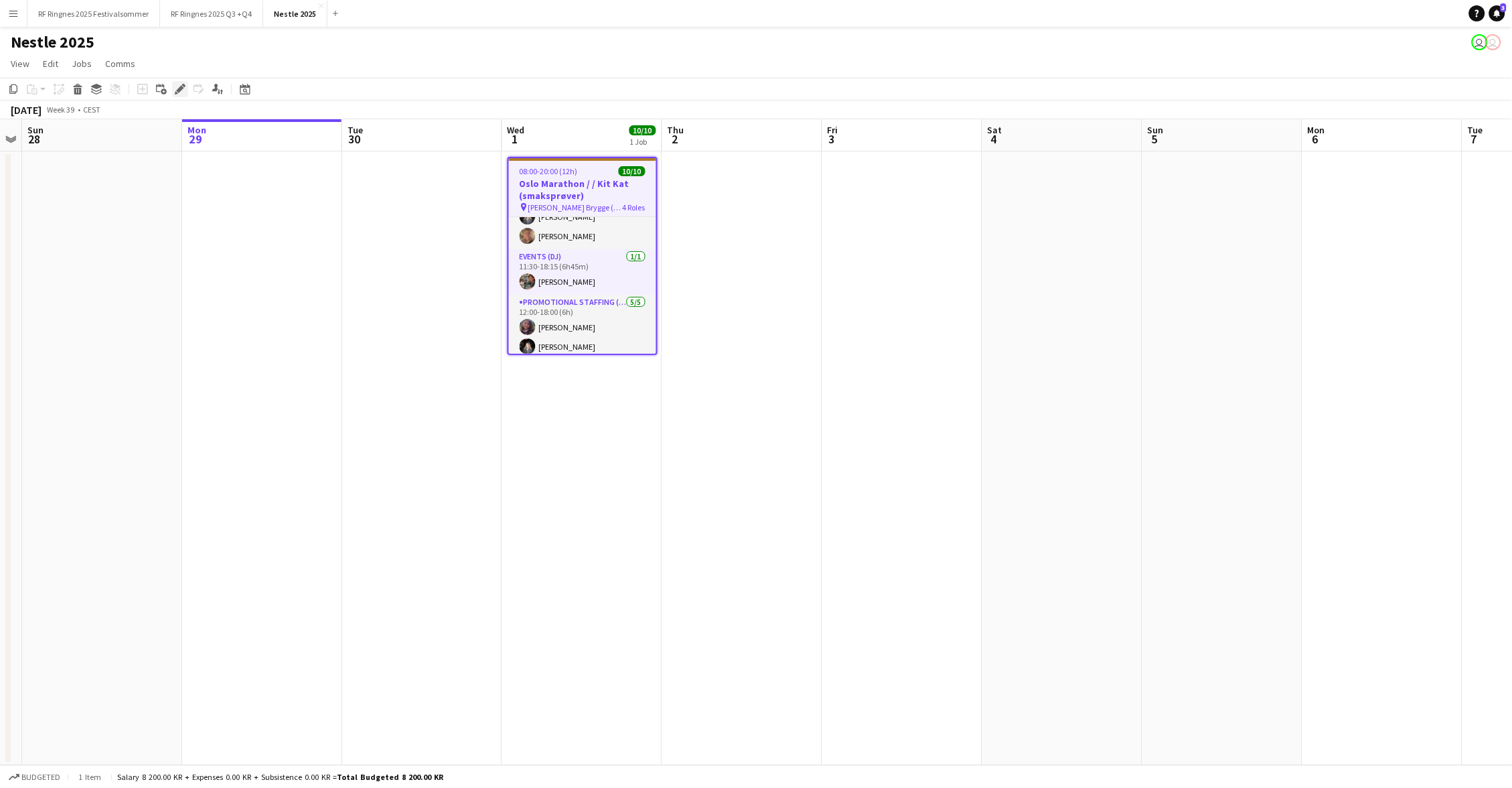
click at [174, 93] on icon "Edit" at bounding box center [180, 89] width 11 height 11
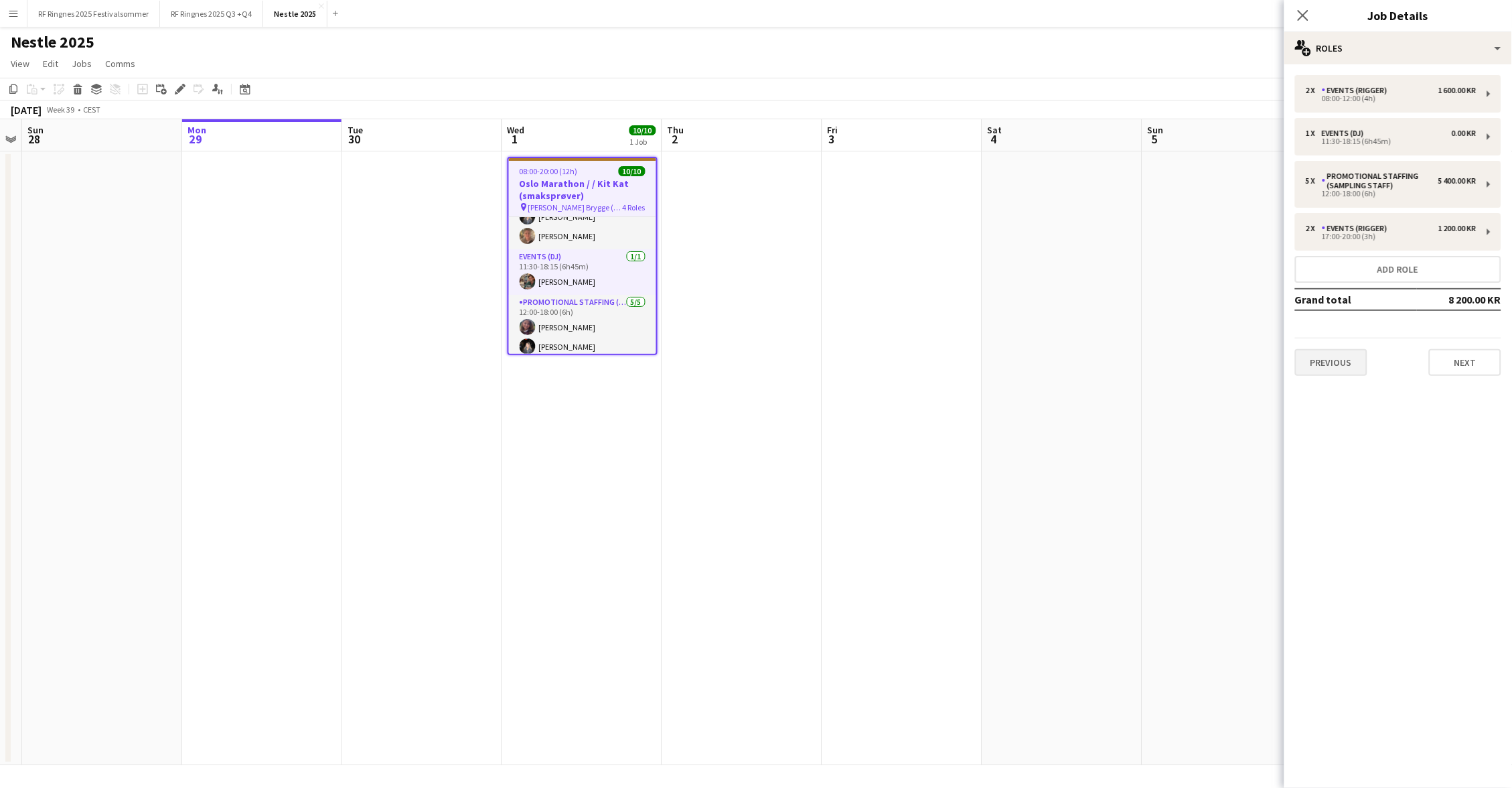
click at [1329, 353] on button "Previous" at bounding box center [1331, 362] width 72 height 27
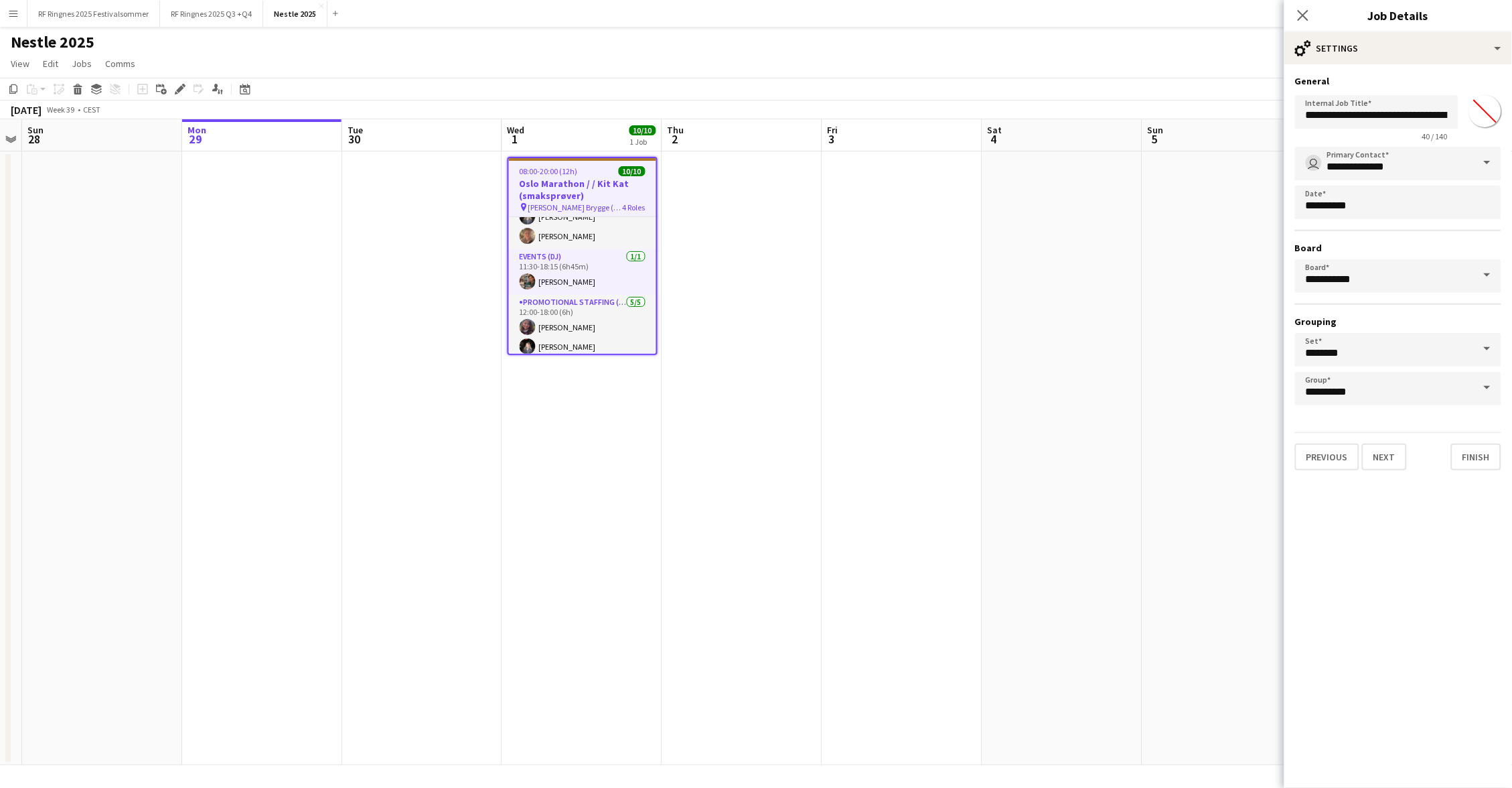
click at [1039, 72] on app-page-menu "View Day view expanded Day view collapsed Month view Date picker Jump to [DATE]…" at bounding box center [756, 65] width 1512 height 26
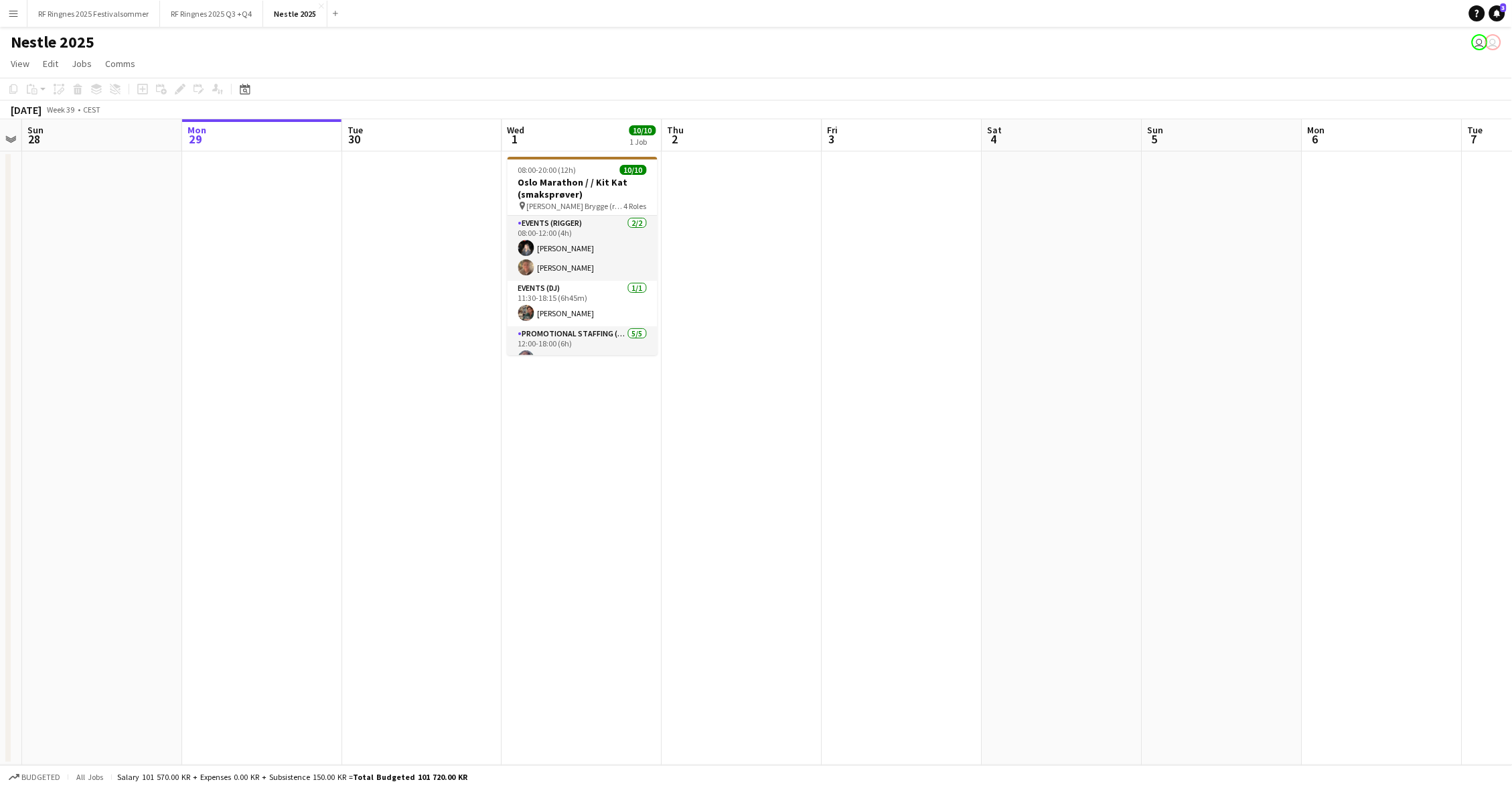
scroll to position [0, 0]
